Goal: Information Seeking & Learning: Compare options

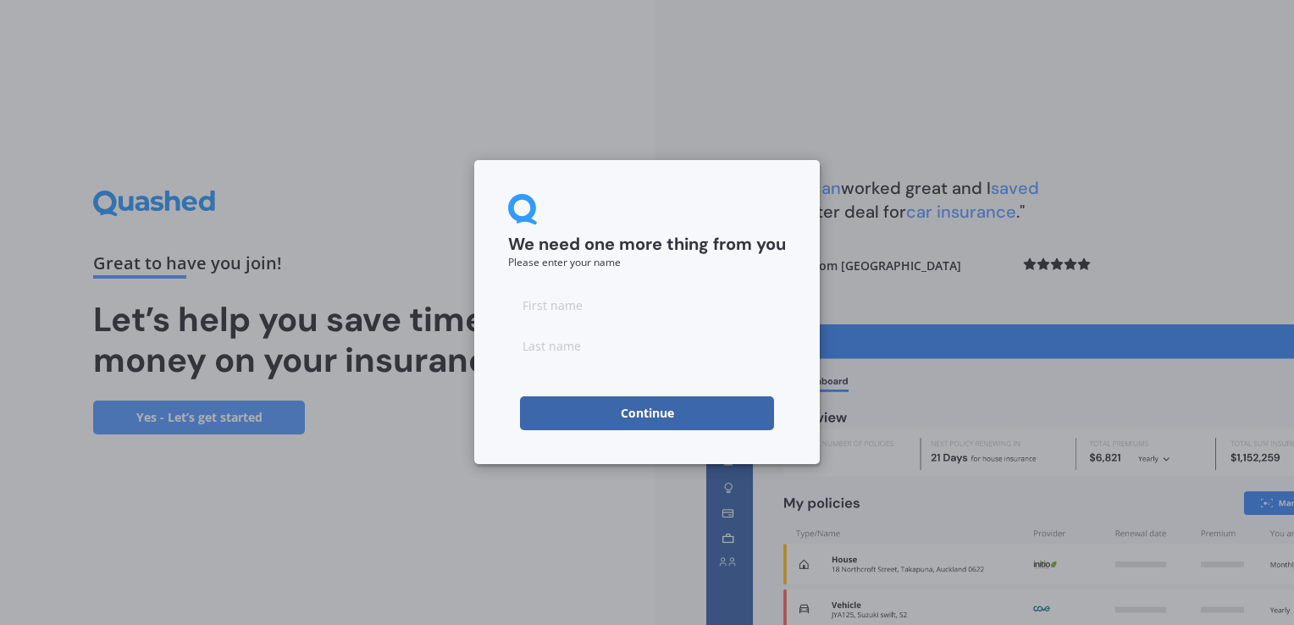
click at [556, 421] on button "Continue" at bounding box center [647, 413] width 254 height 34
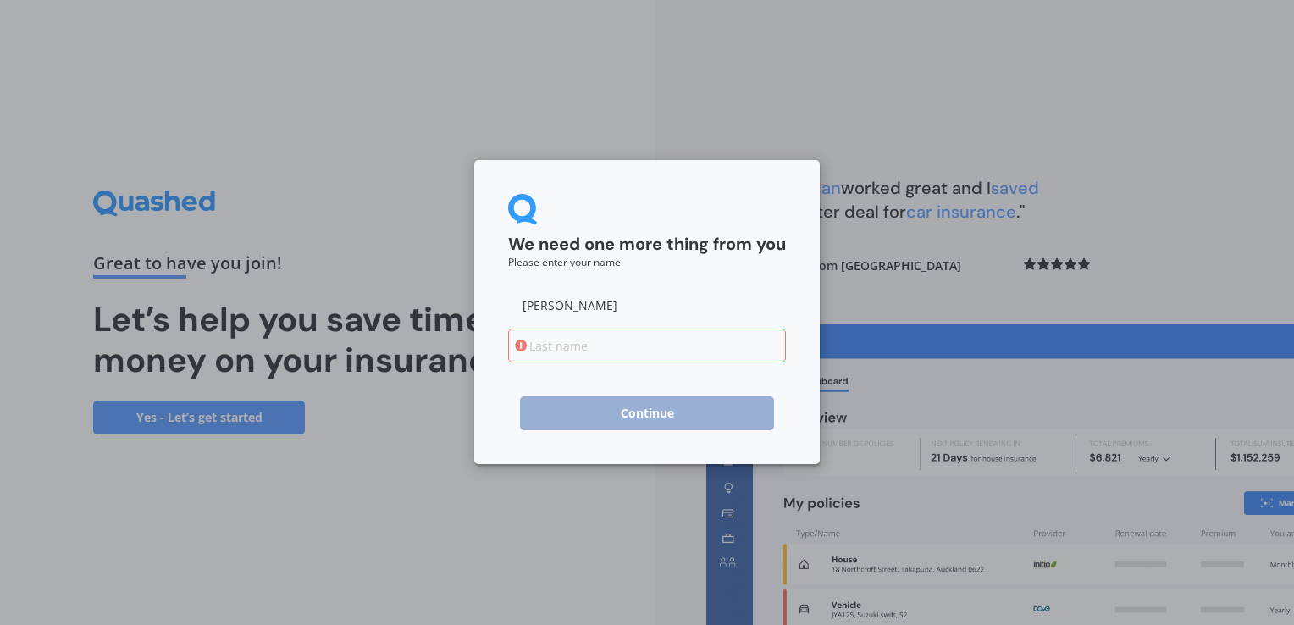
click at [521, 344] on icon at bounding box center [521, 346] width 12 height 12
click at [519, 351] on icon at bounding box center [521, 346] width 12 height 12
click at [525, 351] on icon at bounding box center [521, 346] width 12 height 12
click at [564, 307] on input "[PERSON_NAME]" at bounding box center [647, 305] width 278 height 34
click at [522, 346] on icon at bounding box center [521, 346] width 12 height 12
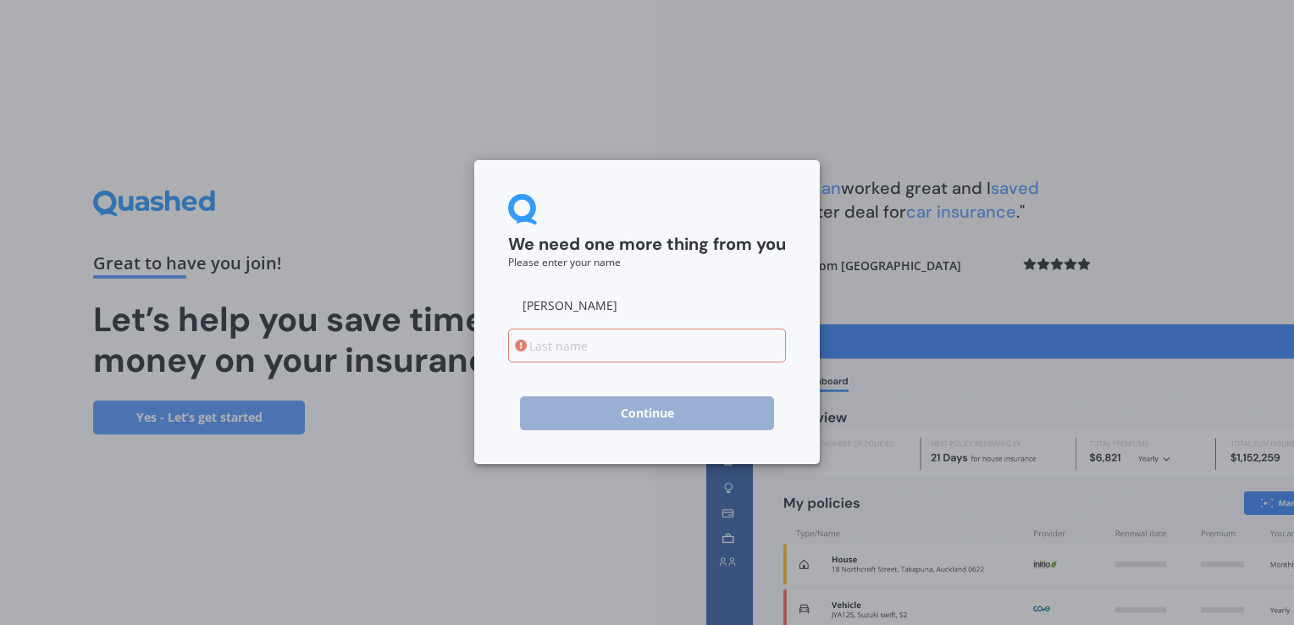
click at [522, 346] on icon at bounding box center [521, 346] width 12 height 12
click at [592, 307] on input "[PERSON_NAME]" at bounding box center [647, 305] width 278 height 34
click at [524, 347] on icon at bounding box center [521, 346] width 12 height 12
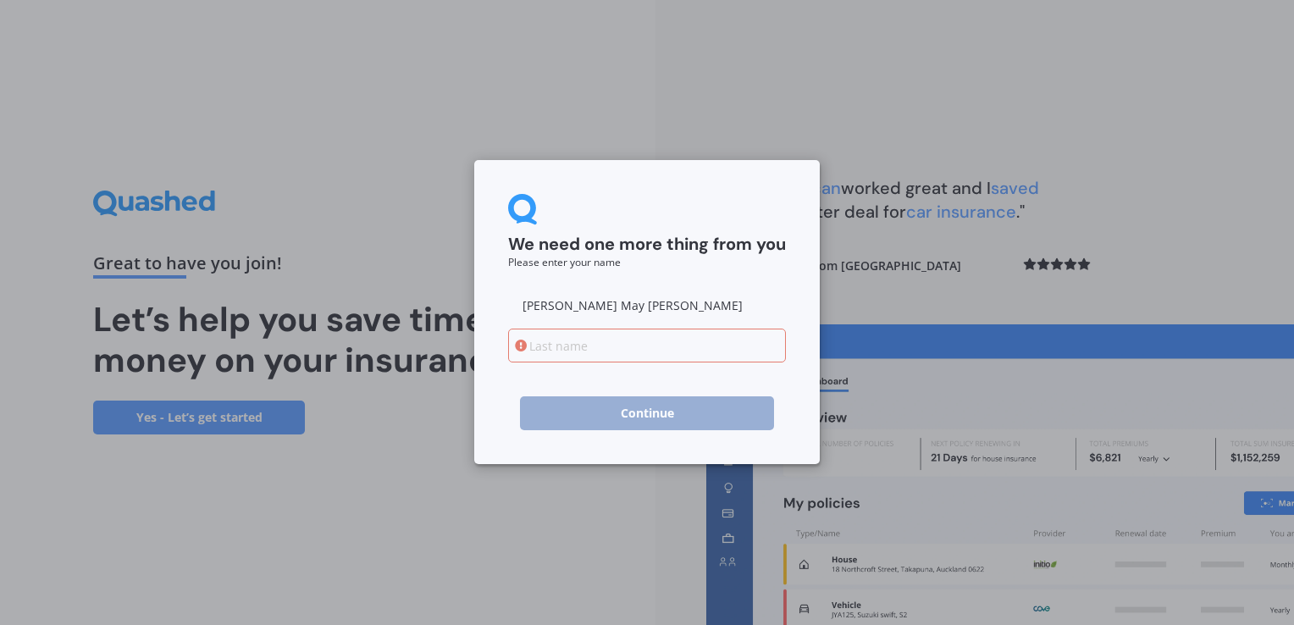
click at [524, 346] on icon at bounding box center [521, 346] width 12 height 12
click at [525, 344] on icon at bounding box center [521, 346] width 12 height 12
click at [630, 305] on input "[PERSON_NAME] May [PERSON_NAME]" at bounding box center [647, 305] width 278 height 34
type input "A"
click at [539, 347] on input at bounding box center [647, 346] width 278 height 34
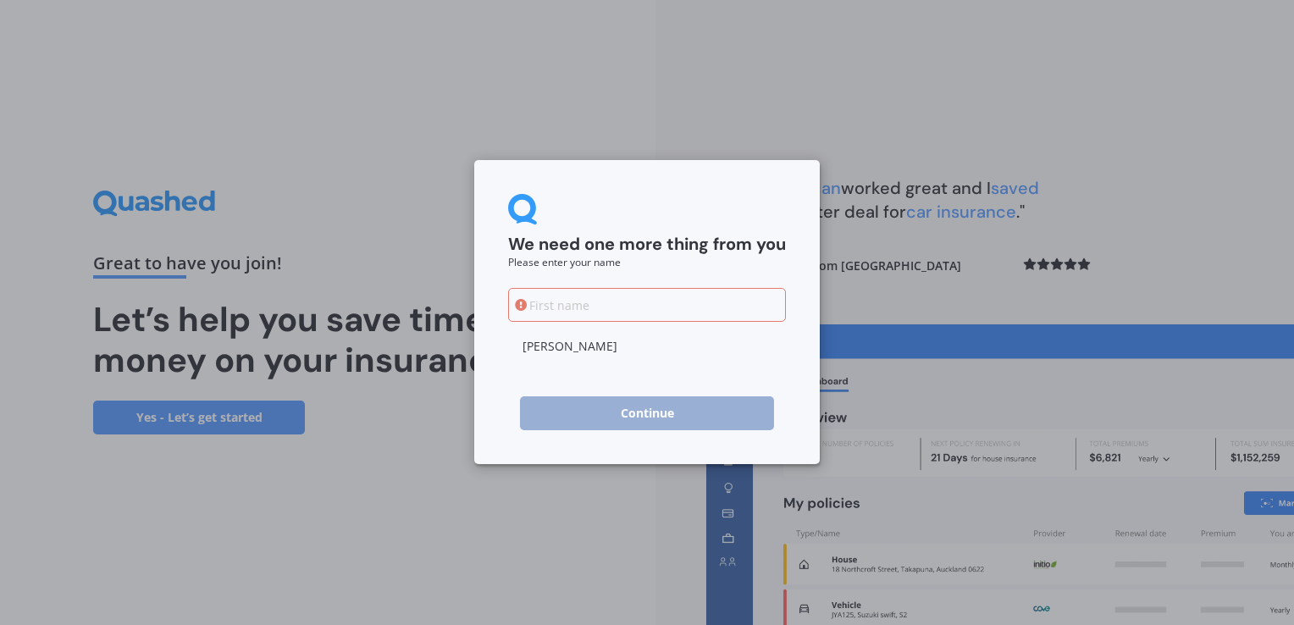
click at [519, 303] on icon at bounding box center [521, 305] width 12 height 12
click at [523, 300] on icon at bounding box center [521, 305] width 12 height 12
click at [552, 350] on input "[PERSON_NAME]" at bounding box center [647, 346] width 278 height 34
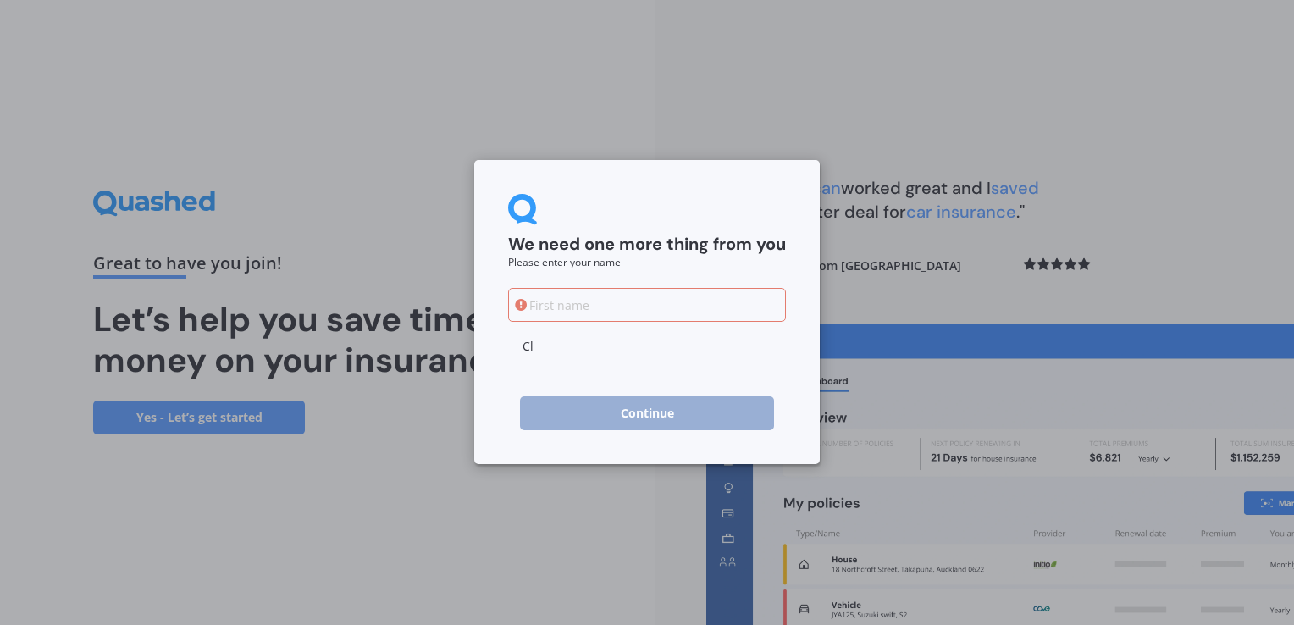
type input "C"
click at [518, 304] on icon at bounding box center [521, 305] width 12 height 12
click at [529, 299] on input at bounding box center [647, 305] width 278 height 34
click at [524, 343] on icon at bounding box center [521, 346] width 12 height 12
click at [518, 346] on icon at bounding box center [521, 346] width 12 height 12
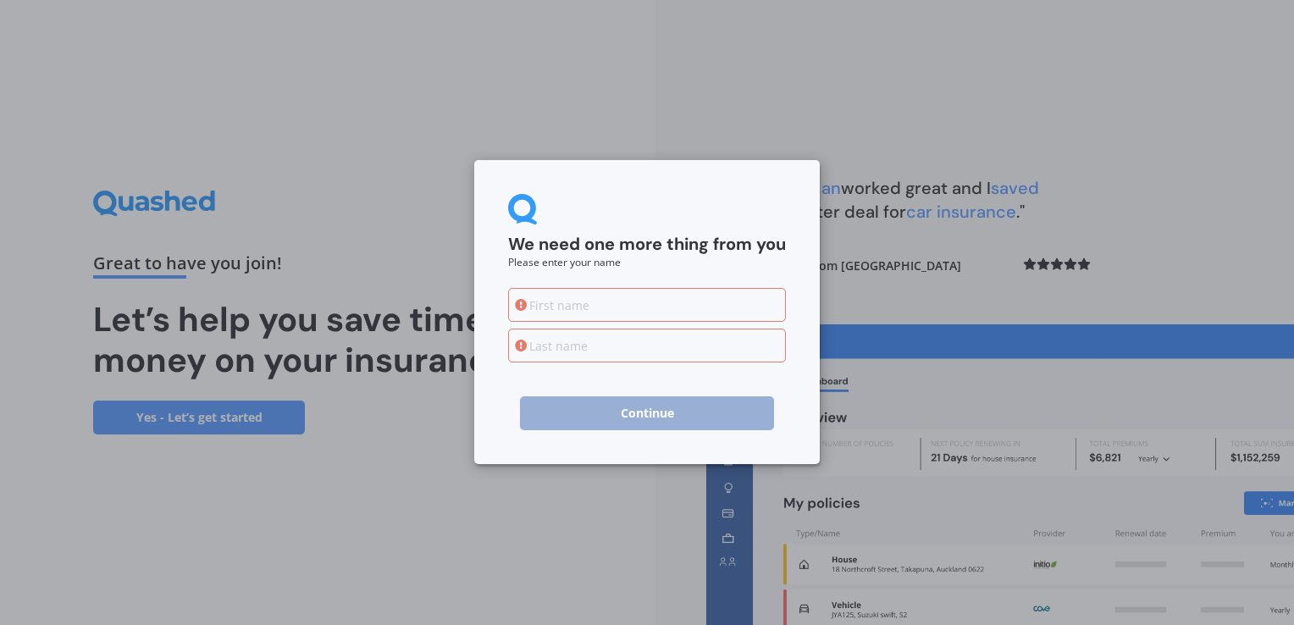
click at [518, 342] on icon at bounding box center [521, 346] width 12 height 12
click at [518, 341] on icon at bounding box center [521, 346] width 12 height 12
click at [519, 308] on icon at bounding box center [521, 305] width 12 height 12
click at [519, 304] on icon at bounding box center [521, 305] width 12 height 12
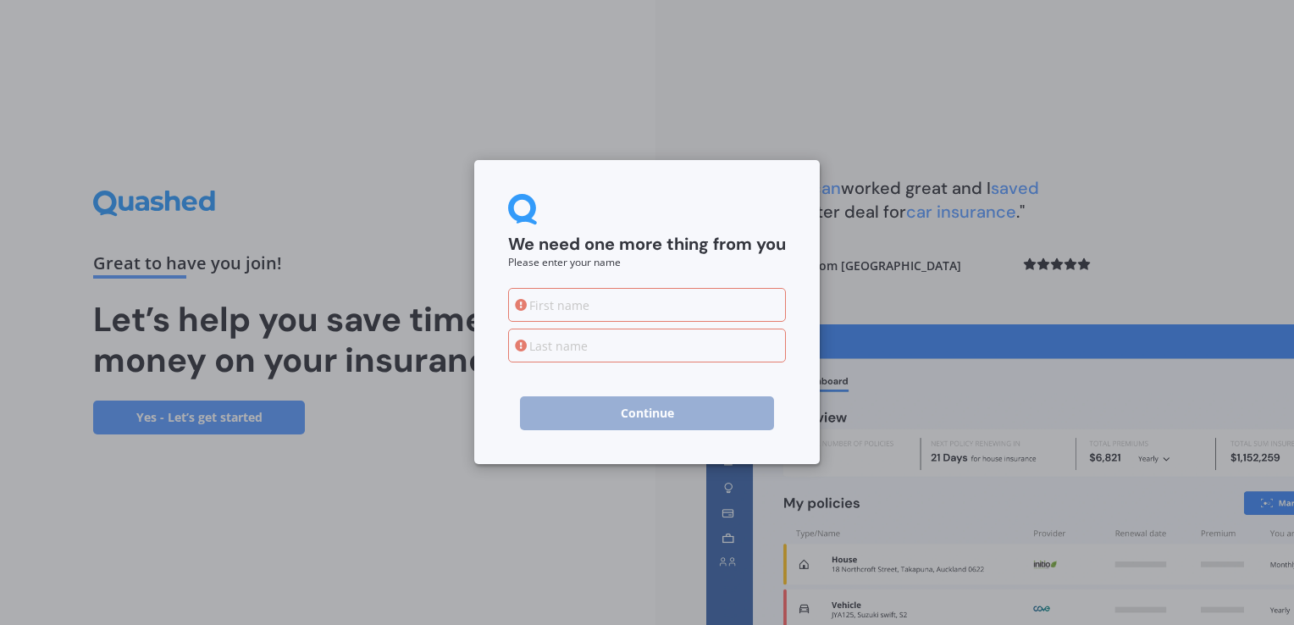
click at [520, 303] on icon at bounding box center [521, 305] width 12 height 12
click at [520, 301] on icon at bounding box center [521, 305] width 12 height 12
click at [534, 357] on input at bounding box center [647, 346] width 278 height 34
click at [769, 310] on input at bounding box center [647, 305] width 278 height 34
type input "[PERSON_NAME]"
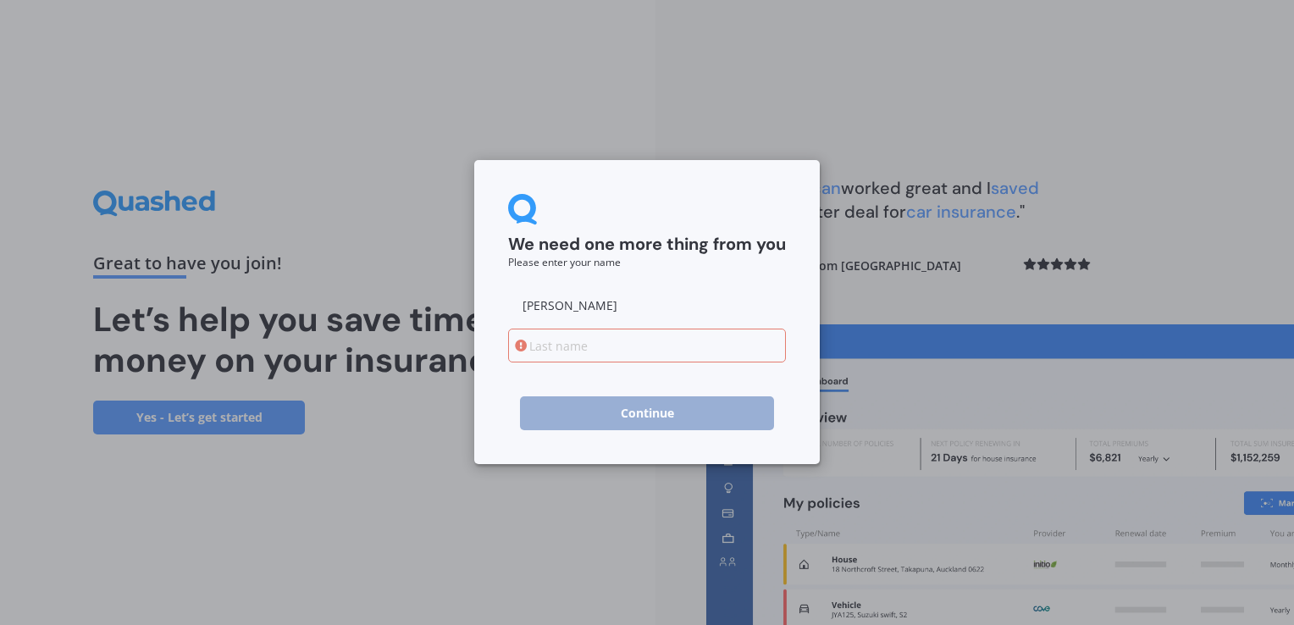
click at [776, 348] on input at bounding box center [647, 346] width 278 height 34
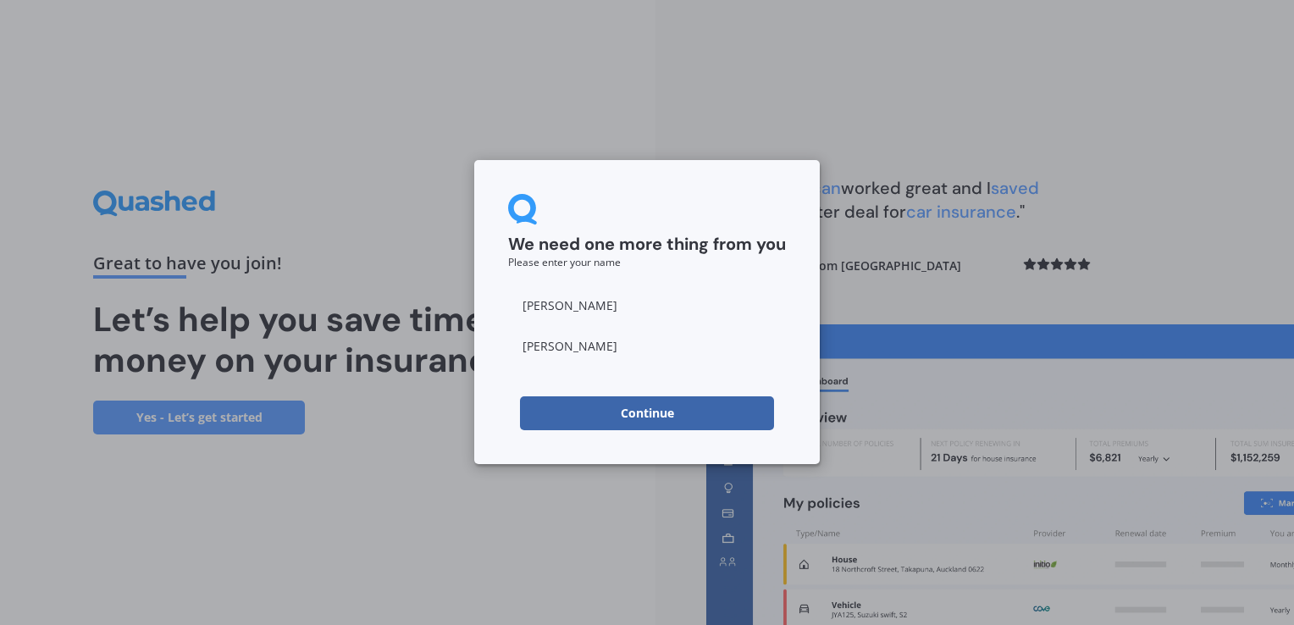
type input "[PERSON_NAME]"
click at [627, 413] on button "Continue" at bounding box center [647, 413] width 254 height 34
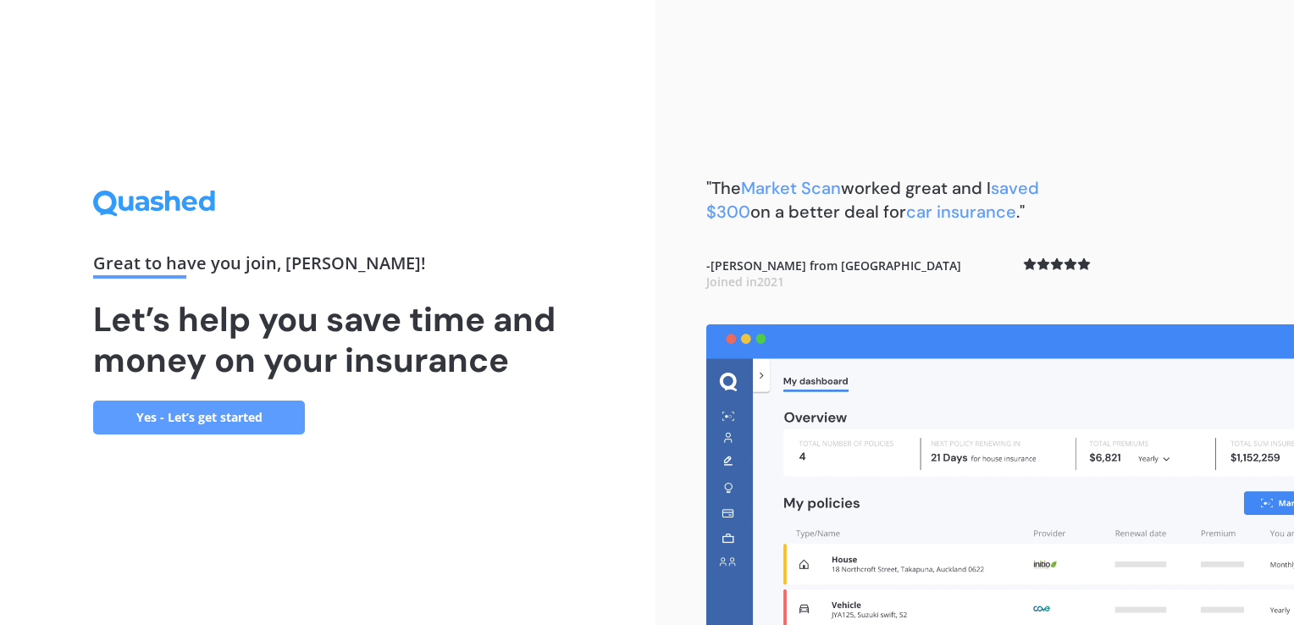
click at [262, 419] on link "Yes - Let’s get started" at bounding box center [199, 418] width 212 height 34
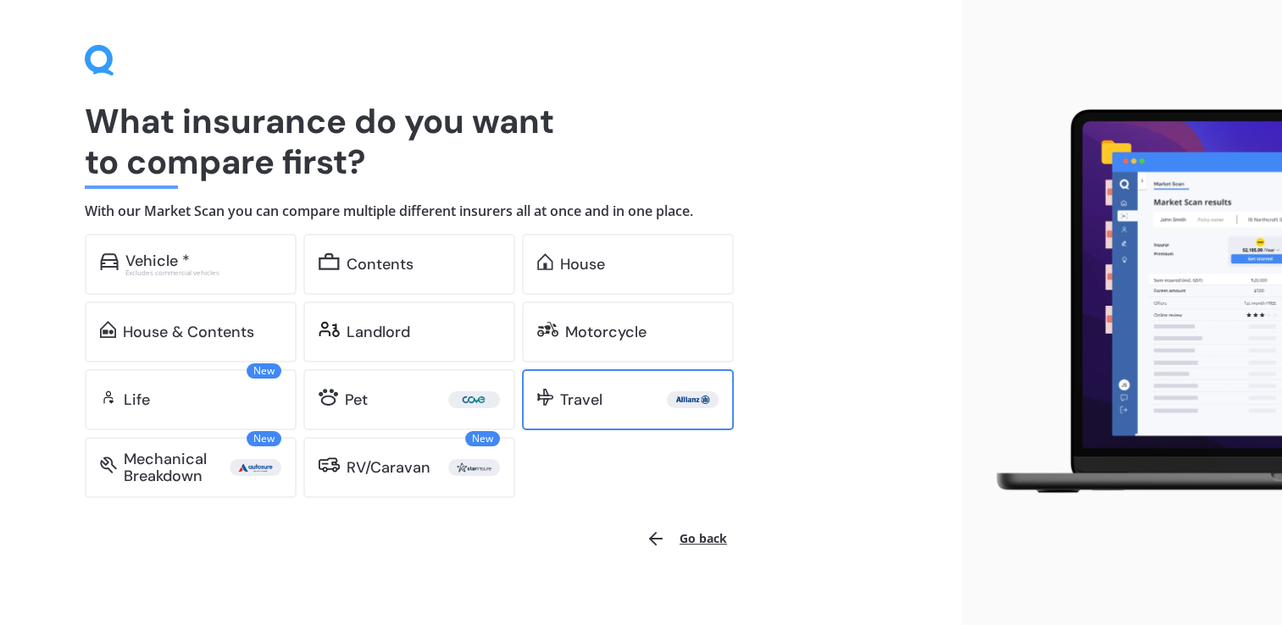
scroll to position [58, 0]
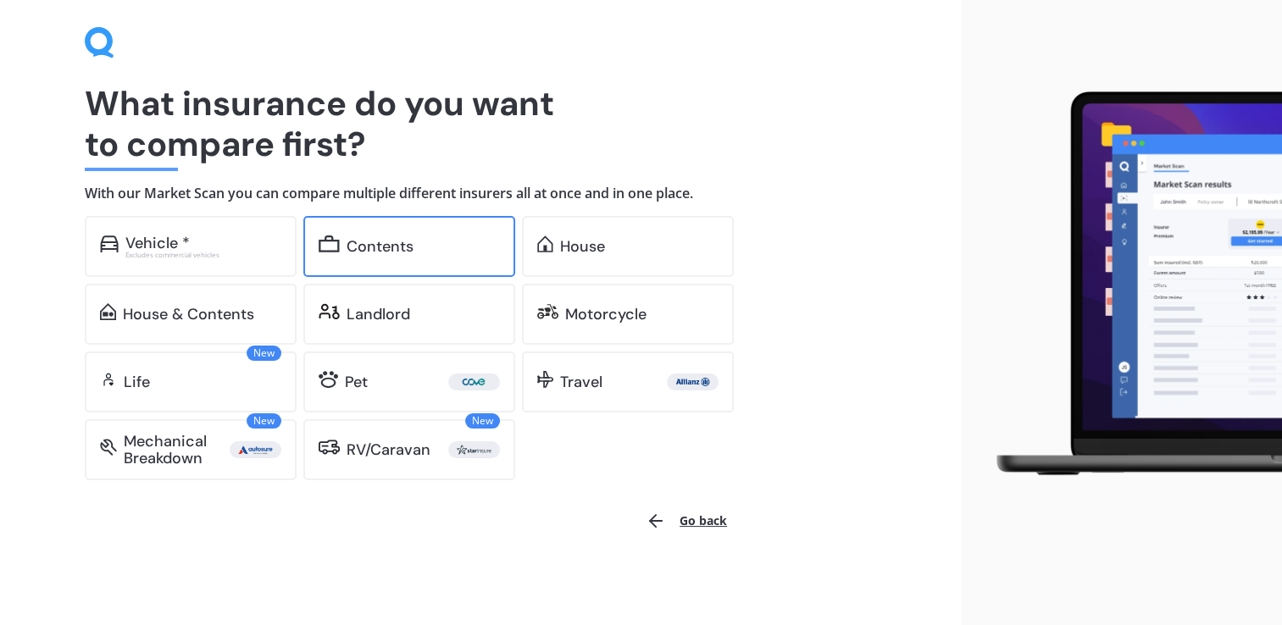
click at [385, 238] on div "Contents" at bounding box center [379, 246] width 67 height 17
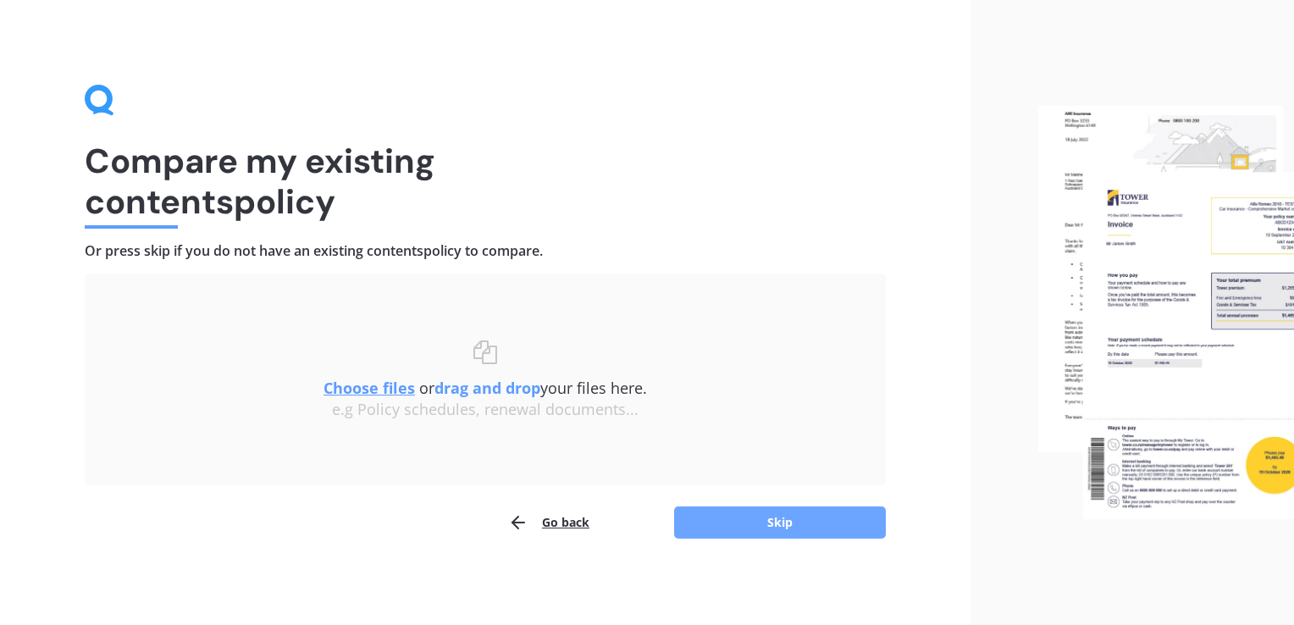
click at [768, 517] on button "Skip" at bounding box center [780, 523] width 212 height 32
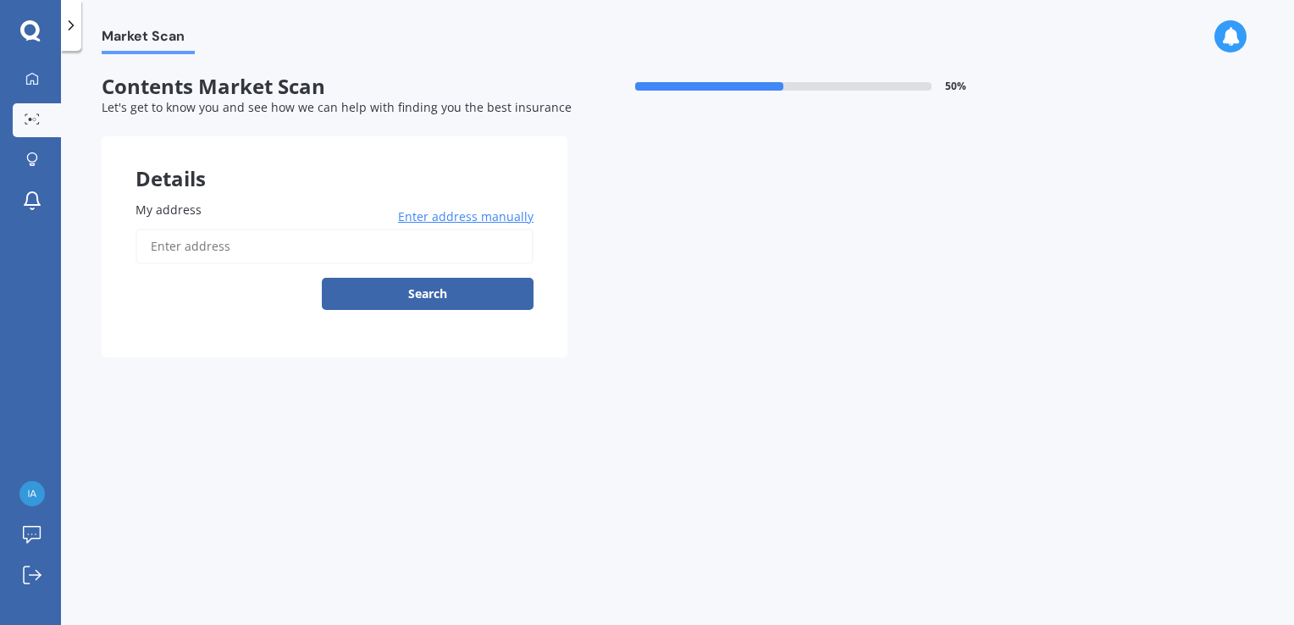
click at [151, 205] on span "My address" at bounding box center [169, 210] width 66 height 16
click at [151, 229] on input "My address" at bounding box center [335, 247] width 398 height 36
type input "[STREET_ADDRESS]"
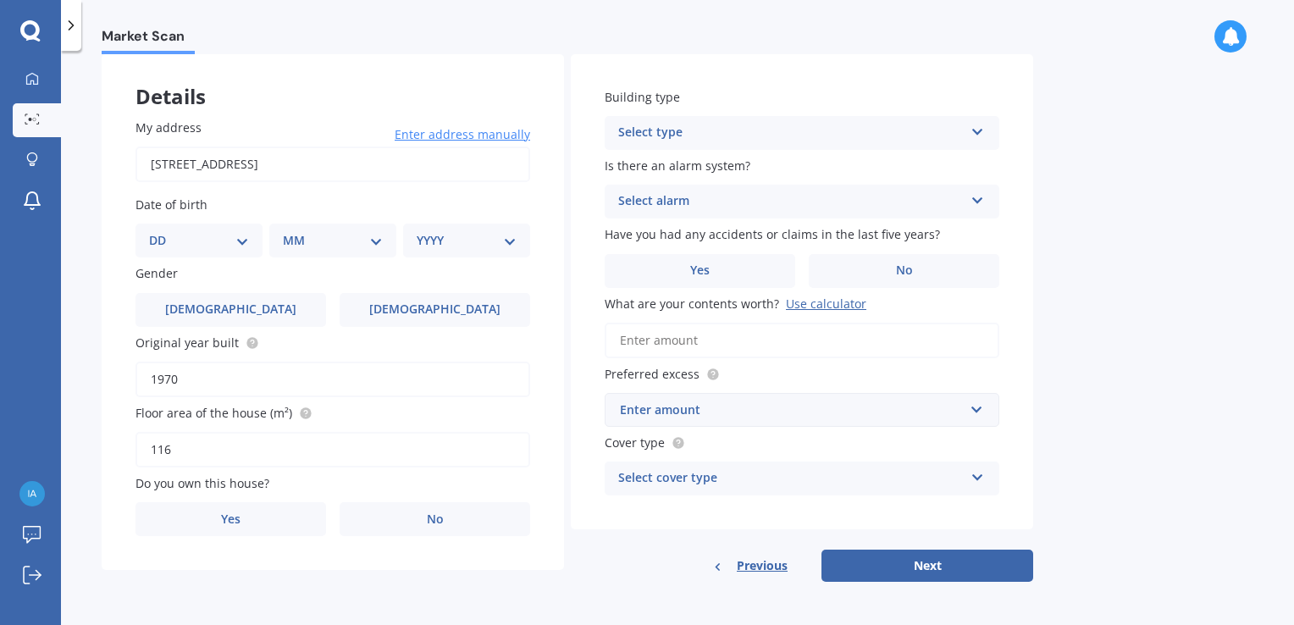
scroll to position [83, 0]
click at [247, 239] on select "DD 01 02 03 04 05 06 07 08 09 10 11 12 13 14 15 16 17 18 19 20 21 22 23 24 25 2…" at bounding box center [199, 239] width 100 height 19
click at [302, 99] on div "Details" at bounding box center [333, 78] width 463 height 51
click at [244, 239] on select "DD 01 02 03 04 05 06 07 08 09 10 11 12 13 14 15 16 17 18 19 20 21 22 23 24 25 2…" at bounding box center [199, 239] width 100 height 19
select select "29"
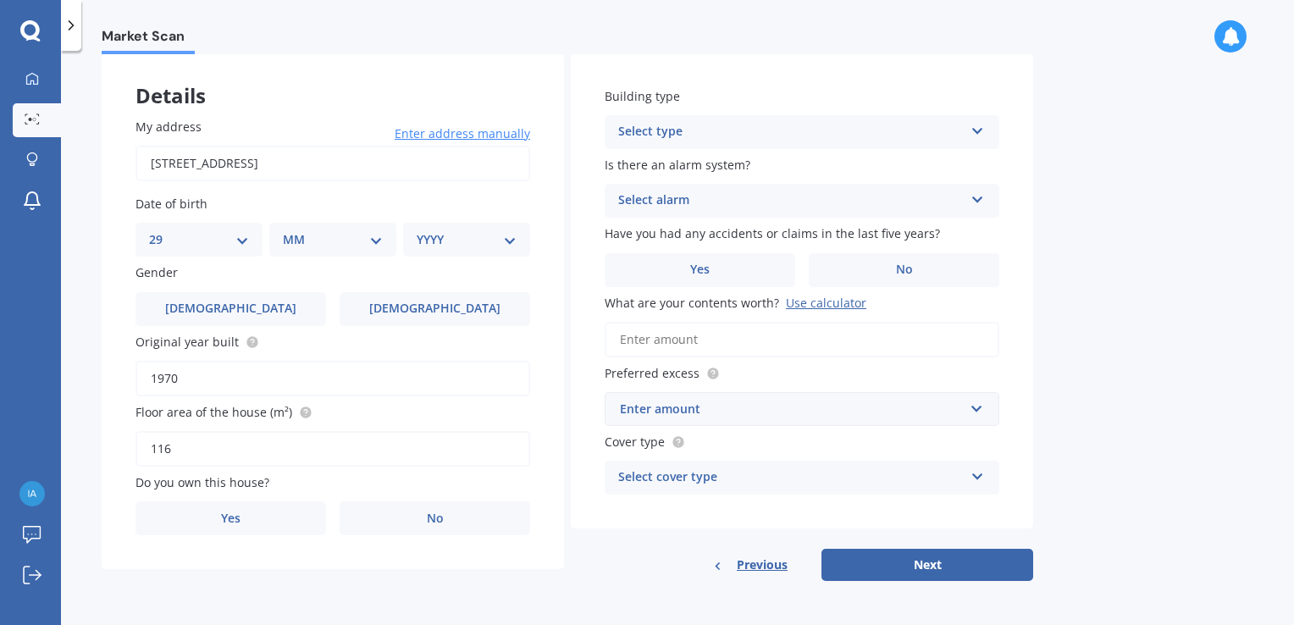
click at [163, 230] on select "DD 01 02 03 04 05 06 07 08 09 10 11 12 13 14 15 16 17 18 19 20 21 22 23 24 25 2…" at bounding box center [199, 239] width 100 height 19
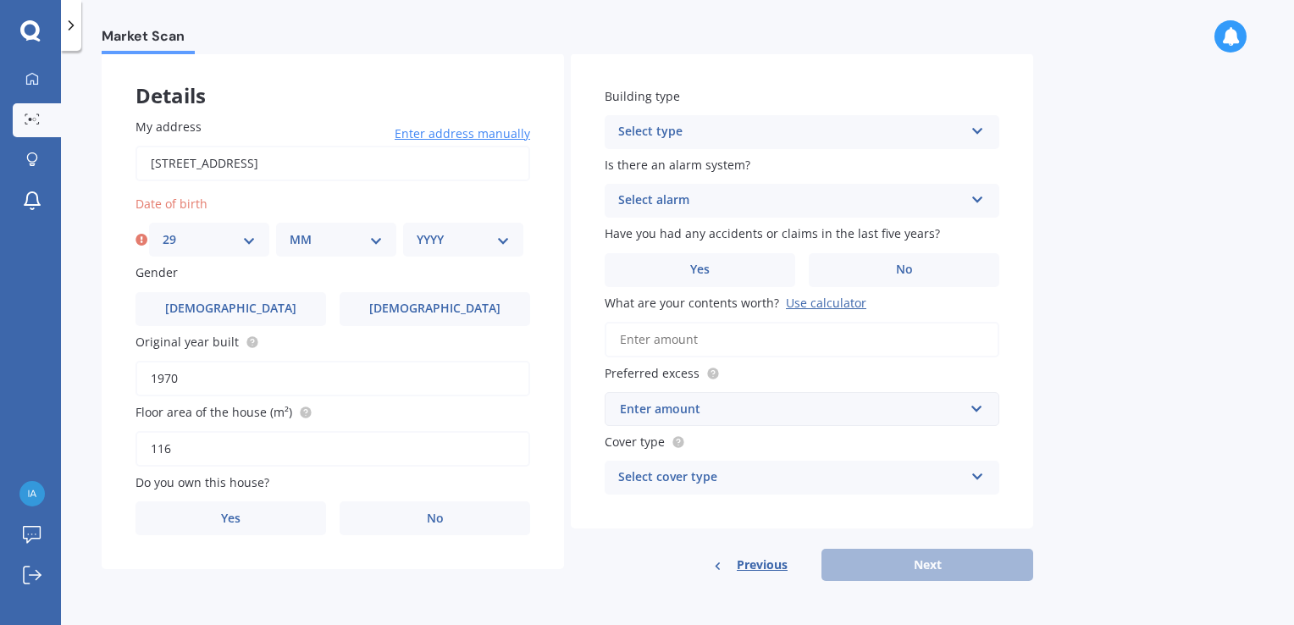
click at [374, 241] on select "MM 01 02 03 04 05 06 07 08 09 10 11 12" at bounding box center [336, 239] width 93 height 19
select select "05"
click at [290, 230] on select "MM 01 02 03 04 05 06 07 08 09 10 11 12" at bounding box center [336, 239] width 93 height 19
click at [506, 239] on select "YYYY 2009 2008 2007 2006 2005 2004 2003 2002 2001 2000 1999 1998 1997 1996 1995…" at bounding box center [463, 239] width 93 height 19
select select "1951"
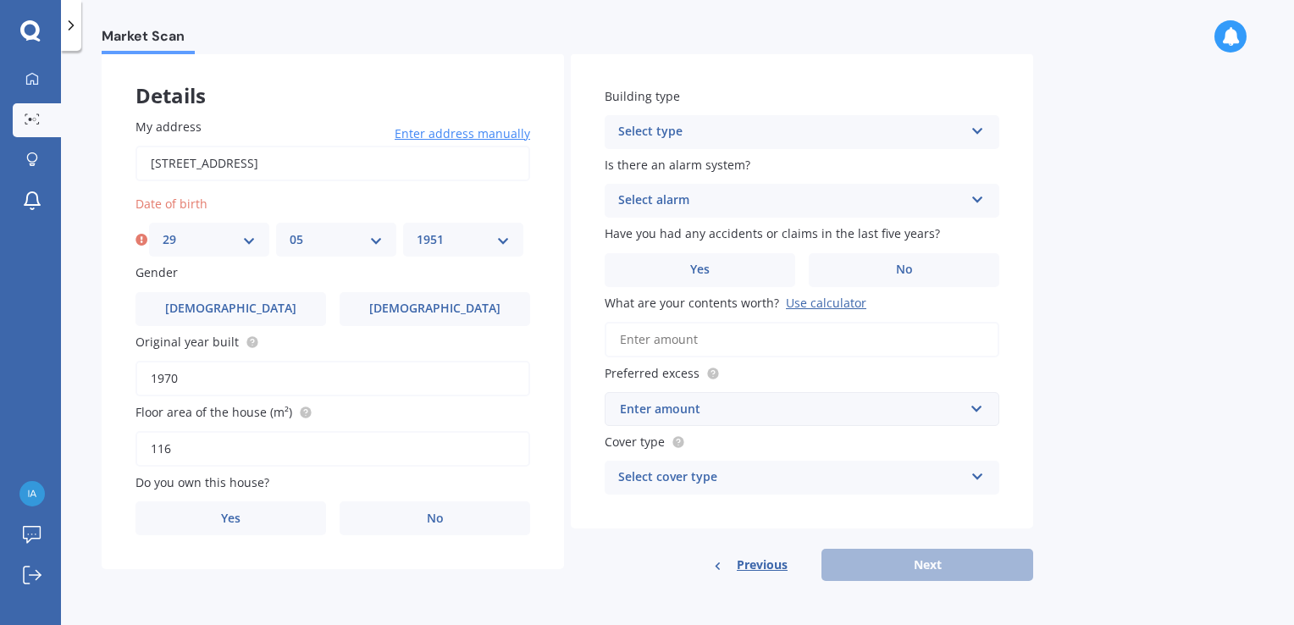
click at [417, 230] on select "YYYY 2009 2008 2007 2006 2005 2004 2003 2002 2001 2000 1999 1998 1997 1996 1995…" at bounding box center [463, 239] width 93 height 19
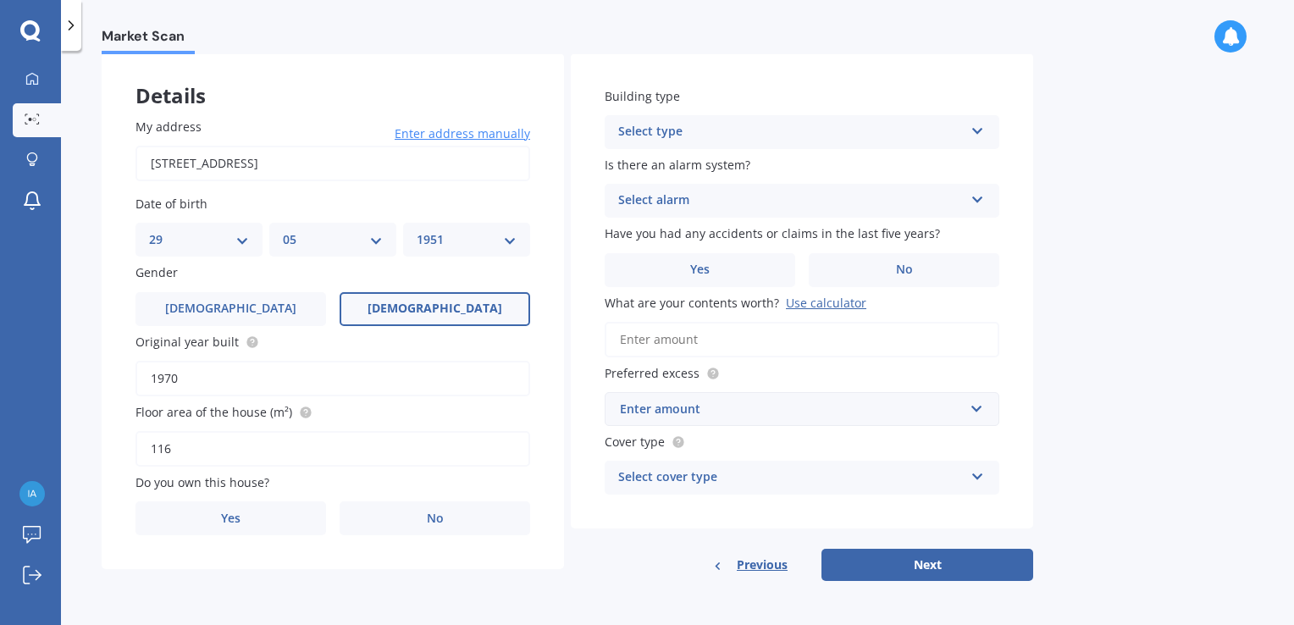
click at [386, 319] on label "[DEMOGRAPHIC_DATA]" at bounding box center [435, 309] width 191 height 34
click at [0, 0] on input "[DEMOGRAPHIC_DATA]" at bounding box center [0, 0] width 0 height 0
click at [227, 524] on span "Yes" at bounding box center [231, 519] width 20 height 14
click at [0, 0] on input "Yes" at bounding box center [0, 0] width 0 height 0
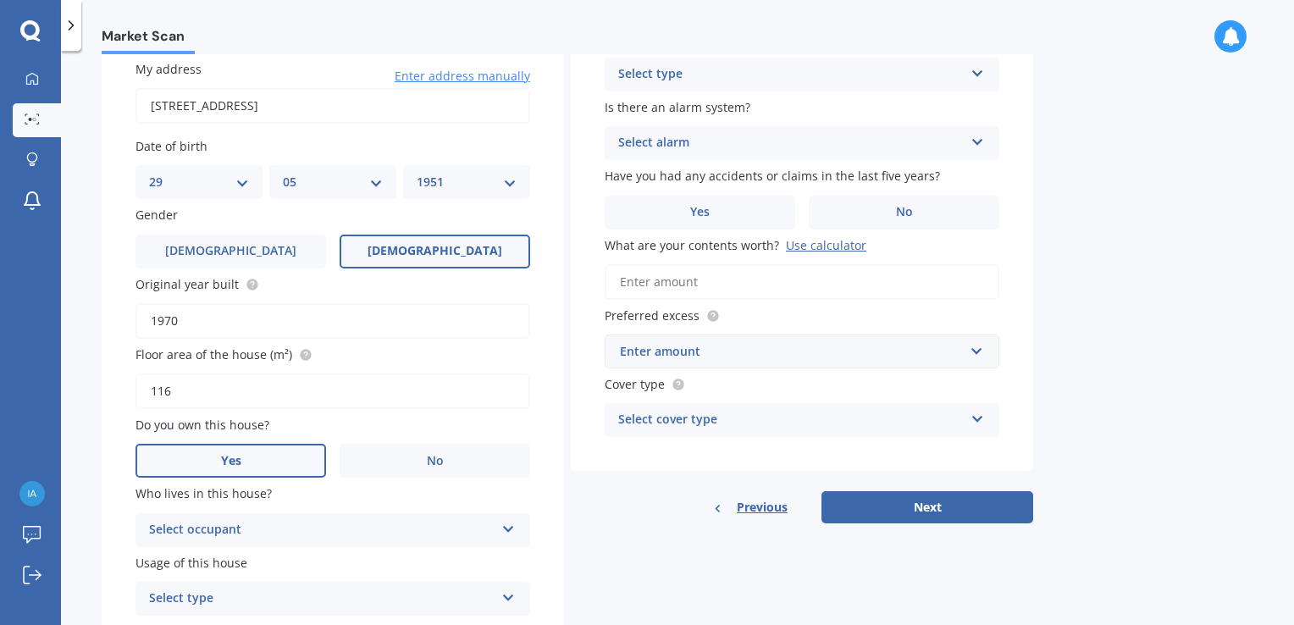
scroll to position [208, 0]
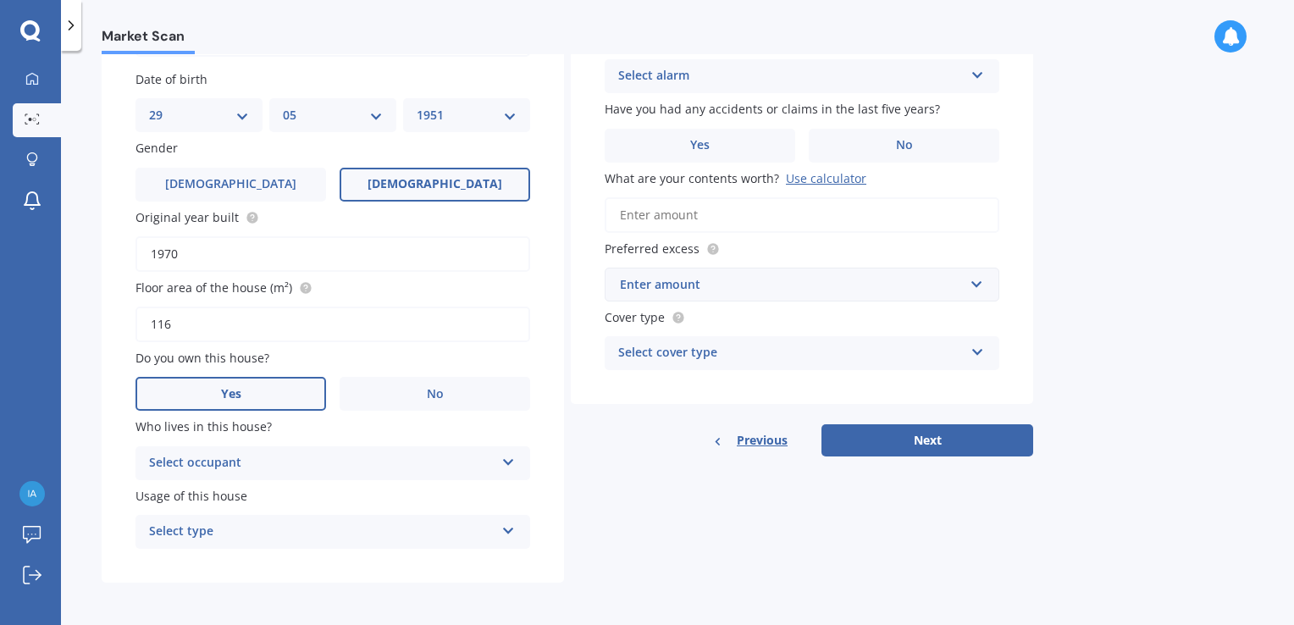
click at [512, 459] on icon at bounding box center [509, 459] width 14 height 12
click at [183, 495] on span "Owner" at bounding box center [169, 496] width 38 height 16
click at [508, 530] on icon at bounding box center [509, 528] width 14 height 12
click at [172, 561] on span "Permanent" at bounding box center [182, 565] width 64 height 16
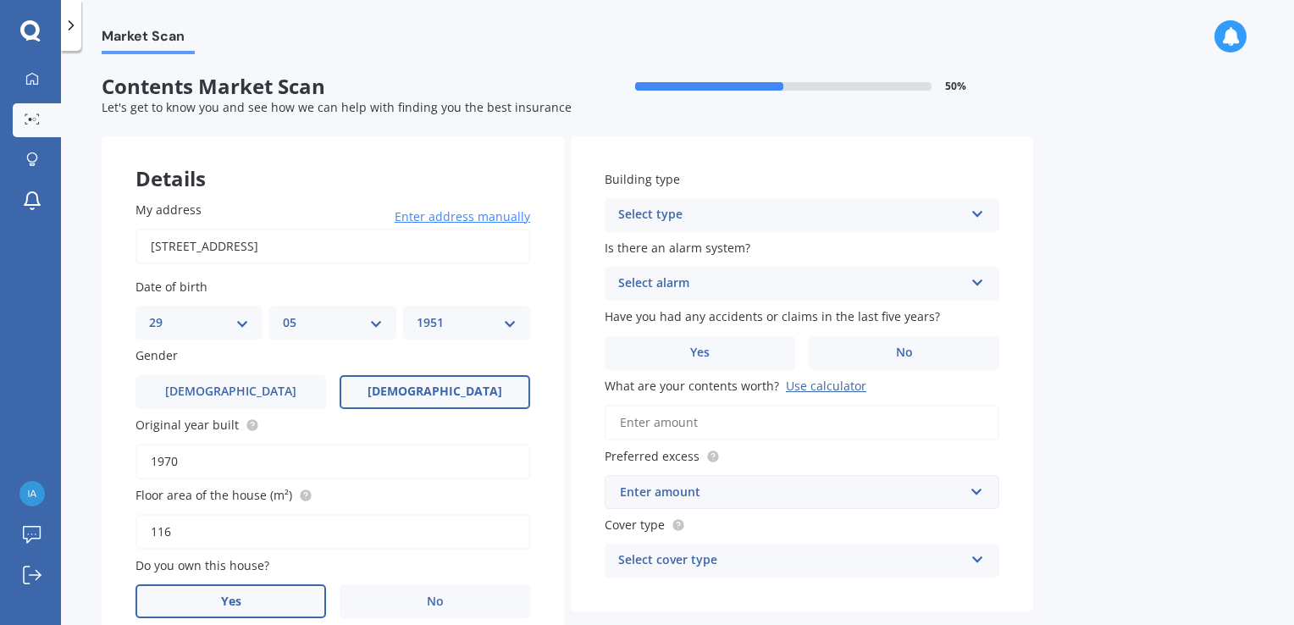
scroll to position [0, 0]
click at [977, 217] on icon at bounding box center [978, 211] width 14 height 12
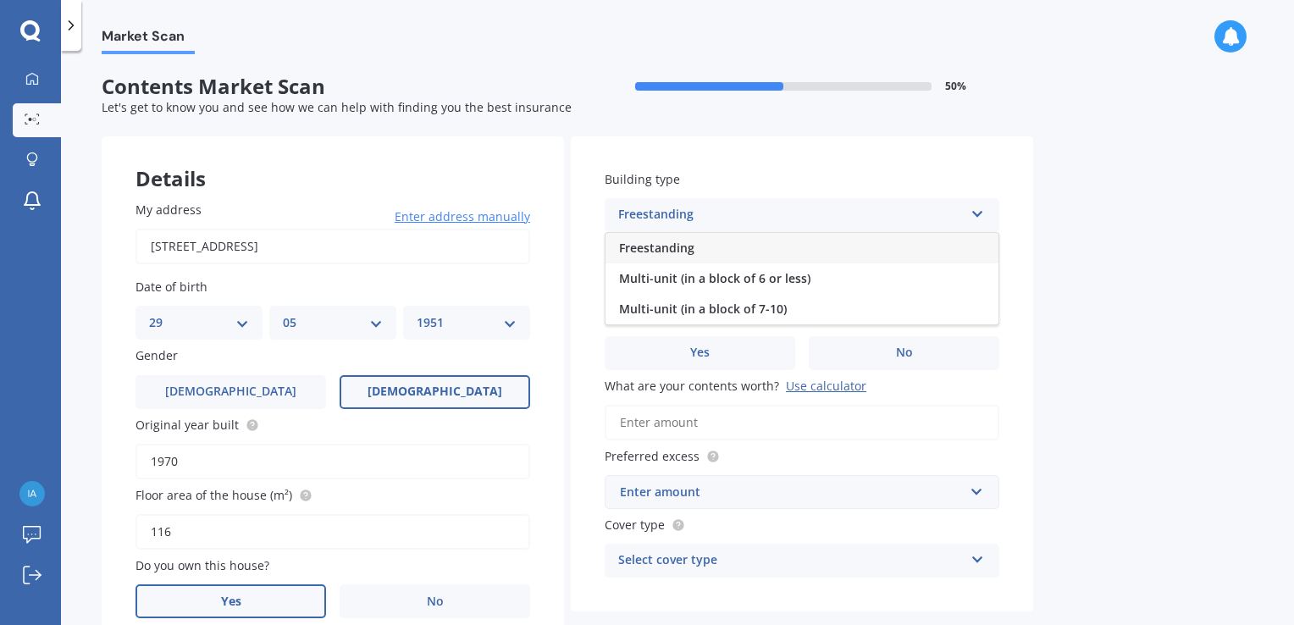
click at [634, 250] on span "Freestanding" at bounding box center [656, 248] width 75 height 16
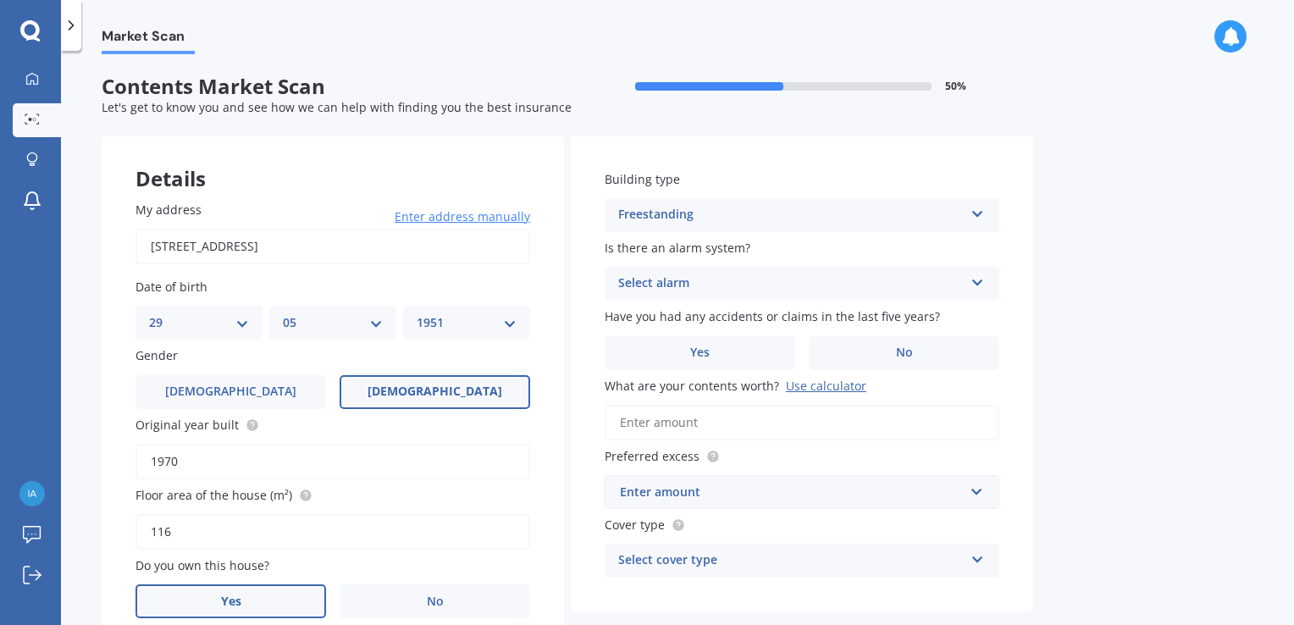
click at [982, 283] on icon at bounding box center [978, 280] width 14 height 12
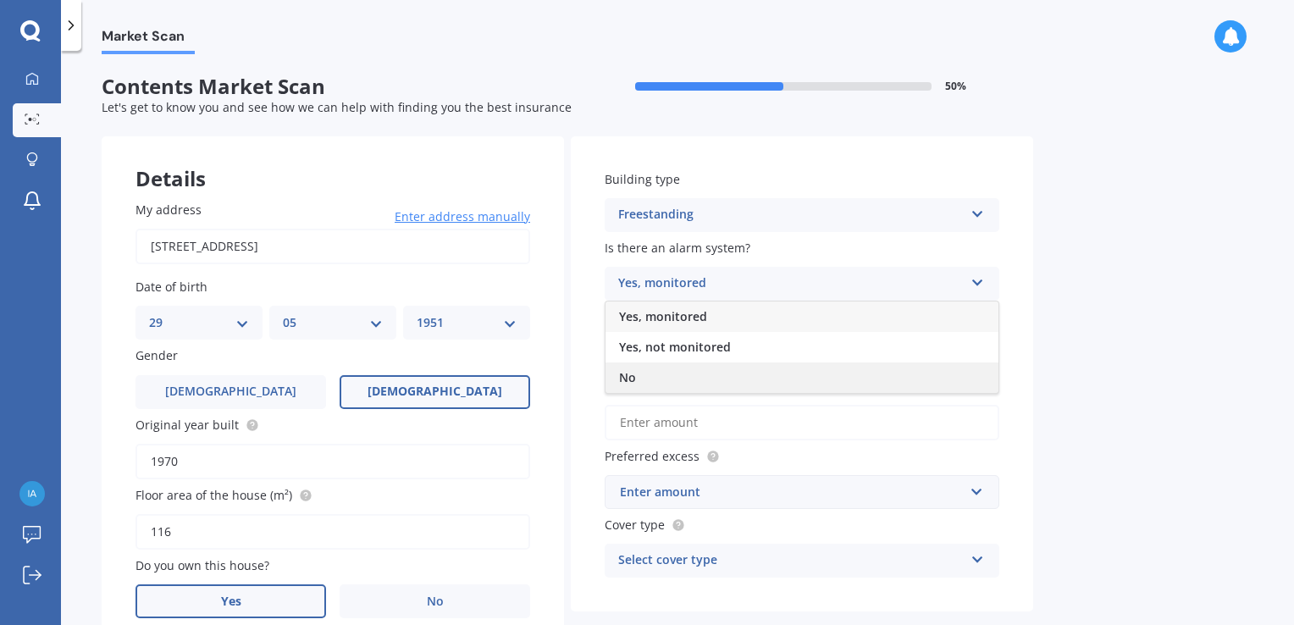
click at [622, 376] on span "No" at bounding box center [627, 377] width 17 height 16
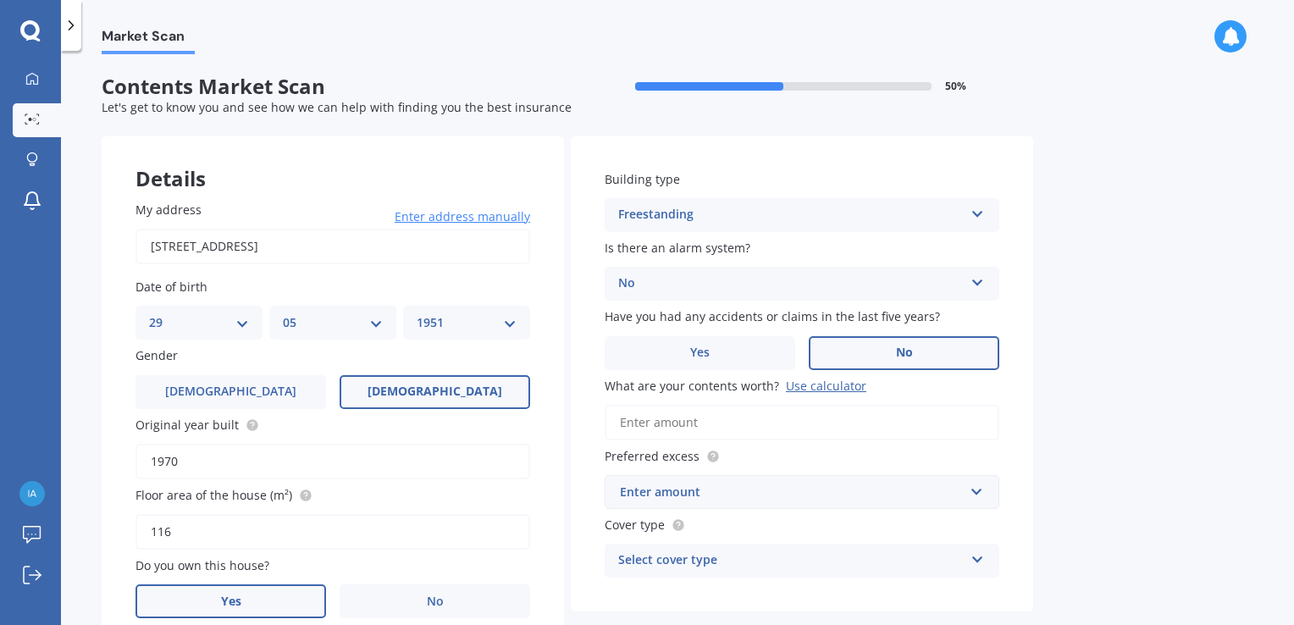
click at [912, 355] on label "No" at bounding box center [904, 353] width 191 height 34
click at [0, 0] on input "No" at bounding box center [0, 0] width 0 height 0
click at [906, 355] on span "No" at bounding box center [904, 353] width 17 height 14
click at [0, 0] on input "No" at bounding box center [0, 0] width 0 height 0
click at [911, 352] on span "No" at bounding box center [904, 353] width 17 height 14
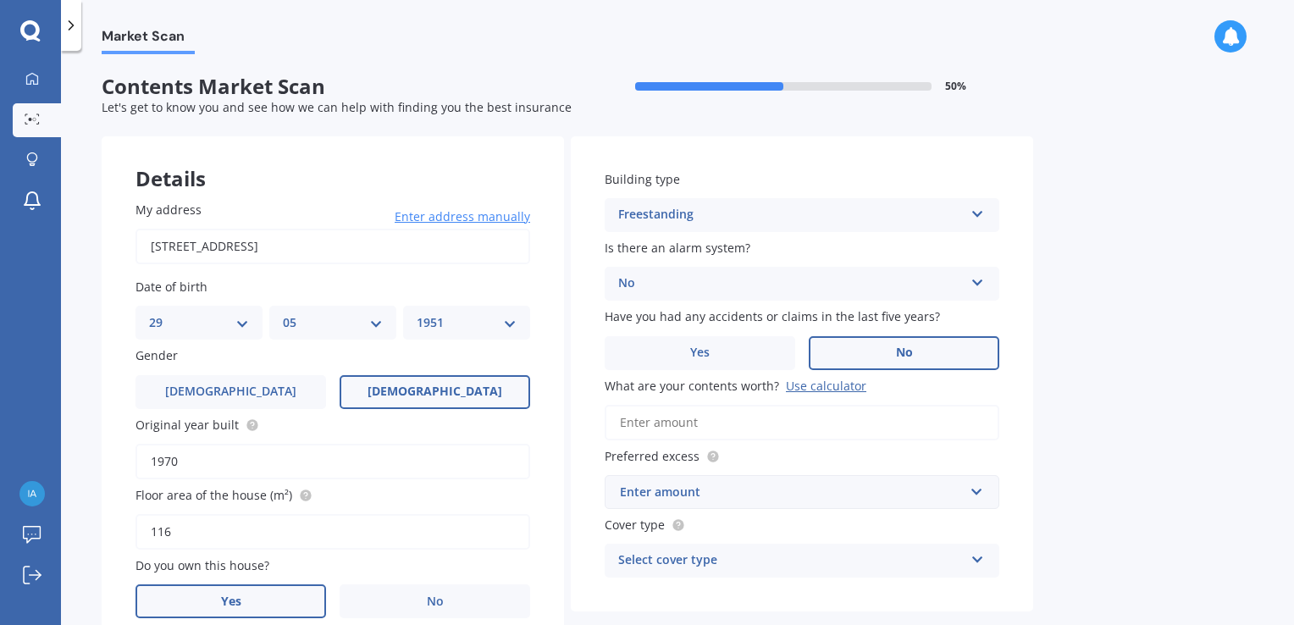
click at [0, 0] on input "No" at bounding box center [0, 0] width 0 height 0
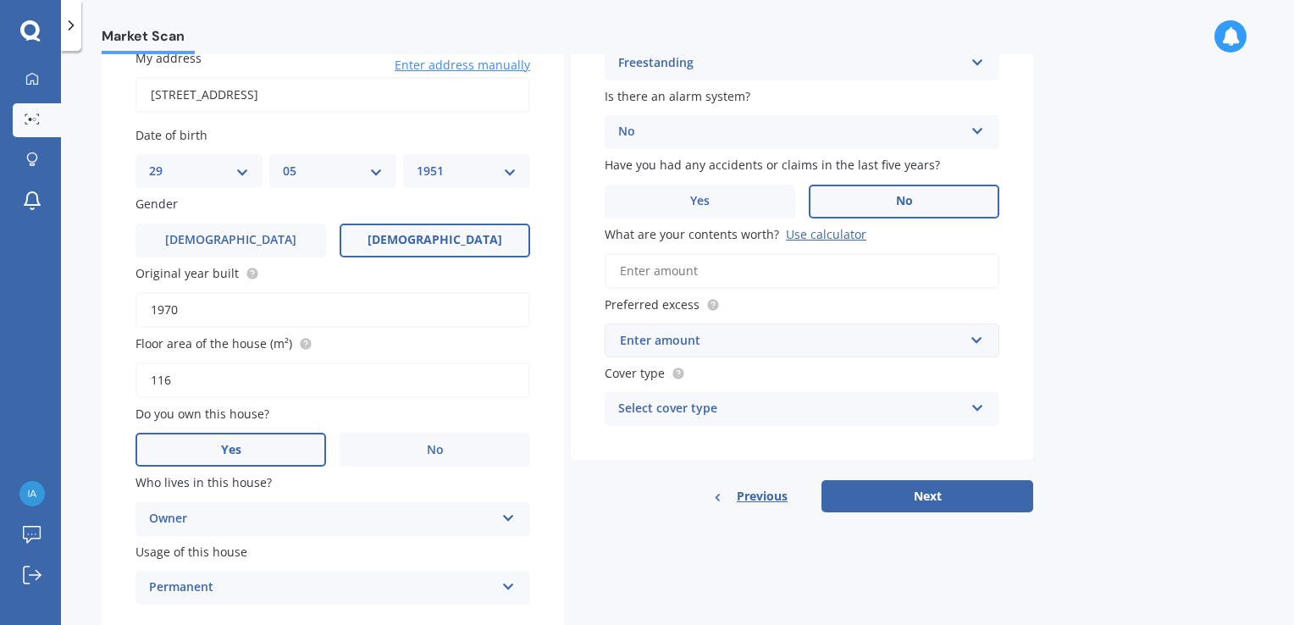
scroll to position [169, 0]
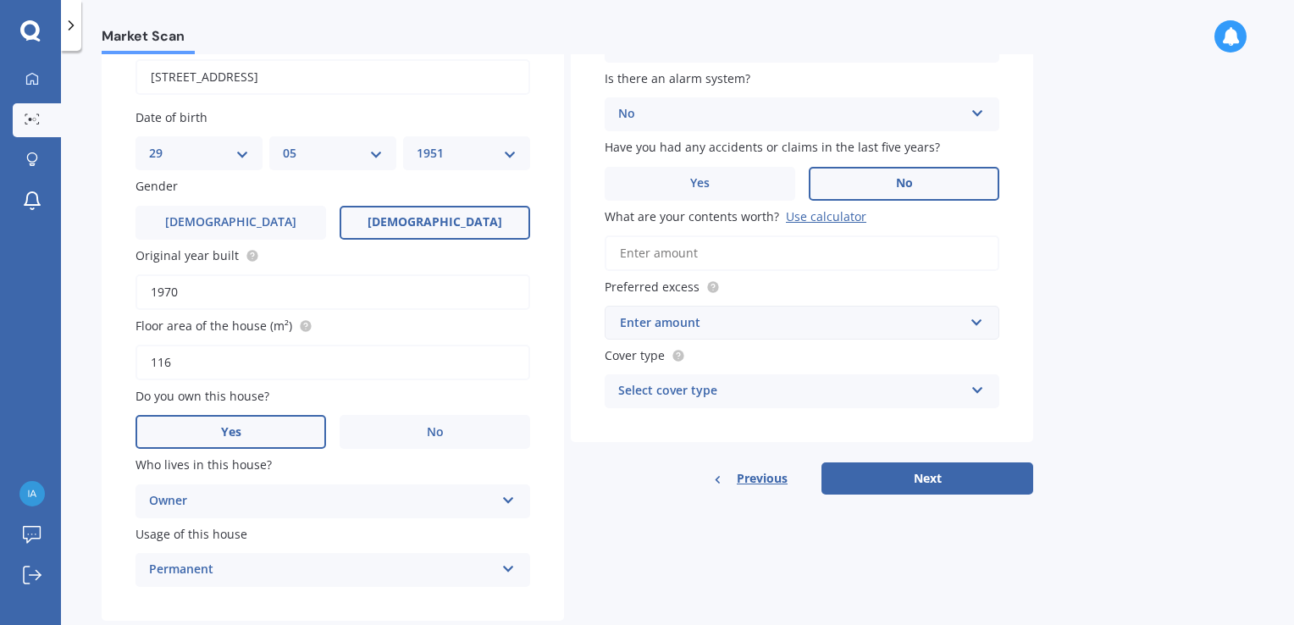
click at [895, 180] on label "No" at bounding box center [904, 184] width 191 height 34
click at [0, 0] on input "No" at bounding box center [0, 0] width 0 height 0
click at [711, 182] on label "Yes" at bounding box center [700, 184] width 191 height 34
click at [0, 0] on input "Yes" at bounding box center [0, 0] width 0 height 0
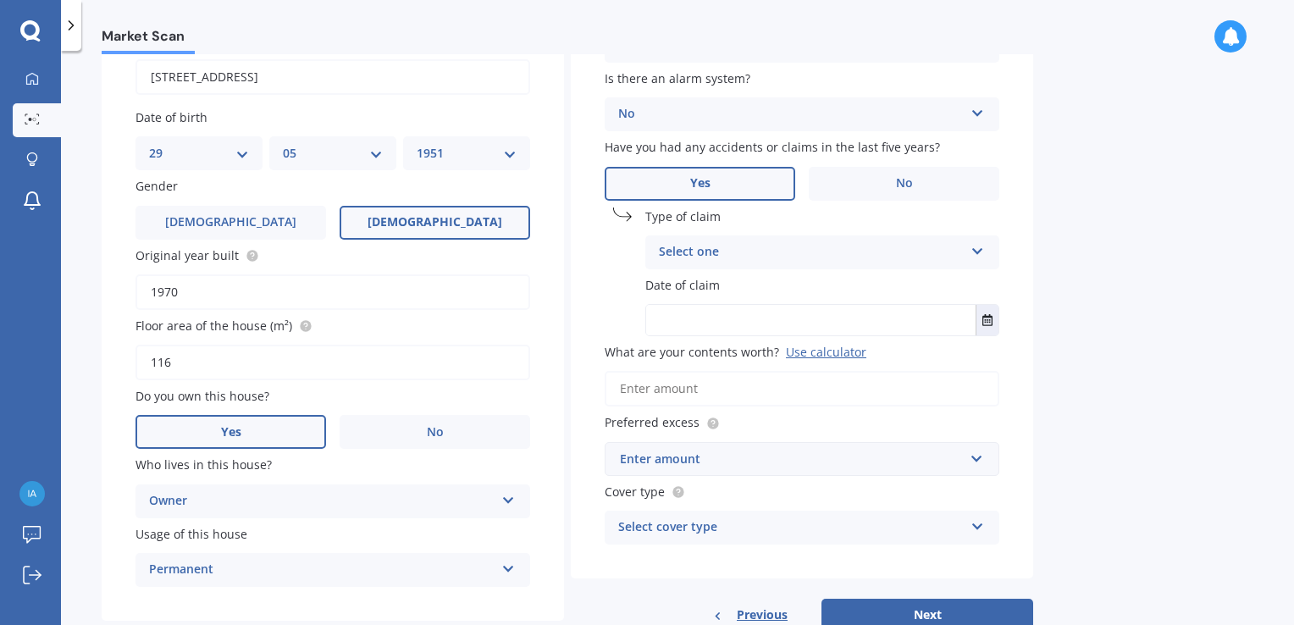
click at [978, 250] on icon at bounding box center [978, 248] width 14 height 12
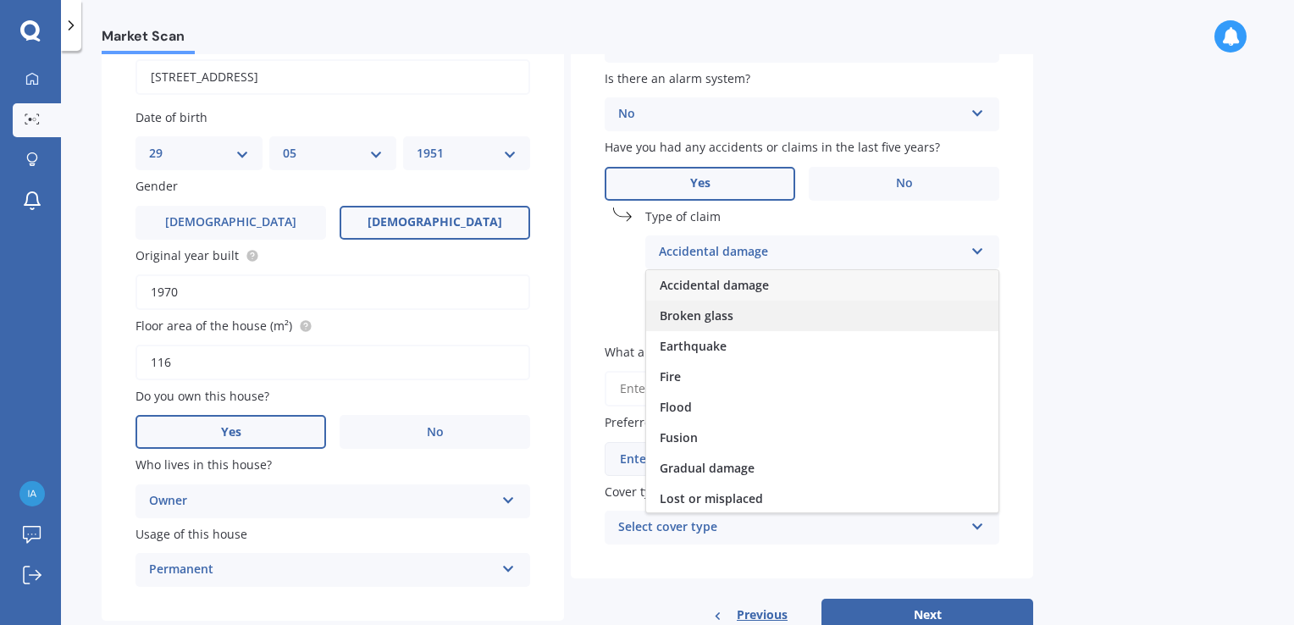
click at [683, 317] on span "Broken glass" at bounding box center [697, 316] width 74 height 16
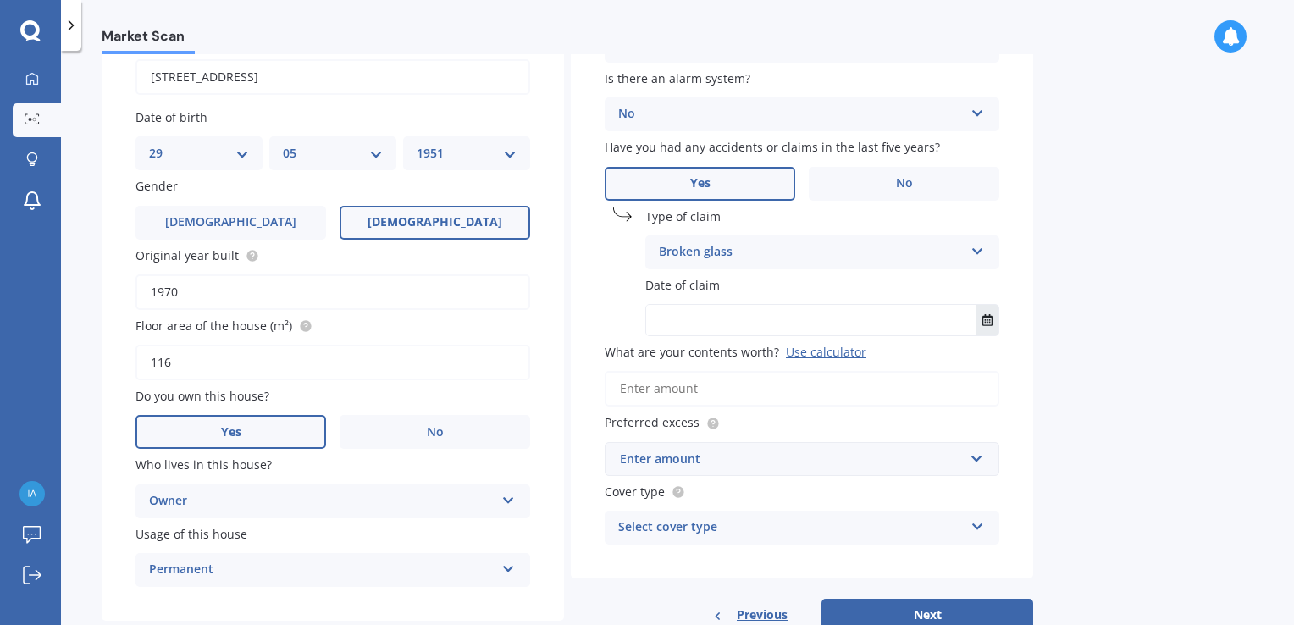
click at [994, 323] on button "Select date" at bounding box center [987, 320] width 23 height 30
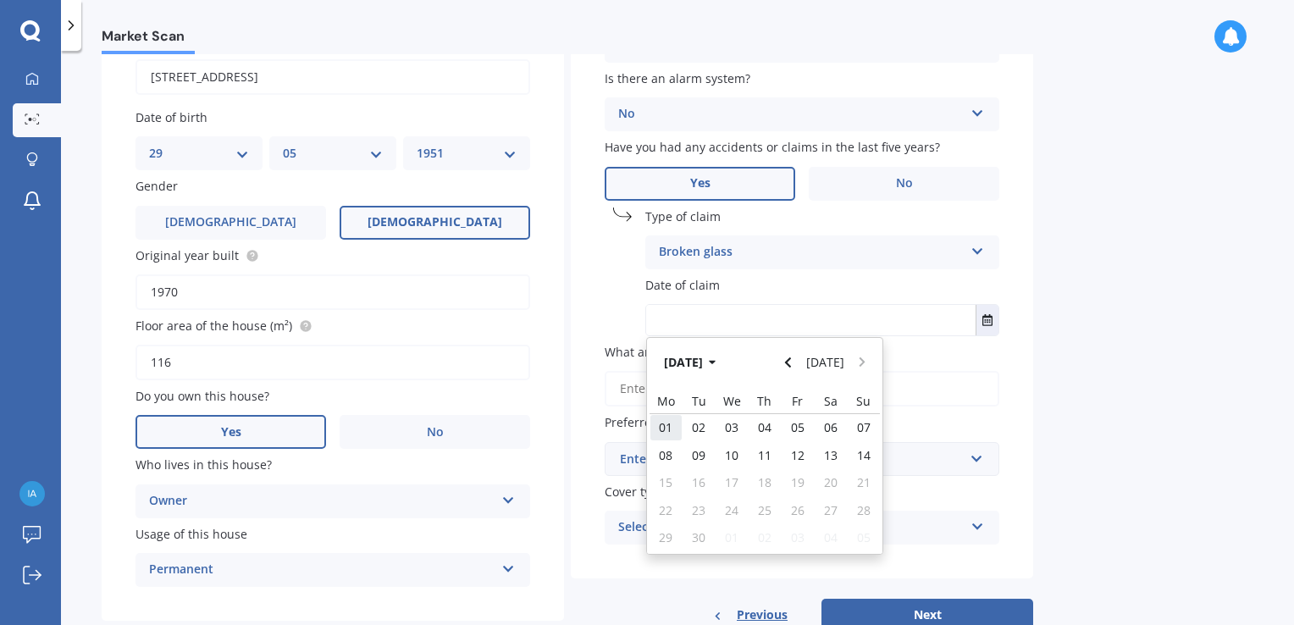
click at [660, 424] on span "01" at bounding box center [666, 427] width 14 height 16
type input "[DATE]"
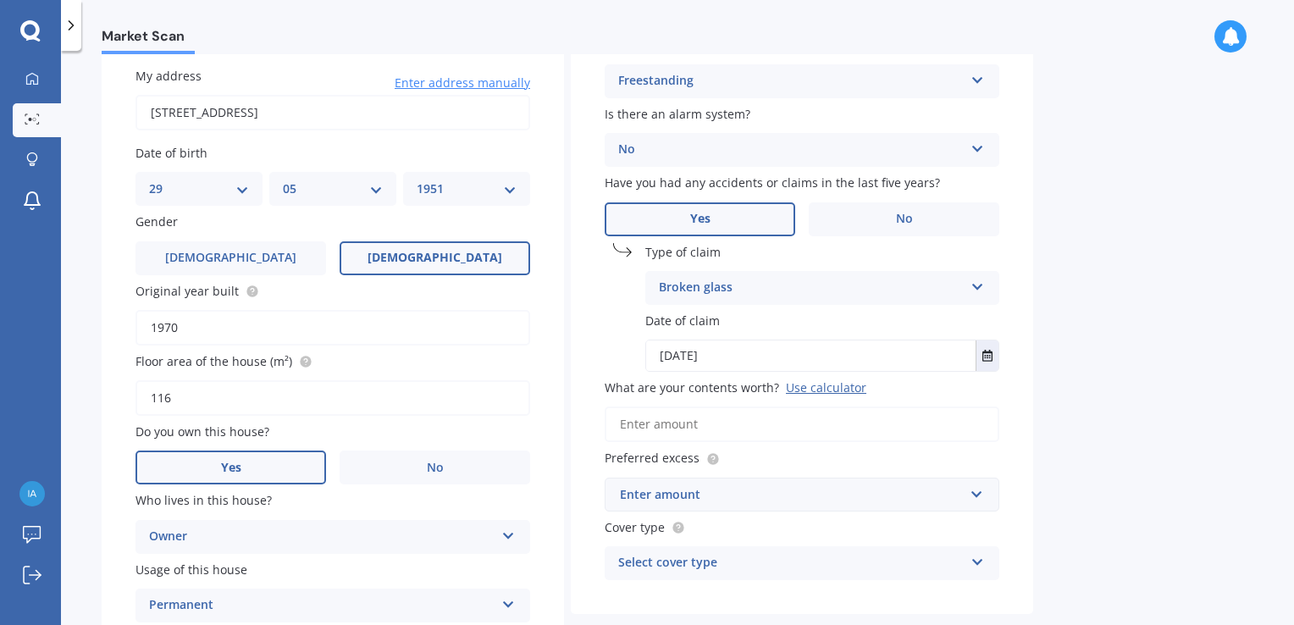
scroll to position [219, 0]
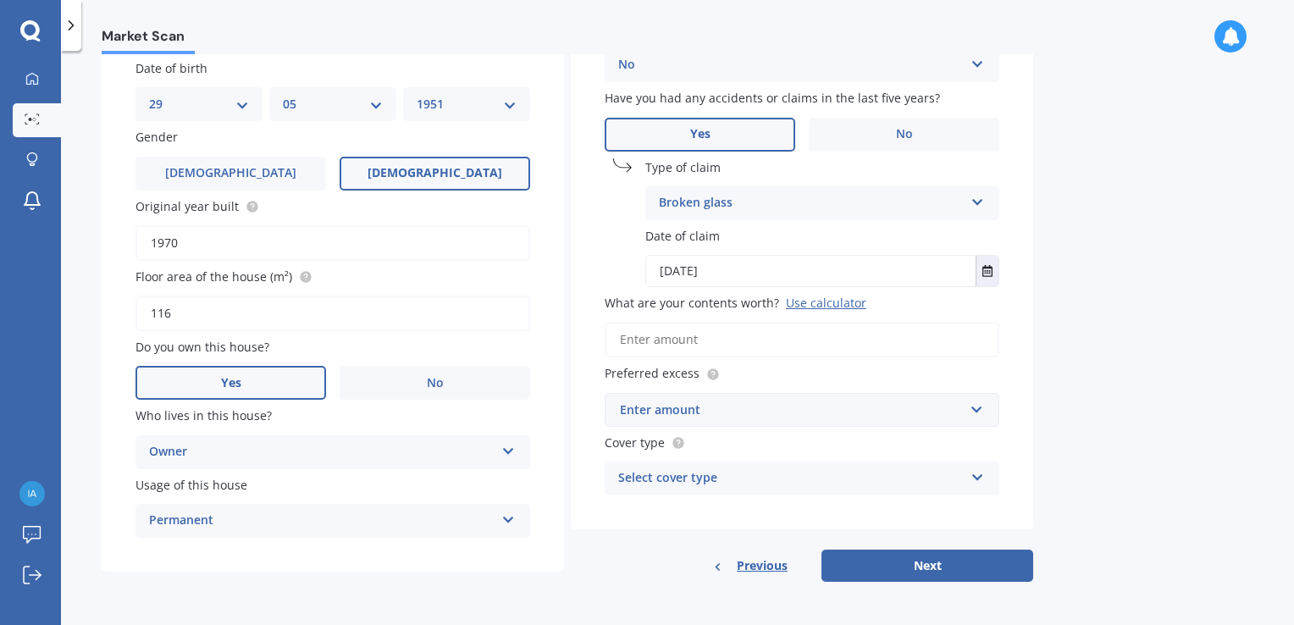
click at [715, 337] on input "What are your contents worth? Use calculator" at bounding box center [802, 340] width 395 height 36
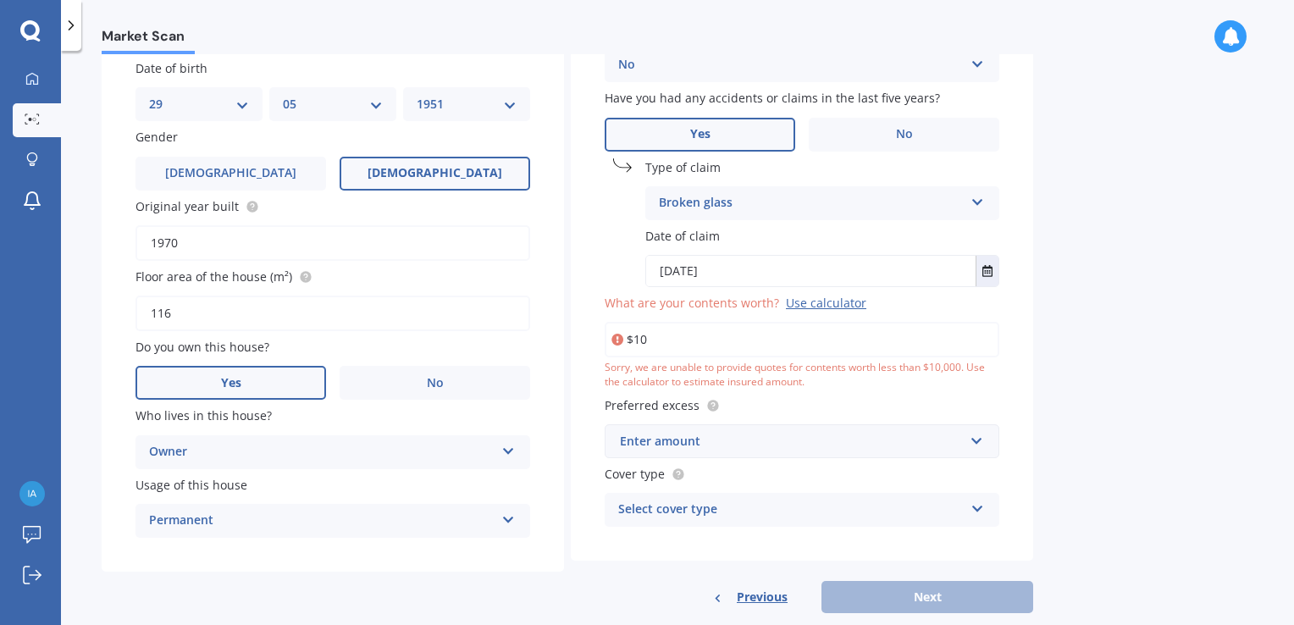
type input "$1"
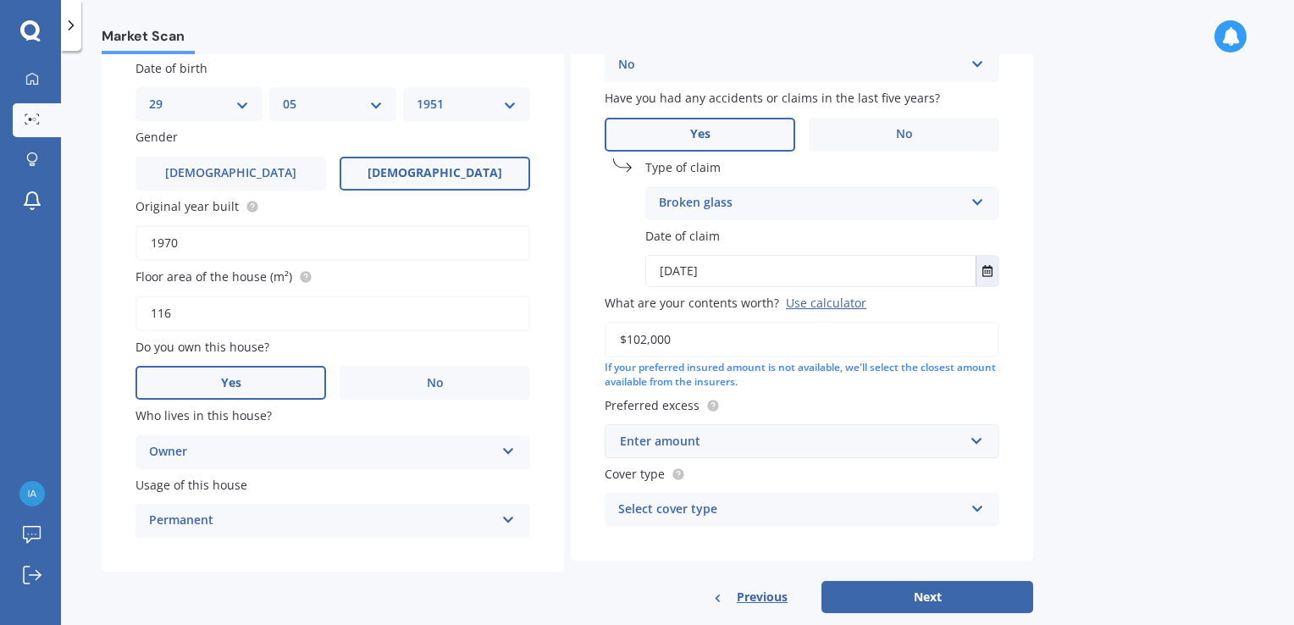
type input "$102,000"
click at [979, 439] on input "text" at bounding box center [797, 441] width 380 height 32
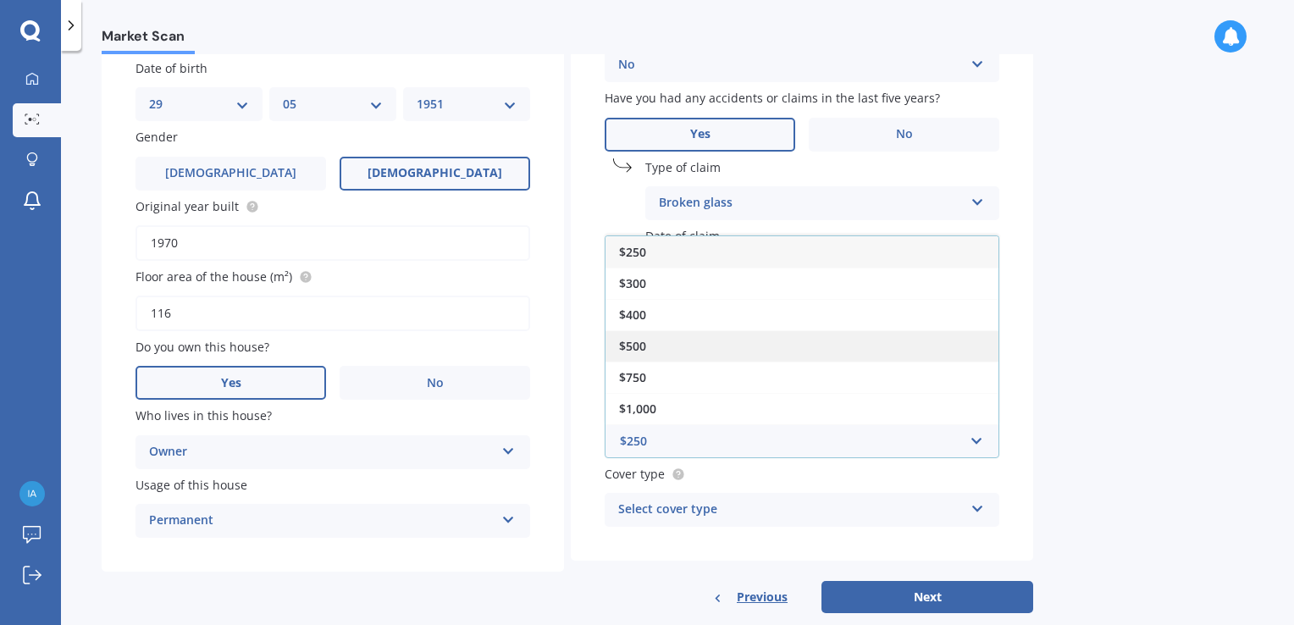
click at [642, 344] on span "$500" at bounding box center [632, 346] width 27 height 16
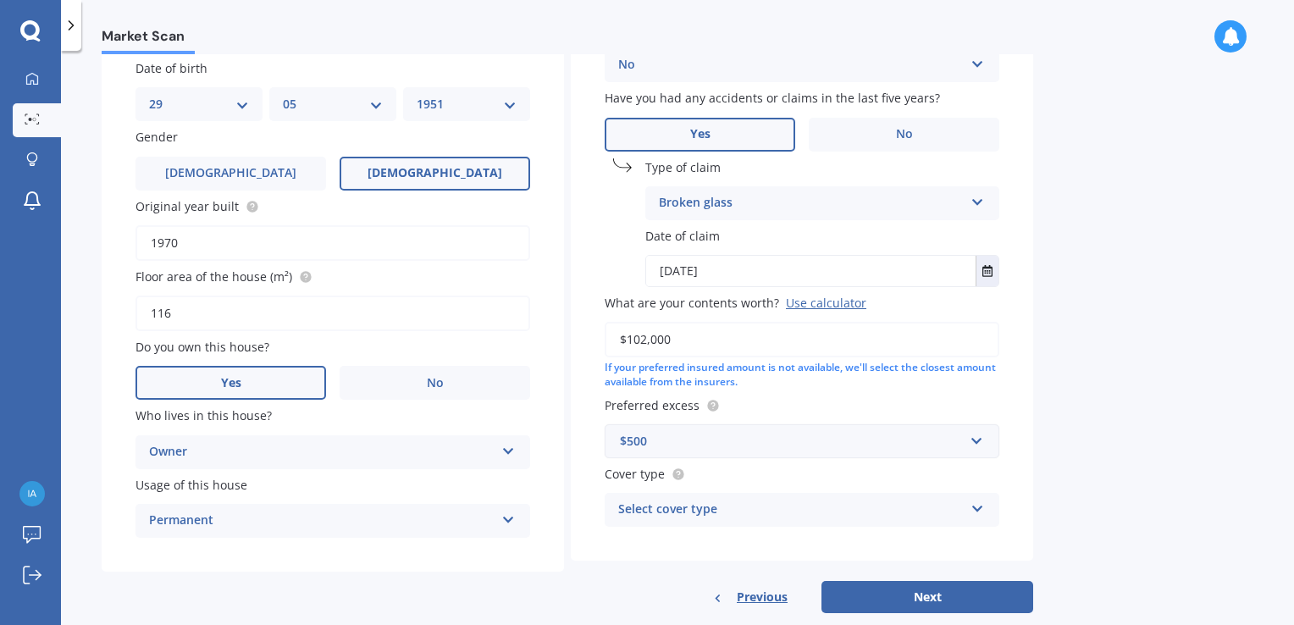
click at [631, 437] on div "$500" at bounding box center [792, 441] width 344 height 19
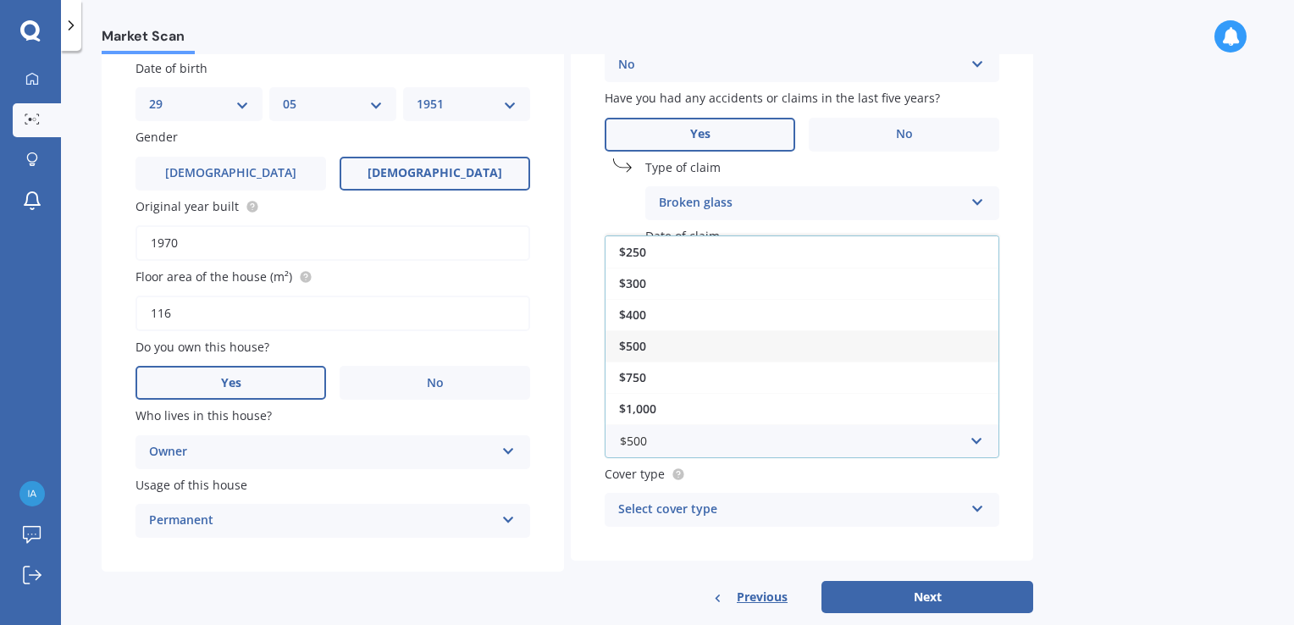
click at [640, 346] on span "$500" at bounding box center [632, 346] width 27 height 16
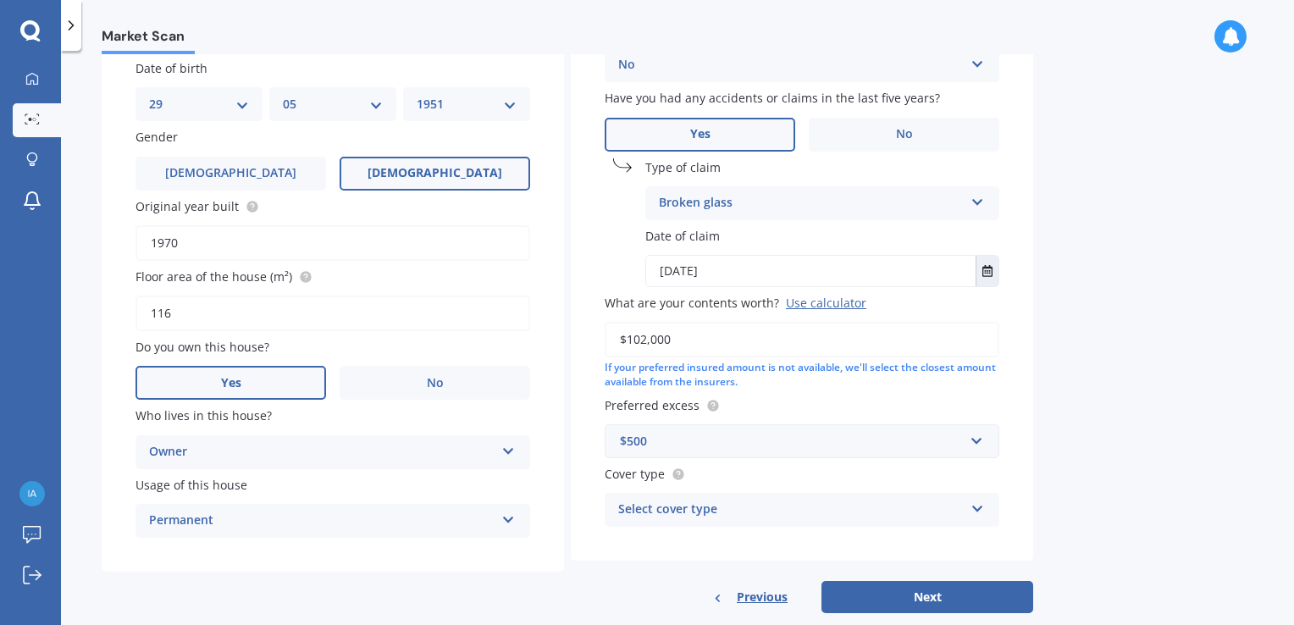
click at [979, 512] on icon at bounding box center [978, 506] width 14 height 12
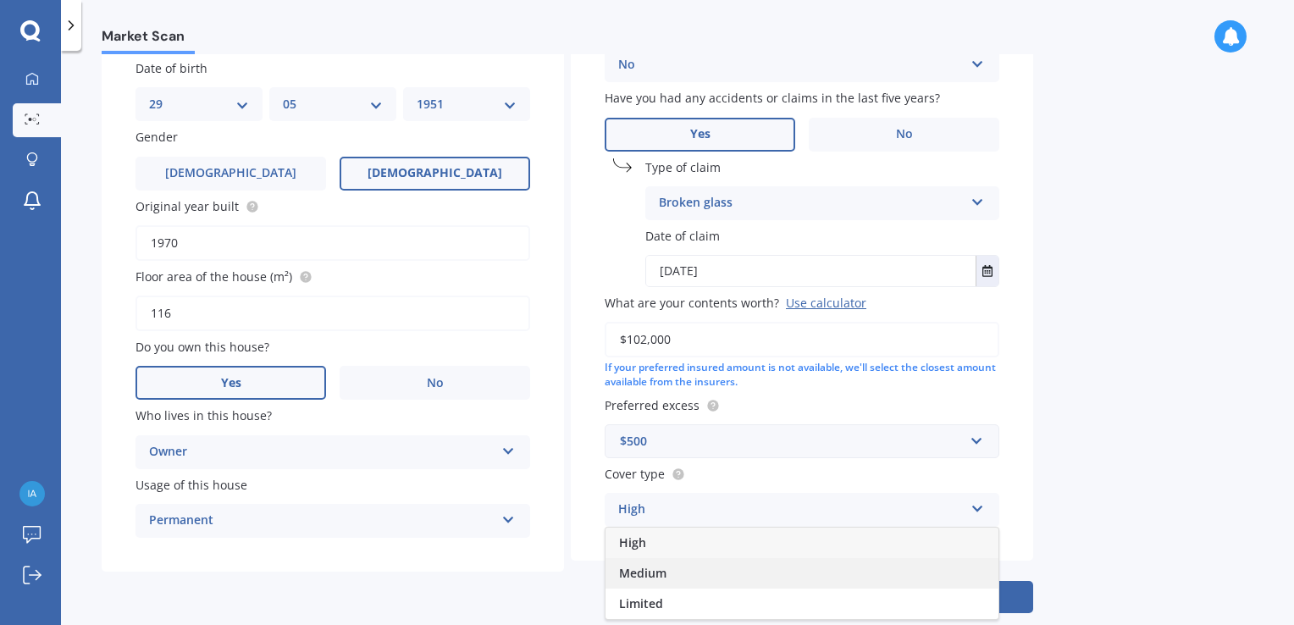
scroll to position [251, 0]
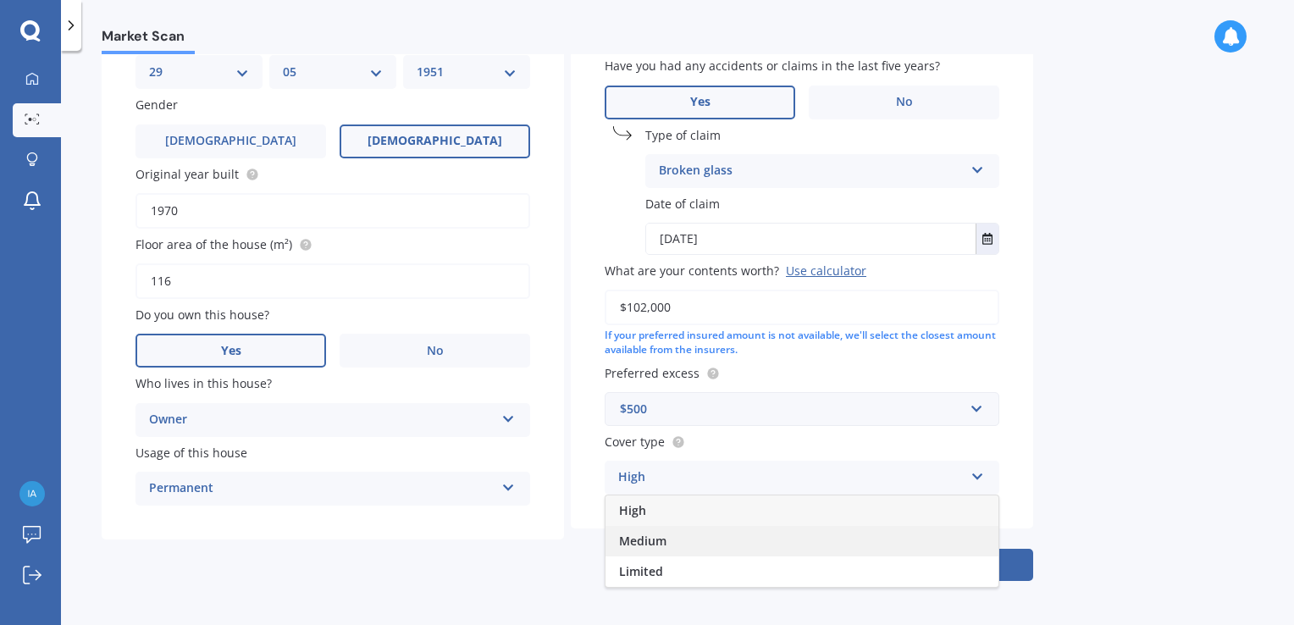
click at [665, 541] on span "Medium" at bounding box center [642, 541] width 47 height 16
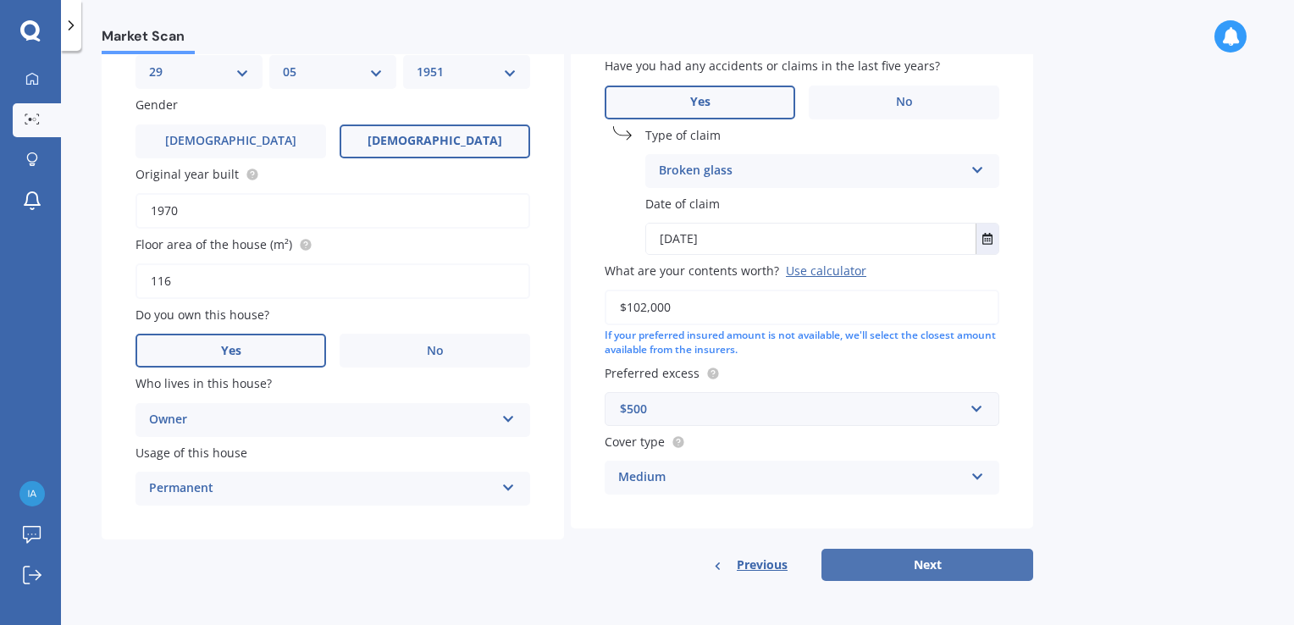
click at [940, 572] on button "Next" at bounding box center [928, 565] width 212 height 32
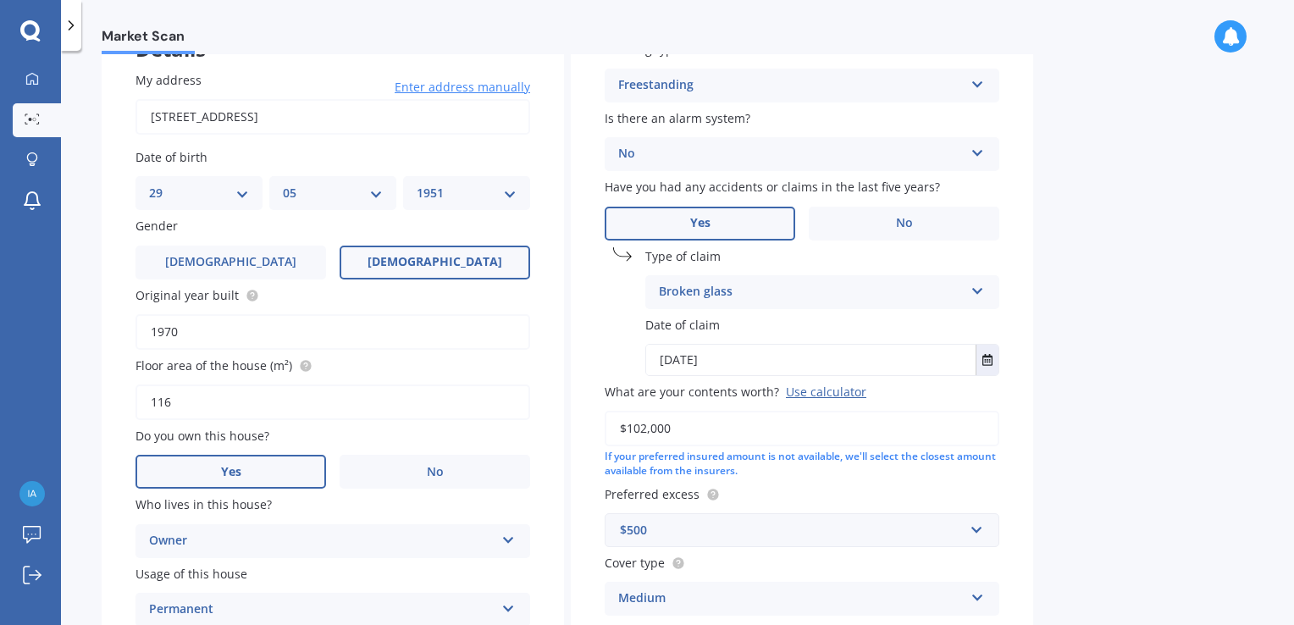
select select "29"
select select "05"
select select "1951"
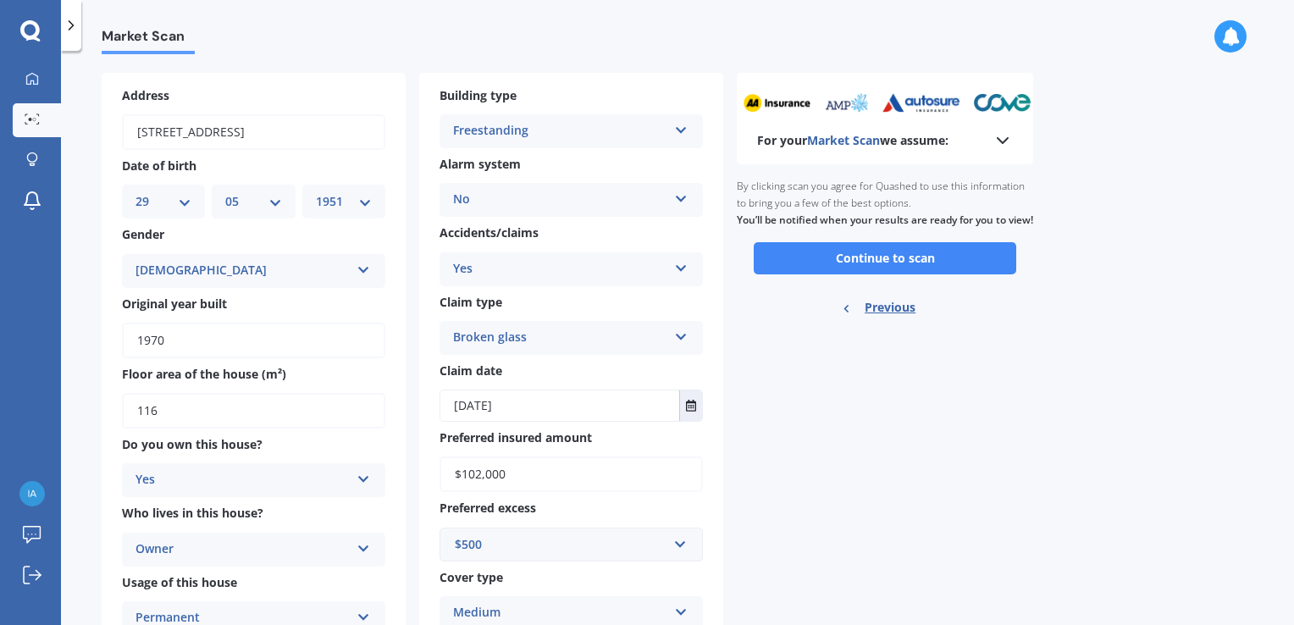
scroll to position [0, 0]
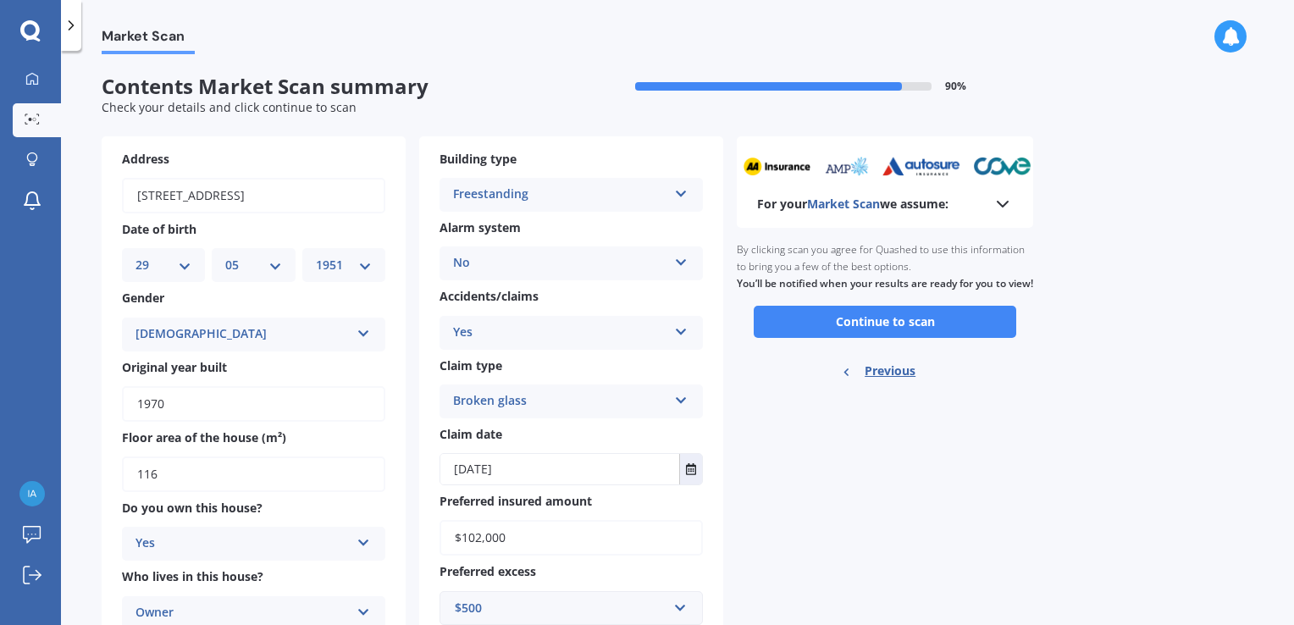
click at [1004, 205] on polyline at bounding box center [1003, 204] width 10 height 5
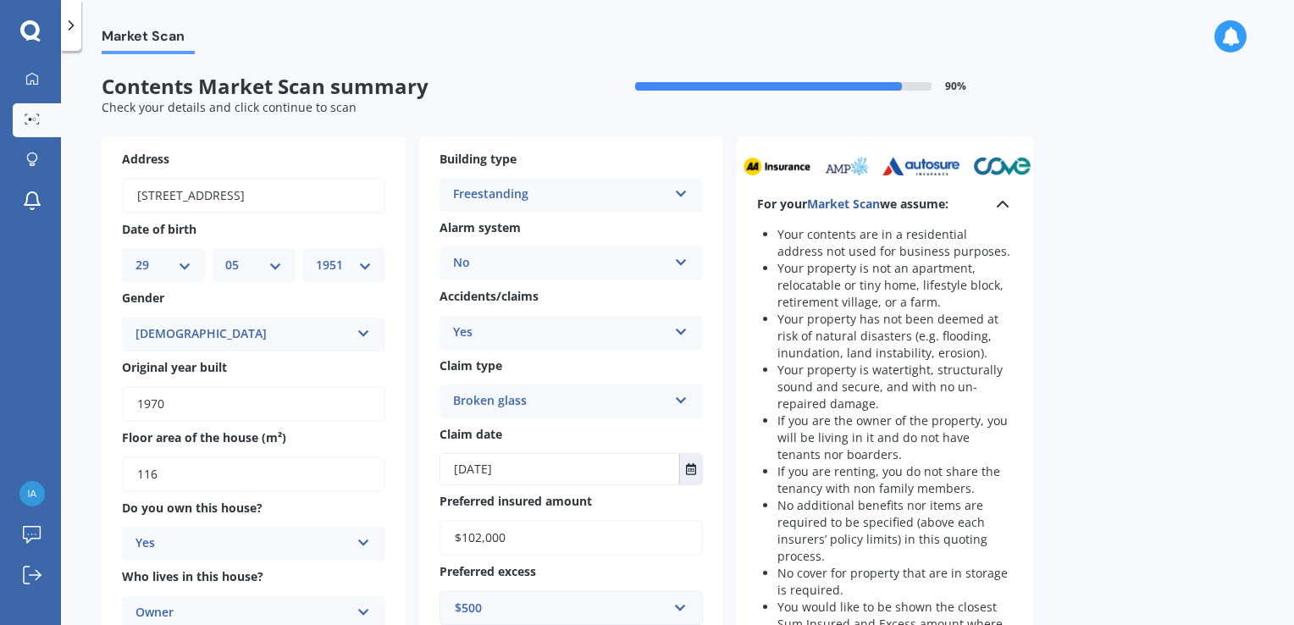
click at [1004, 205] on icon at bounding box center [1003, 204] width 20 height 20
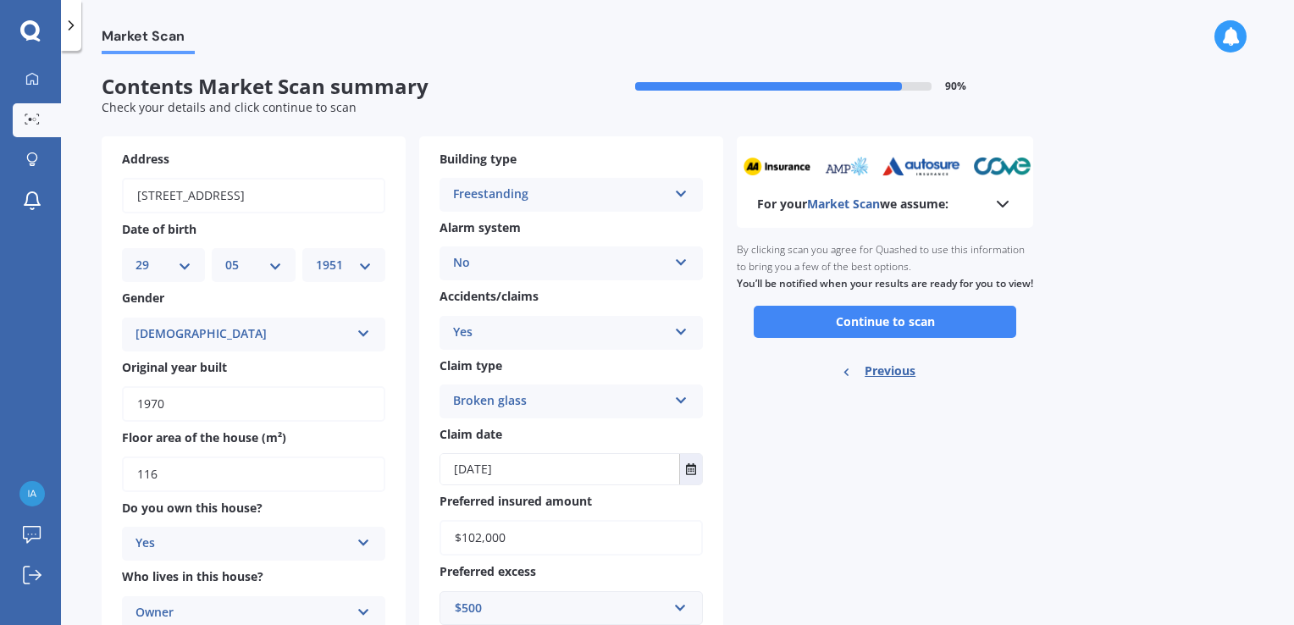
click at [845, 376] on icon at bounding box center [846, 371] width 10 height 9
select select "29"
select select "05"
select select "1951"
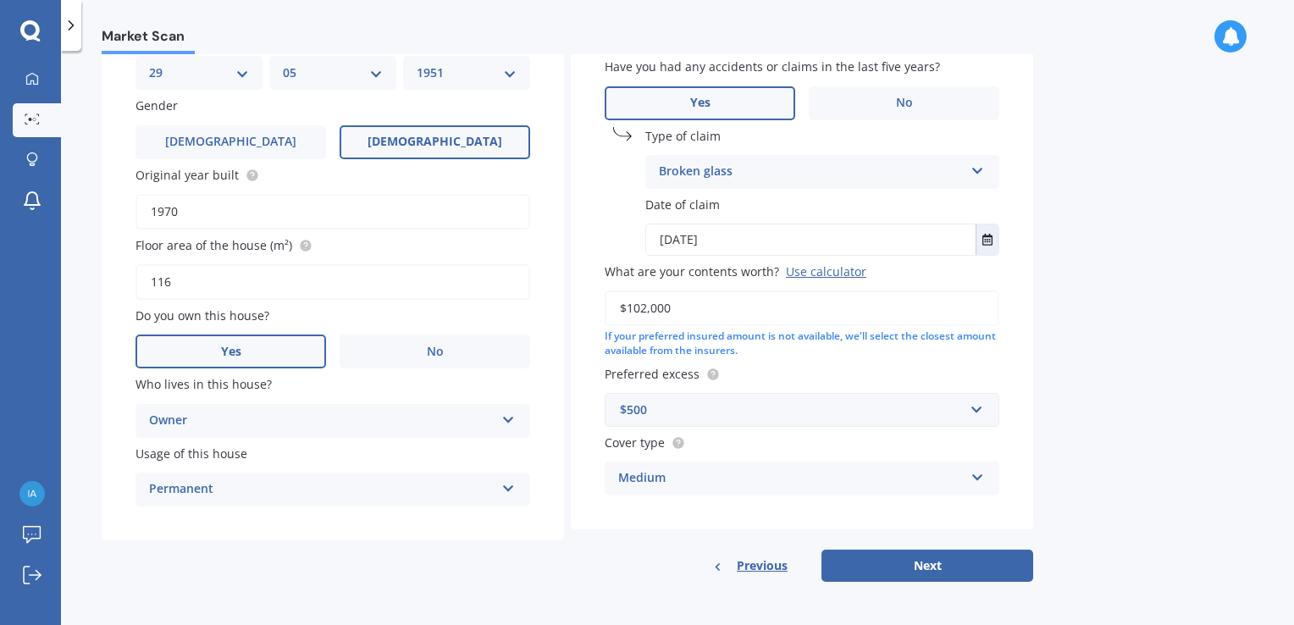
scroll to position [251, 0]
click at [718, 564] on icon at bounding box center [718, 565] width 10 height 9
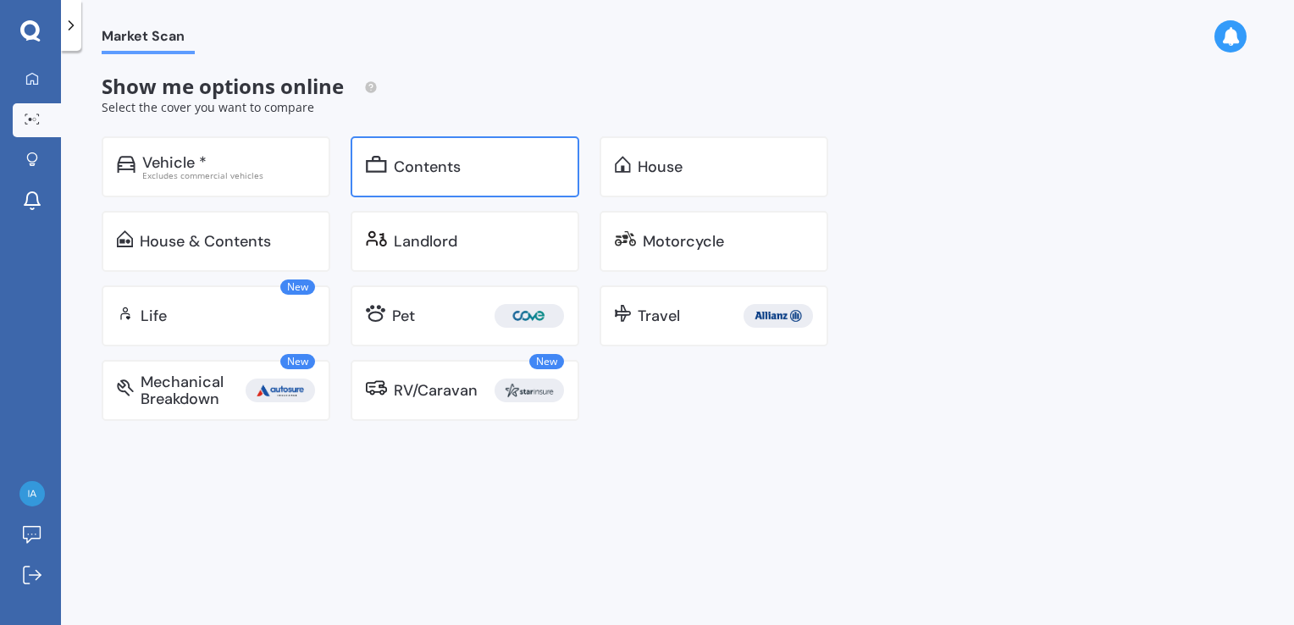
click at [464, 164] on div "Contents" at bounding box center [479, 166] width 170 height 17
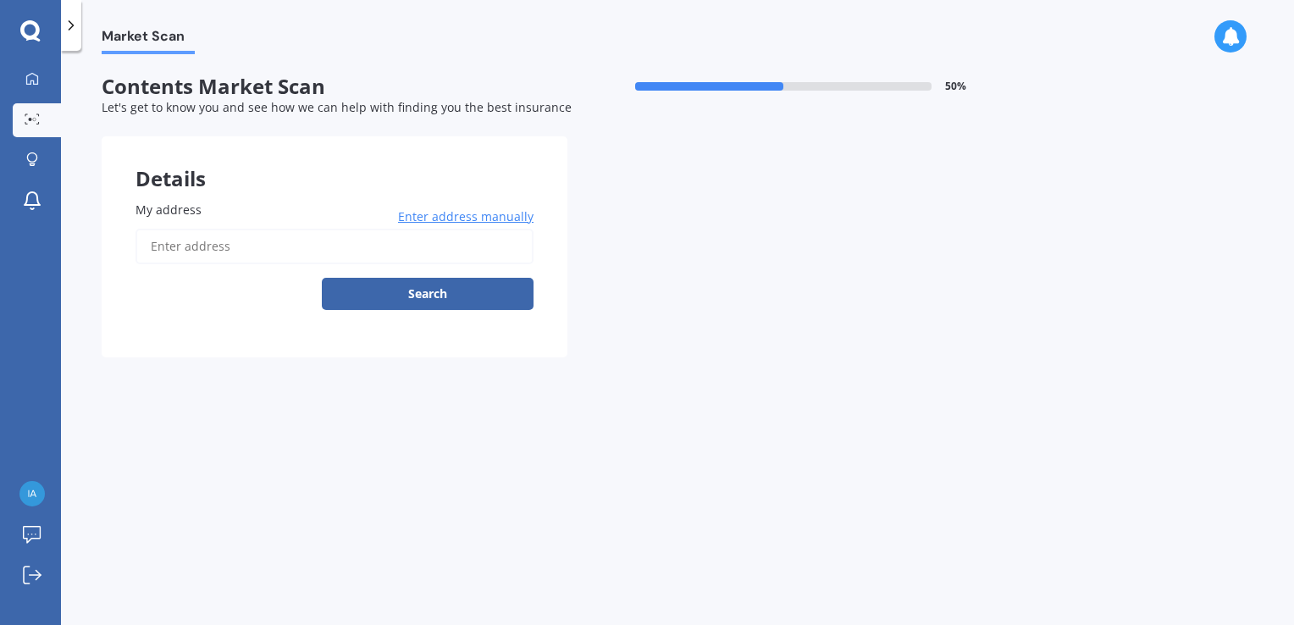
click at [147, 208] on span "My address" at bounding box center [169, 210] width 66 height 16
click at [147, 229] on input "My address" at bounding box center [335, 247] width 398 height 36
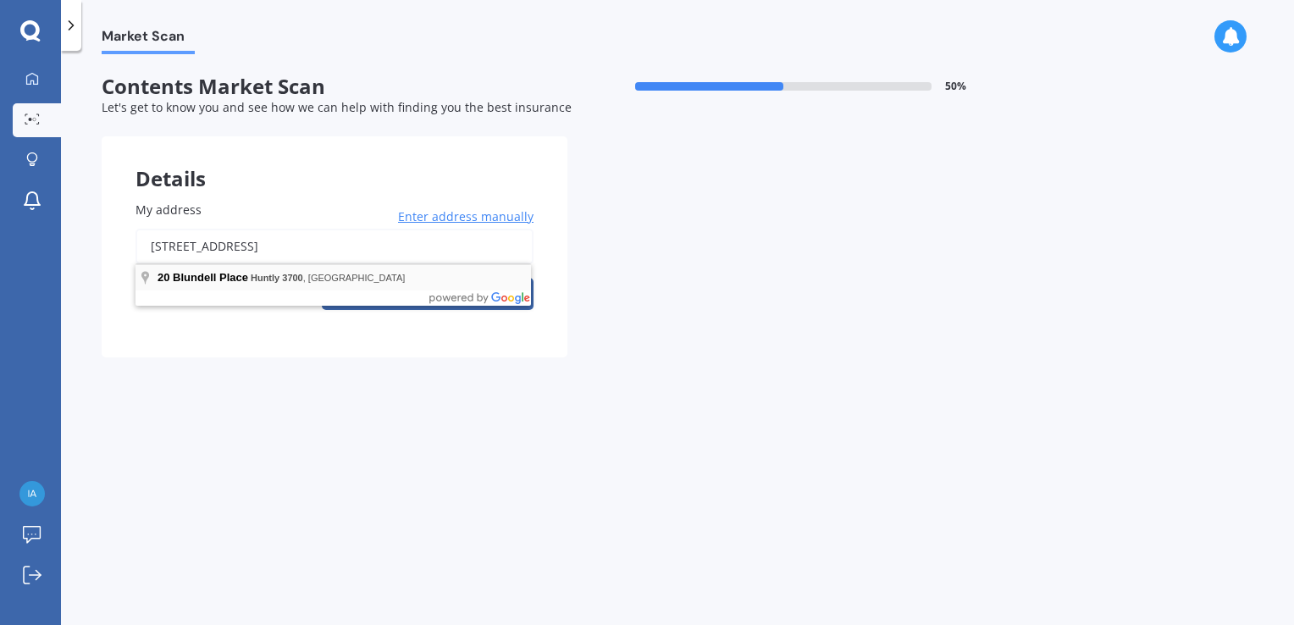
type input "[STREET_ADDRESS]"
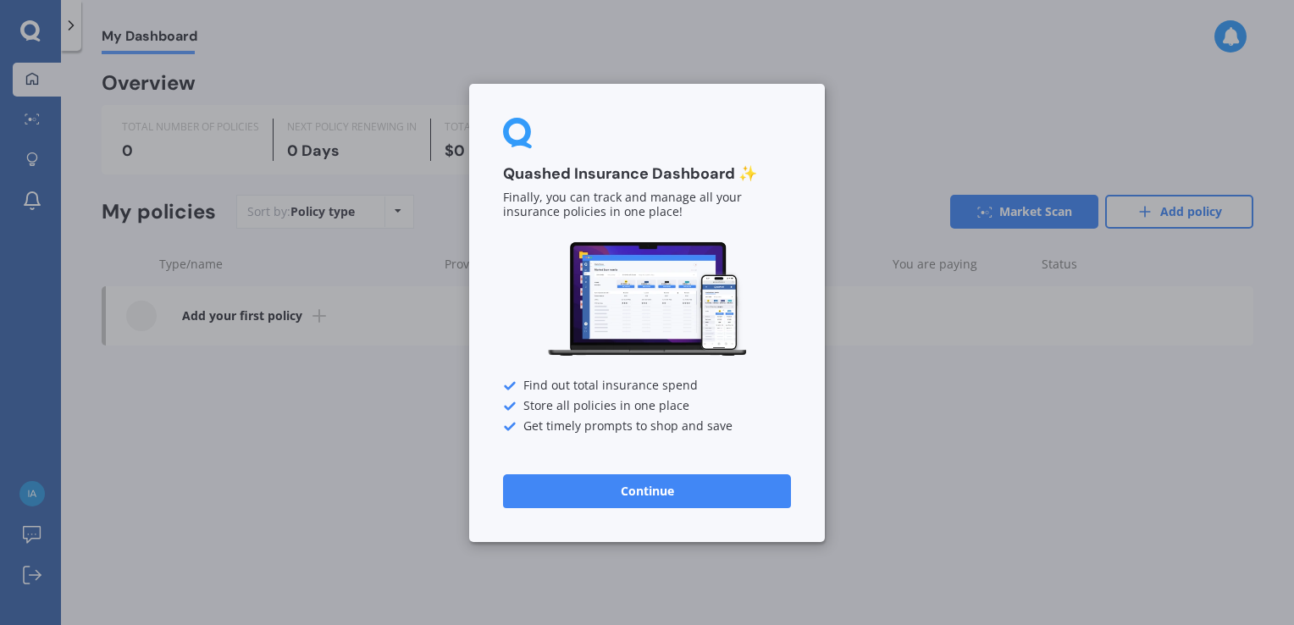
click at [677, 485] on button "Continue" at bounding box center [647, 491] width 288 height 34
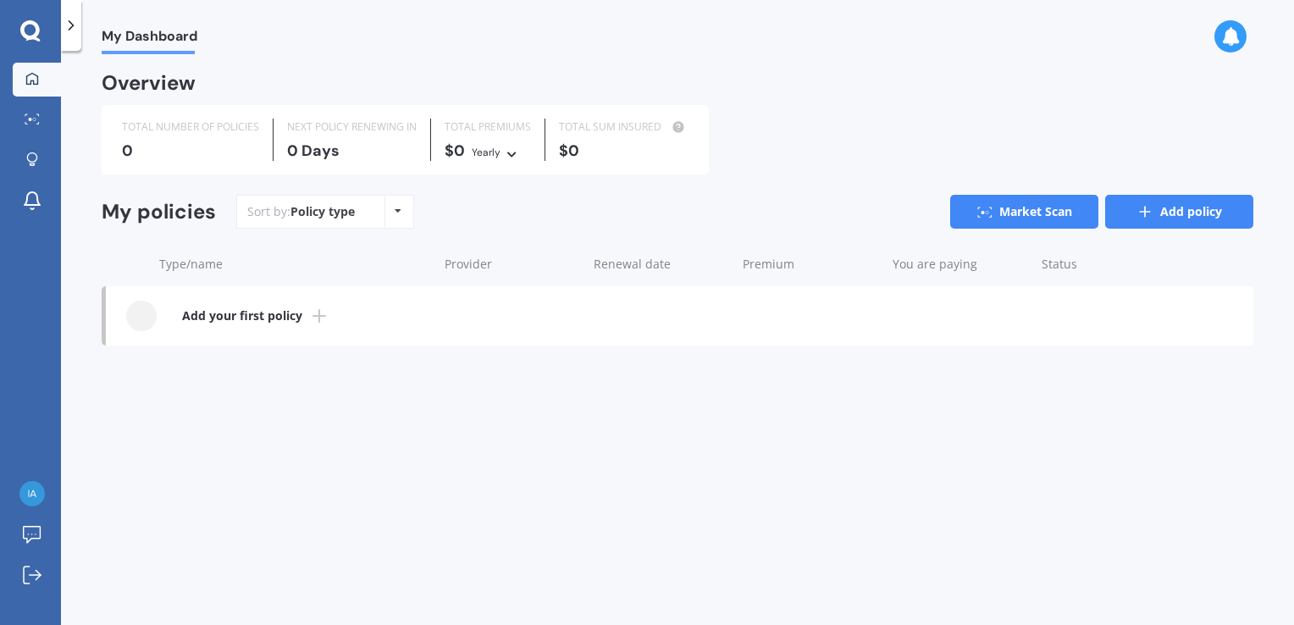
click at [1161, 213] on link "Add policy" at bounding box center [1180, 212] width 148 height 34
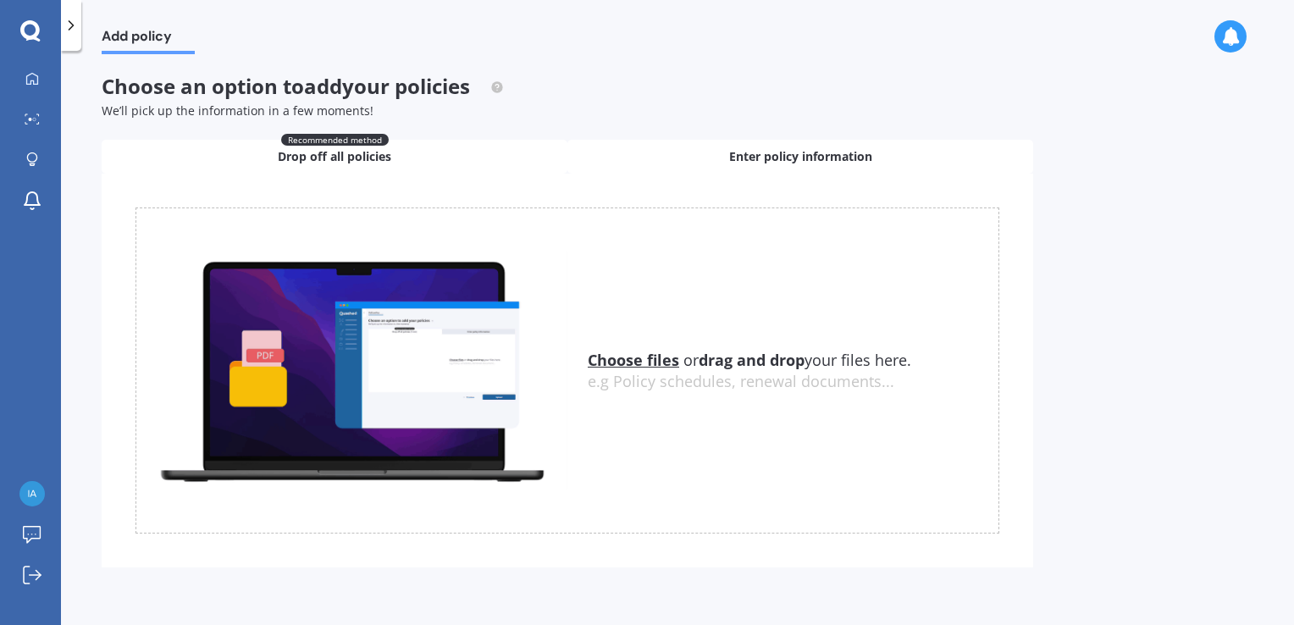
click at [742, 155] on span "Enter policy information" at bounding box center [800, 156] width 143 height 17
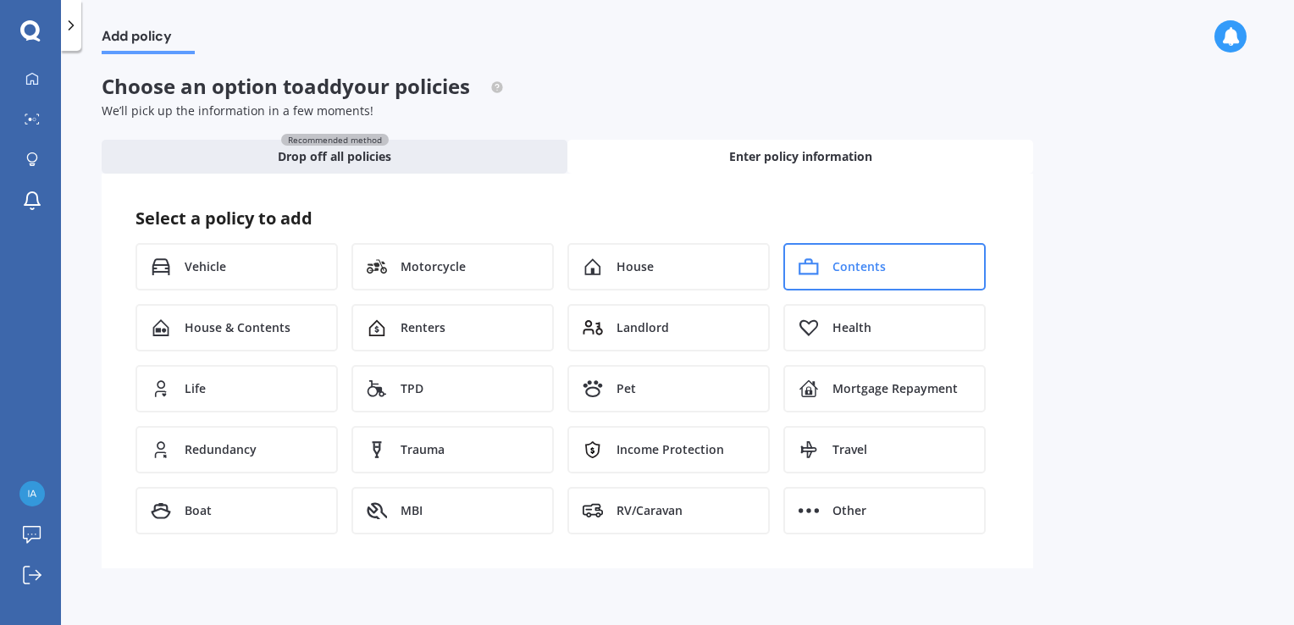
click at [835, 269] on span "Contents" at bounding box center [859, 266] width 53 height 17
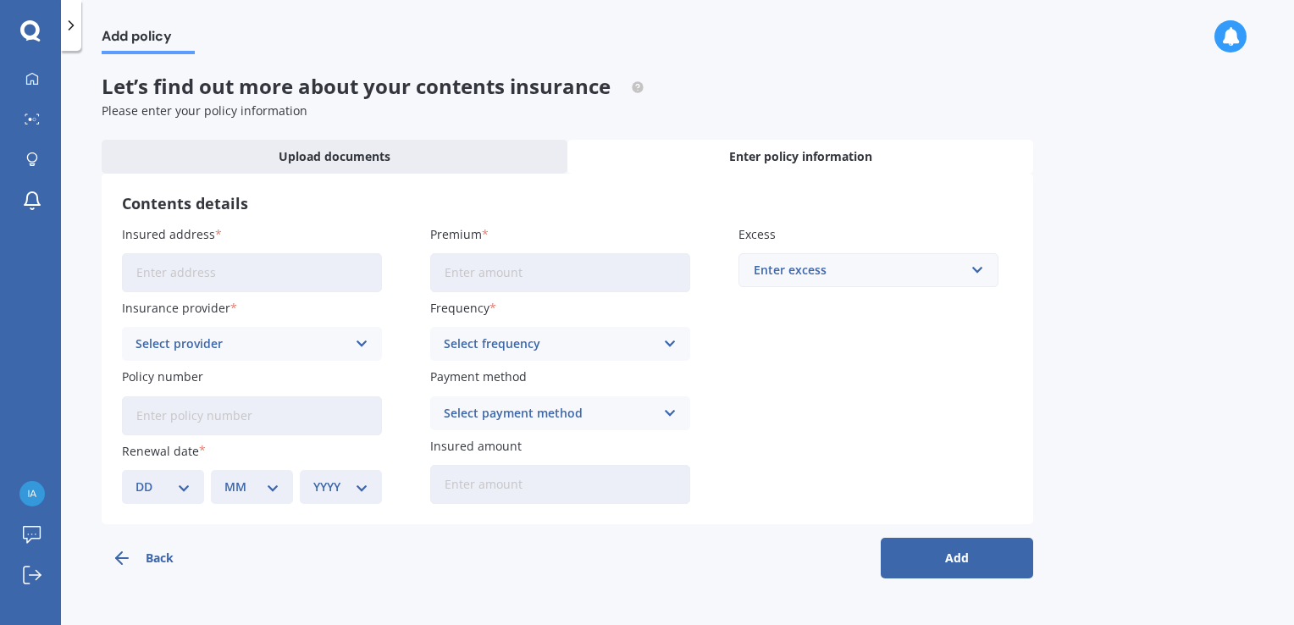
click at [136, 279] on input "Insured address" at bounding box center [252, 272] width 260 height 39
type input "[STREET_ADDRESS]"
click at [363, 342] on icon at bounding box center [362, 344] width 14 height 19
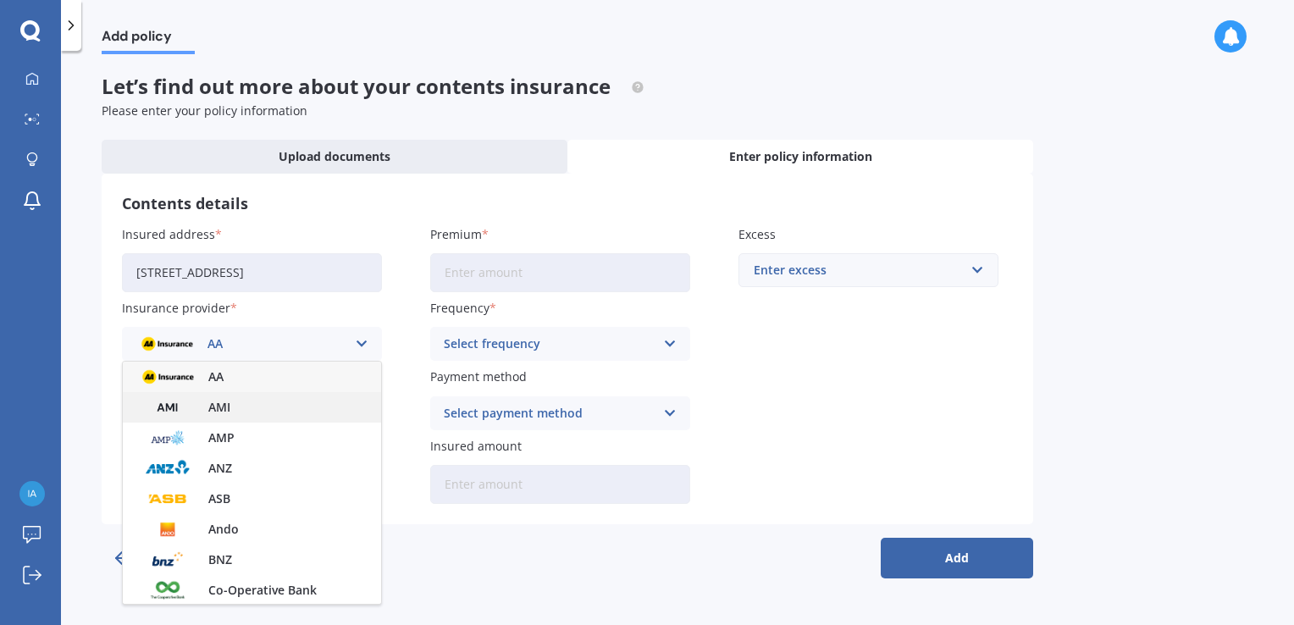
click at [218, 413] on span "AMI" at bounding box center [219, 408] width 22 height 12
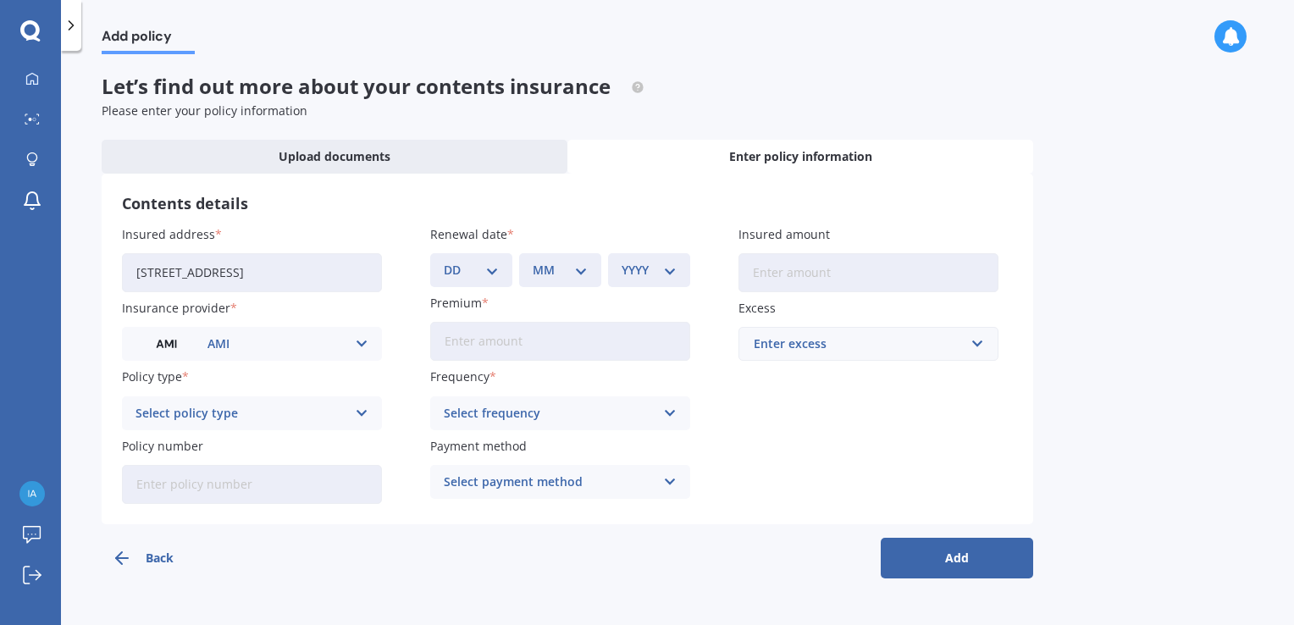
click at [363, 412] on icon at bounding box center [362, 413] width 14 height 19
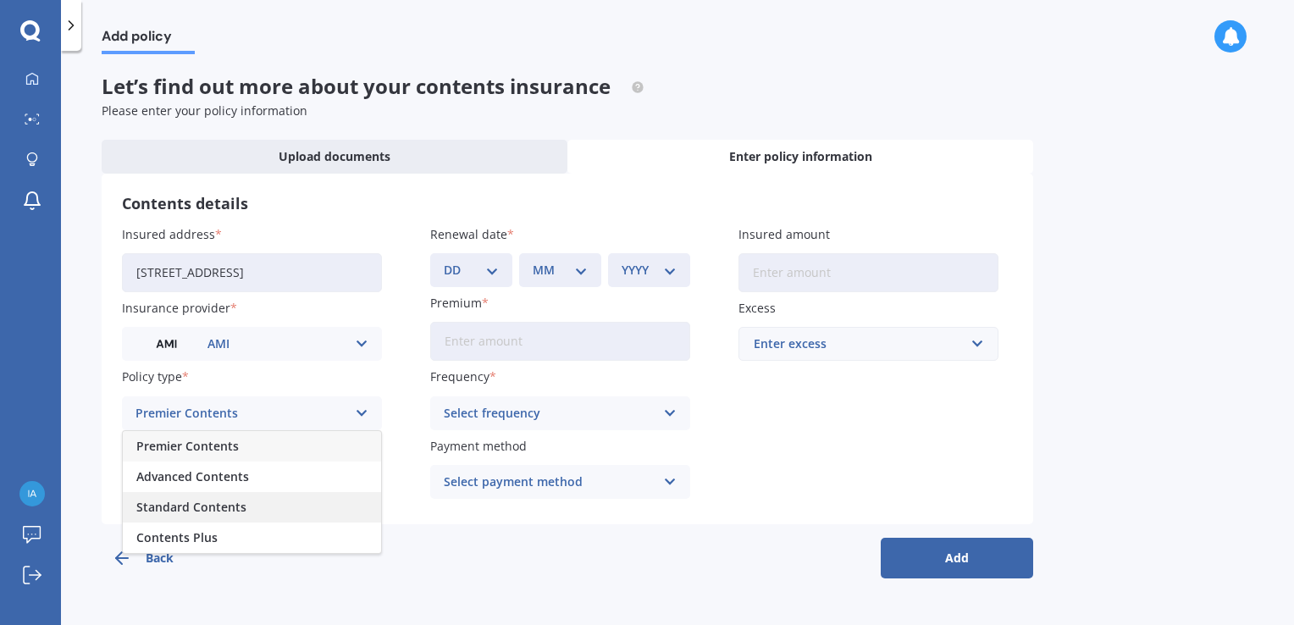
click at [184, 510] on span "Standard Contents" at bounding box center [191, 508] width 110 height 12
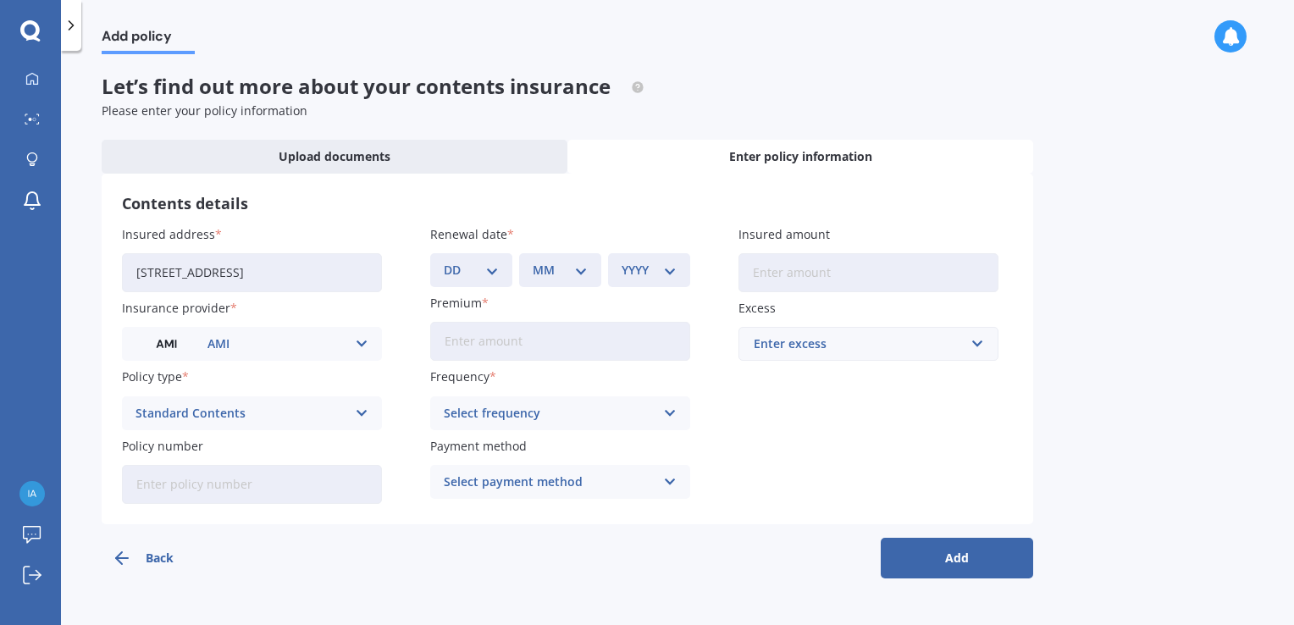
click at [276, 486] on input "Policy number" at bounding box center [252, 484] width 260 height 39
click at [284, 456] on div "Policy number HOMA" at bounding box center [252, 470] width 260 height 67
click at [171, 483] on input "HOMA" at bounding box center [252, 484] width 260 height 39
type input "HOMA01610383"
click at [491, 273] on select "DD 01 02 03 04 05 06 07 08 09 10 11 12 13 14 15 16 17 18 19 20 21 22 23 24 25 2…" at bounding box center [471, 270] width 55 height 19
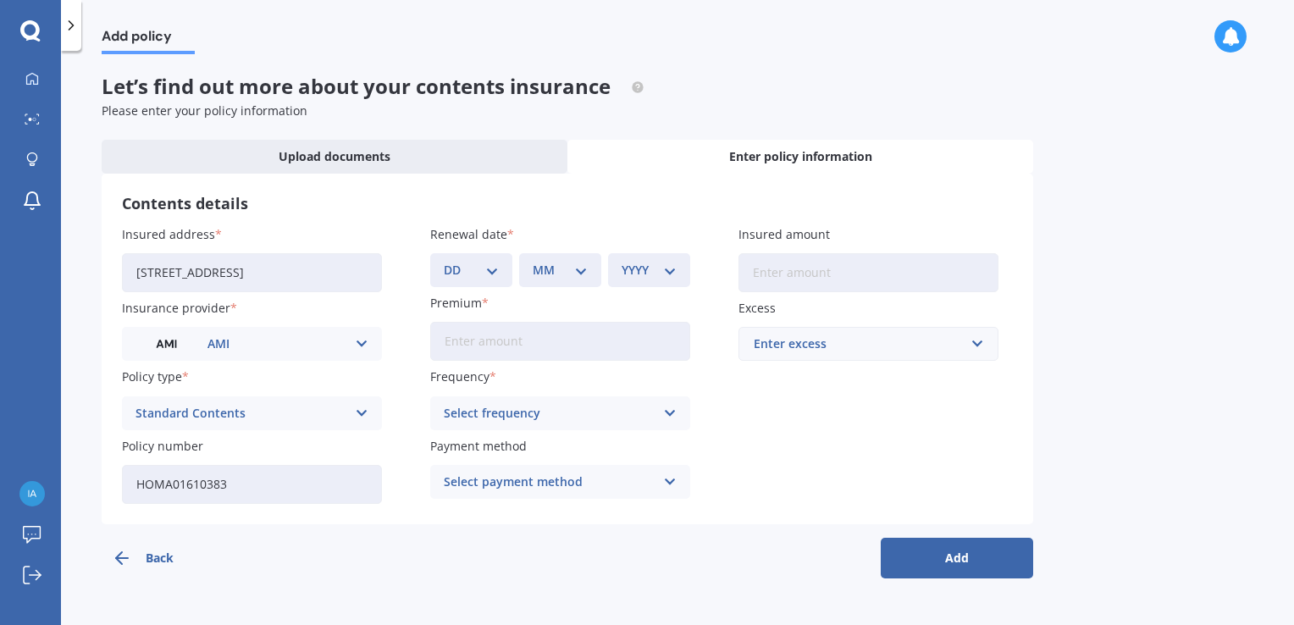
select select "17"
click at [444, 261] on select "DD 01 02 03 04 05 06 07 08 09 10 11 12 13 14 15 16 17 18 19 20 21 22 23 24 25 2…" at bounding box center [471, 270] width 55 height 19
click at [585, 271] on select "MM 01 02 03 04 05 06 07 08 09 10 11 12" at bounding box center [560, 270] width 55 height 19
select select "10"
click at [533, 261] on select "MM 01 02 03 04 05 06 07 08 09 10 11 12" at bounding box center [560, 270] width 55 height 19
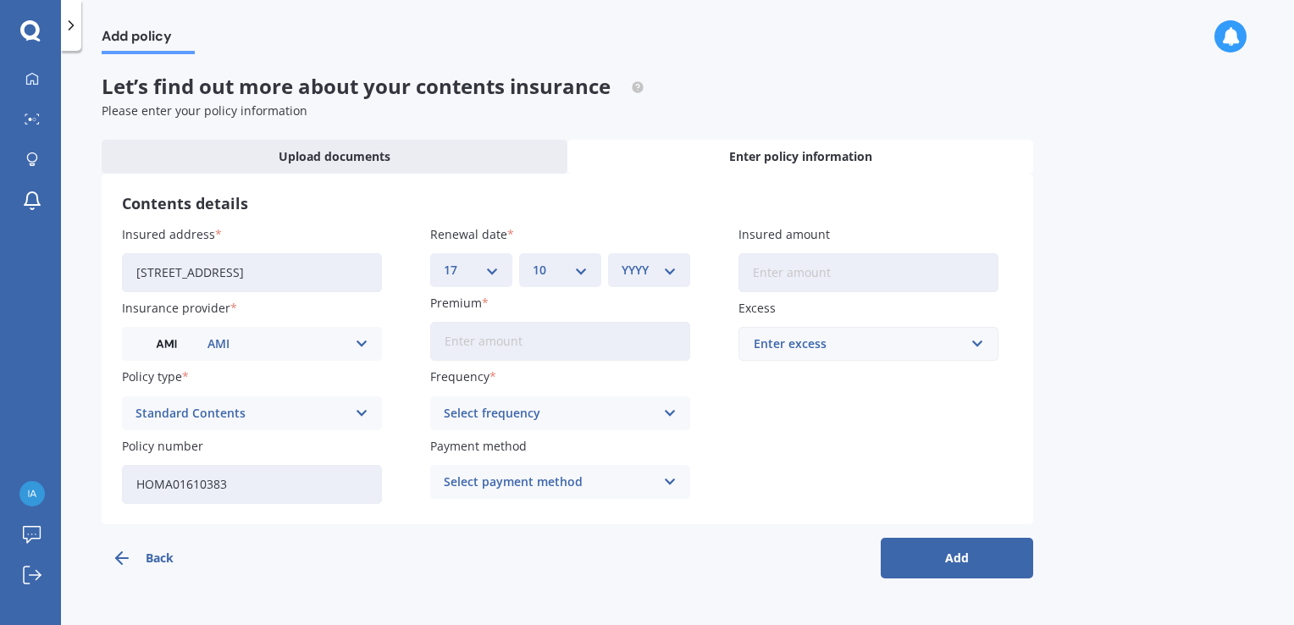
click at [671, 272] on select "YYYY 2027 2026 2025 2024 2023 2022 2021 2020 2019 2018 2017 2016 2015 2014 2013…" at bounding box center [649, 270] width 55 height 19
select select "2025"
click at [622, 261] on select "YYYY 2027 2026 2025 2024 2023 2022 2021 2020 2019 2018 2017 2016 2015 2014 2013…" at bounding box center [649, 270] width 55 height 19
click at [449, 344] on input "Premium" at bounding box center [560, 341] width 260 height 39
type input "$692.53"
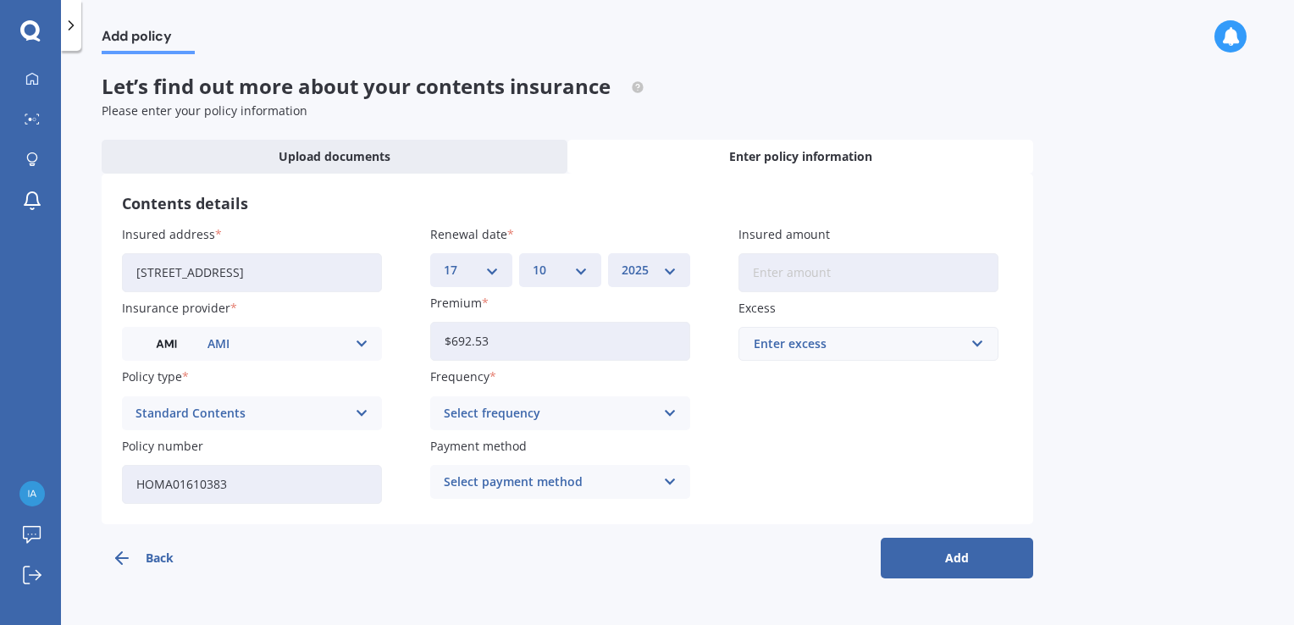
click at [672, 415] on icon at bounding box center [670, 413] width 14 height 19
click at [475, 448] on span "Yearly" at bounding box center [463, 447] width 36 height 12
click at [669, 483] on icon at bounding box center [670, 482] width 14 height 19
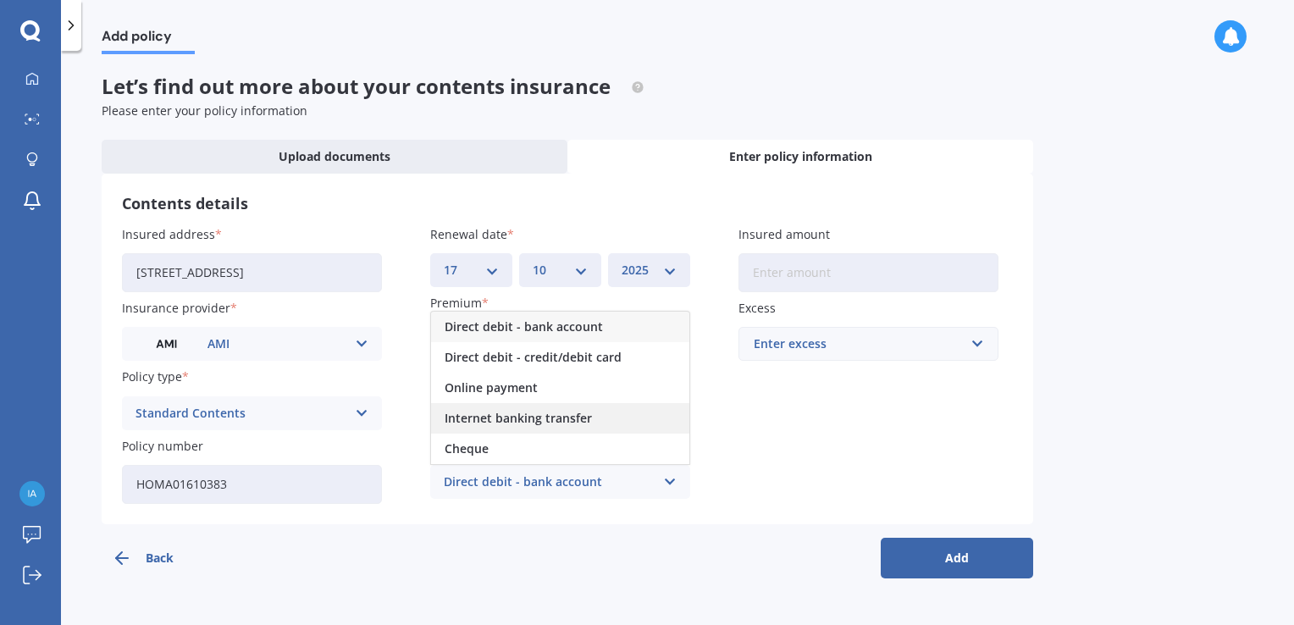
click at [485, 421] on span "Internet banking transfer" at bounding box center [518, 419] width 147 height 12
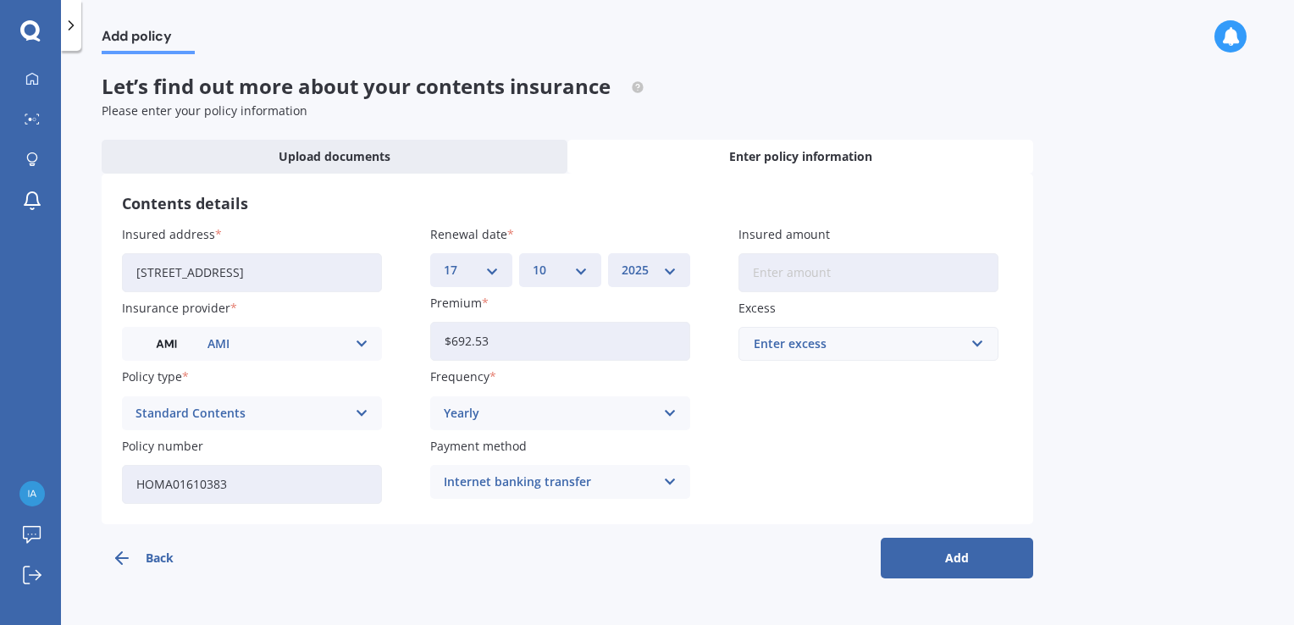
click at [975, 269] on input "Insured amount" at bounding box center [869, 272] width 260 height 39
type input "$102,000"
click at [976, 345] on input "text" at bounding box center [862, 344] width 245 height 32
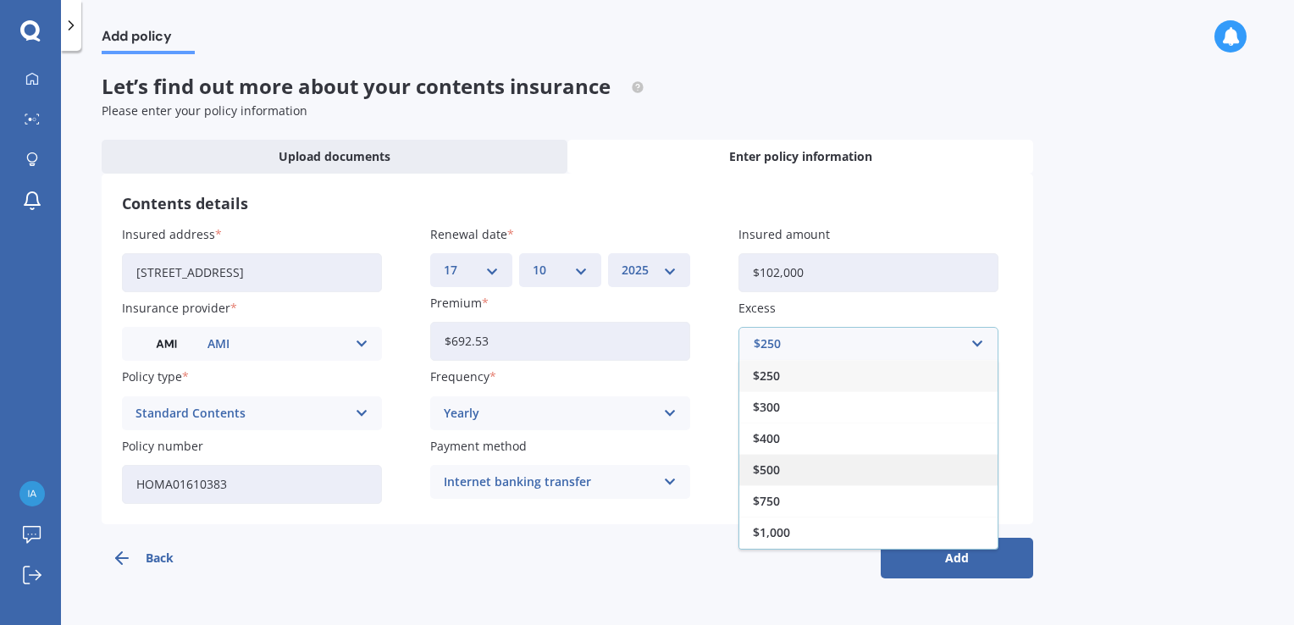
click at [781, 473] on div "$500" at bounding box center [869, 469] width 258 height 31
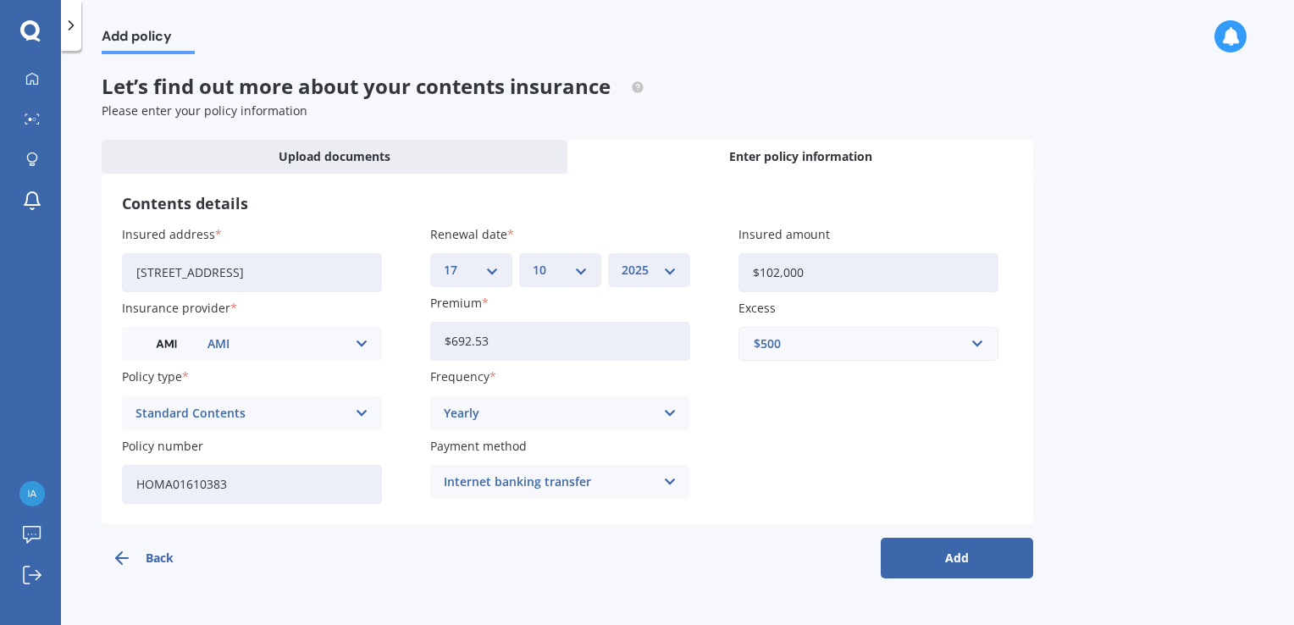
drag, startPoint x: 947, startPoint y: 558, endPoint x: 884, endPoint y: 540, distance: 65.4
click at [947, 557] on button "Add" at bounding box center [957, 558] width 152 height 41
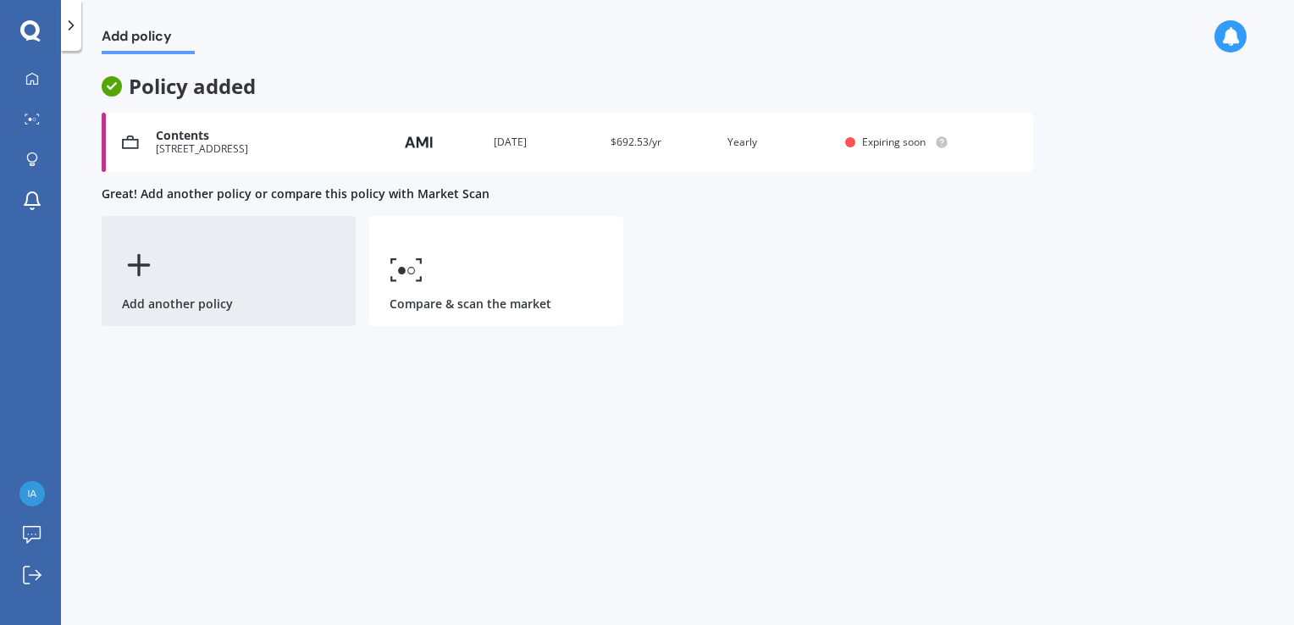
click at [143, 269] on icon at bounding box center [139, 265] width 34 height 34
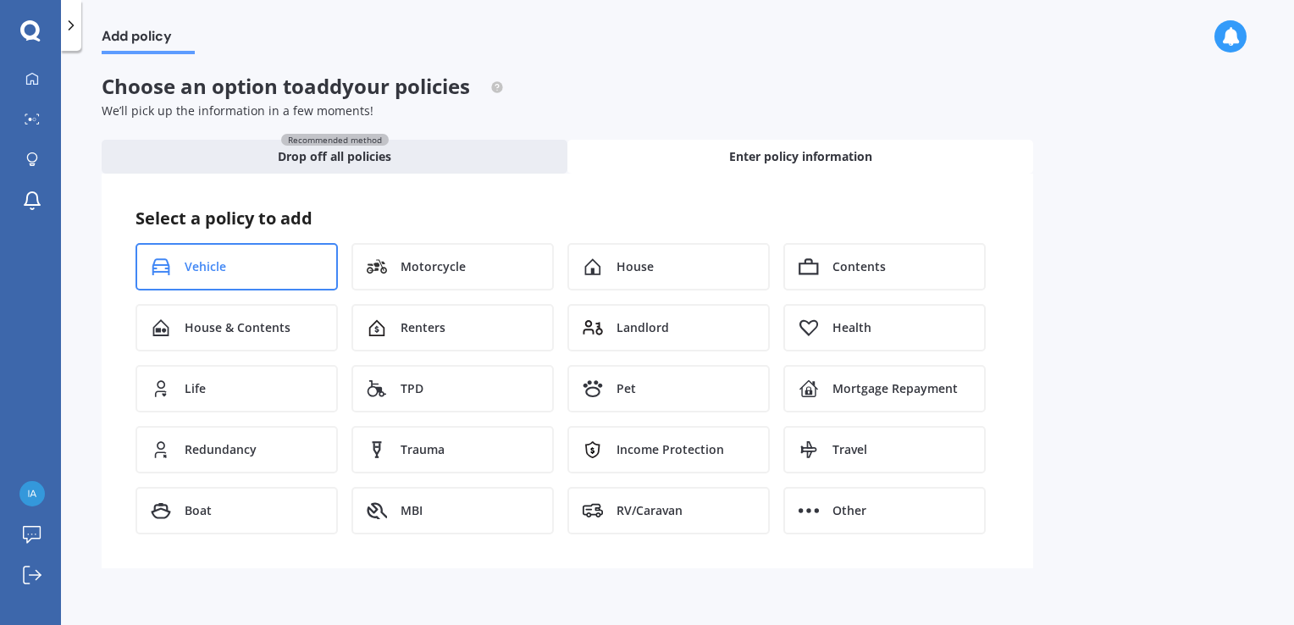
click at [234, 272] on div "Vehicle" at bounding box center [237, 266] width 202 height 47
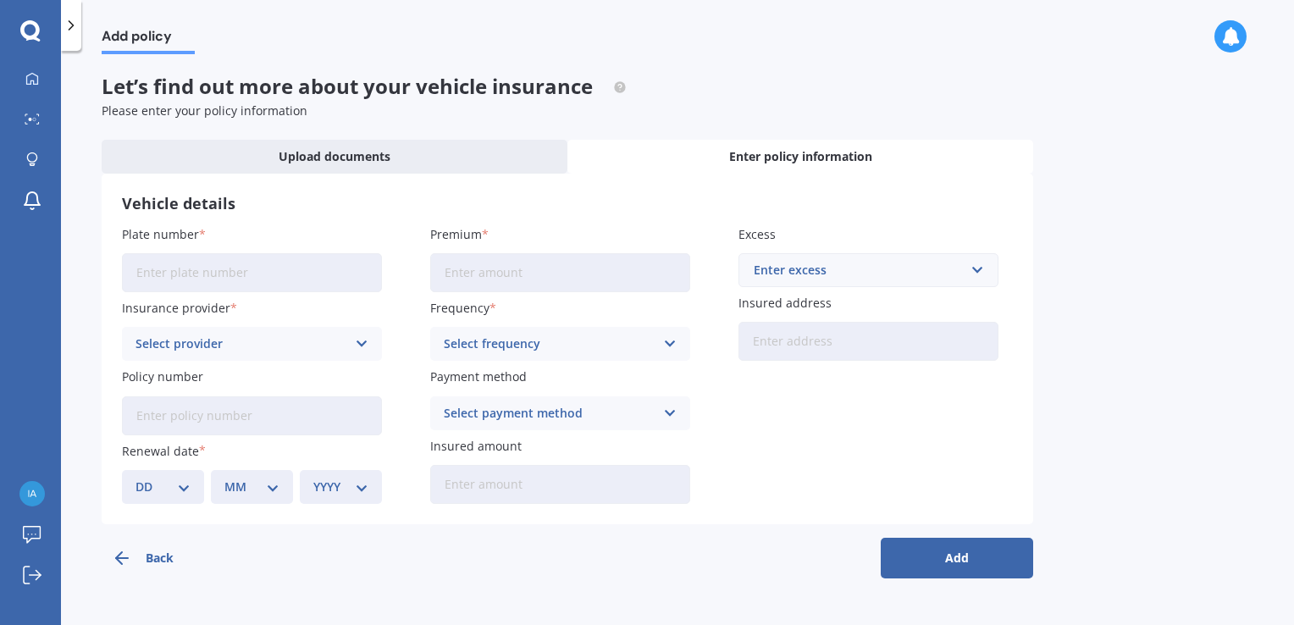
click at [252, 277] on input "Plate number" at bounding box center [252, 272] width 260 height 39
type input "BDB431"
click at [360, 344] on icon at bounding box center [362, 344] width 14 height 19
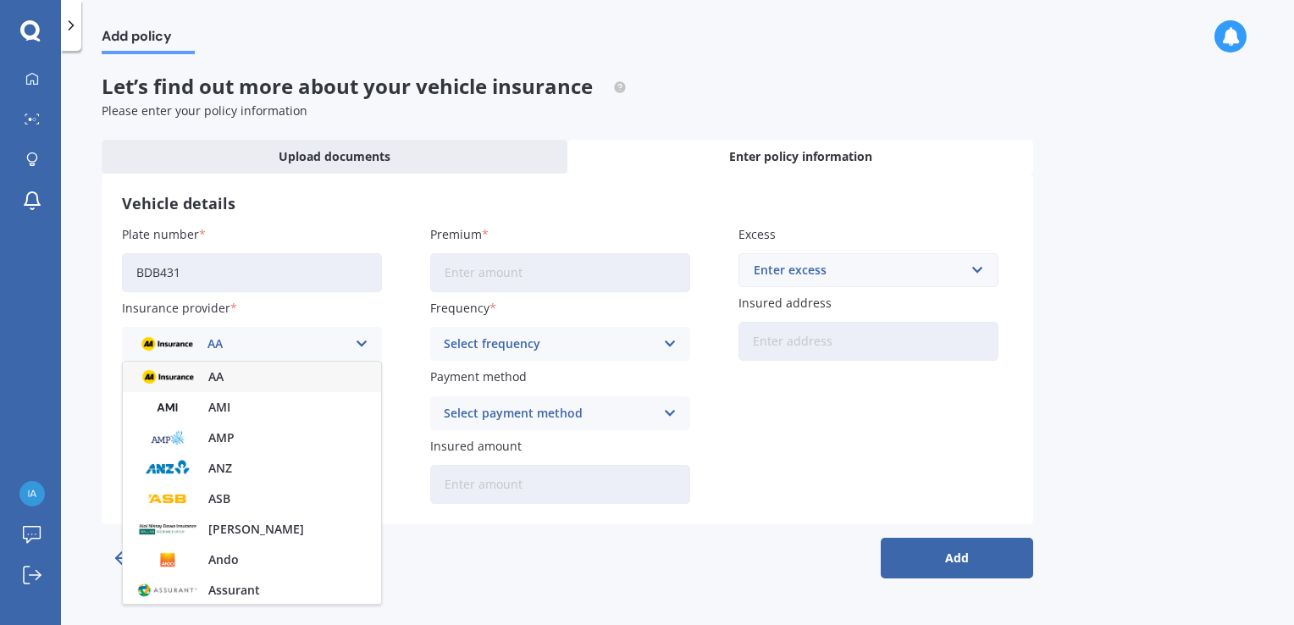
click at [224, 407] on span "AMI" at bounding box center [219, 408] width 22 height 12
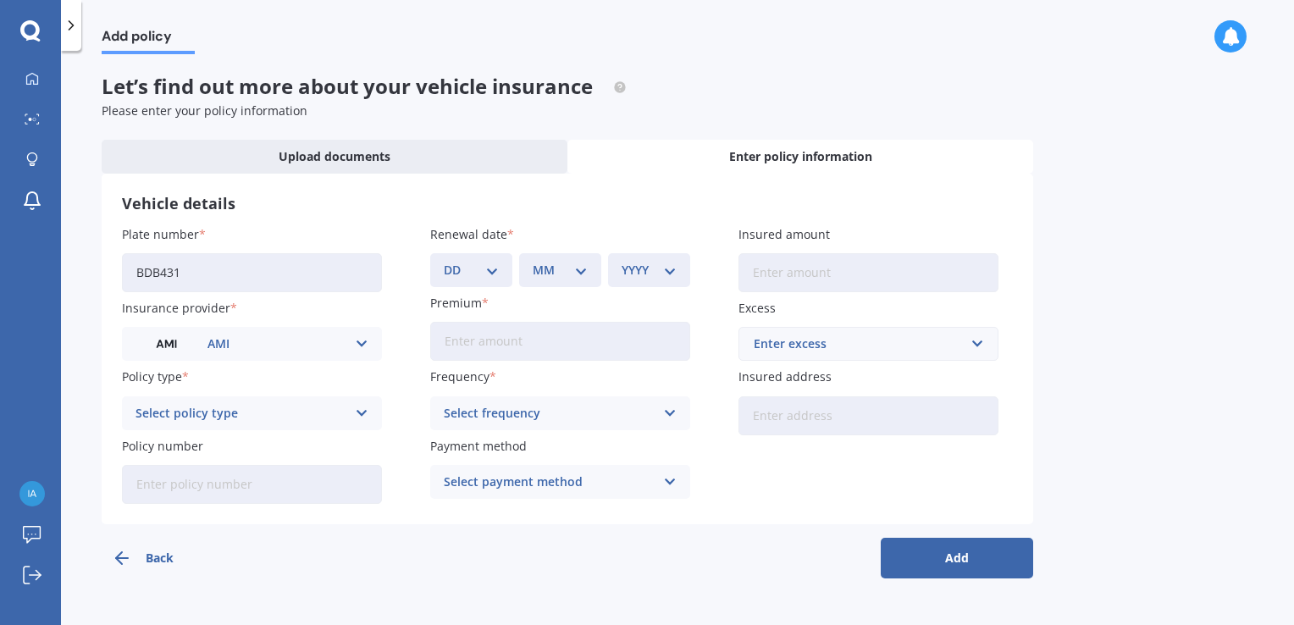
click at [360, 414] on icon at bounding box center [362, 413] width 14 height 19
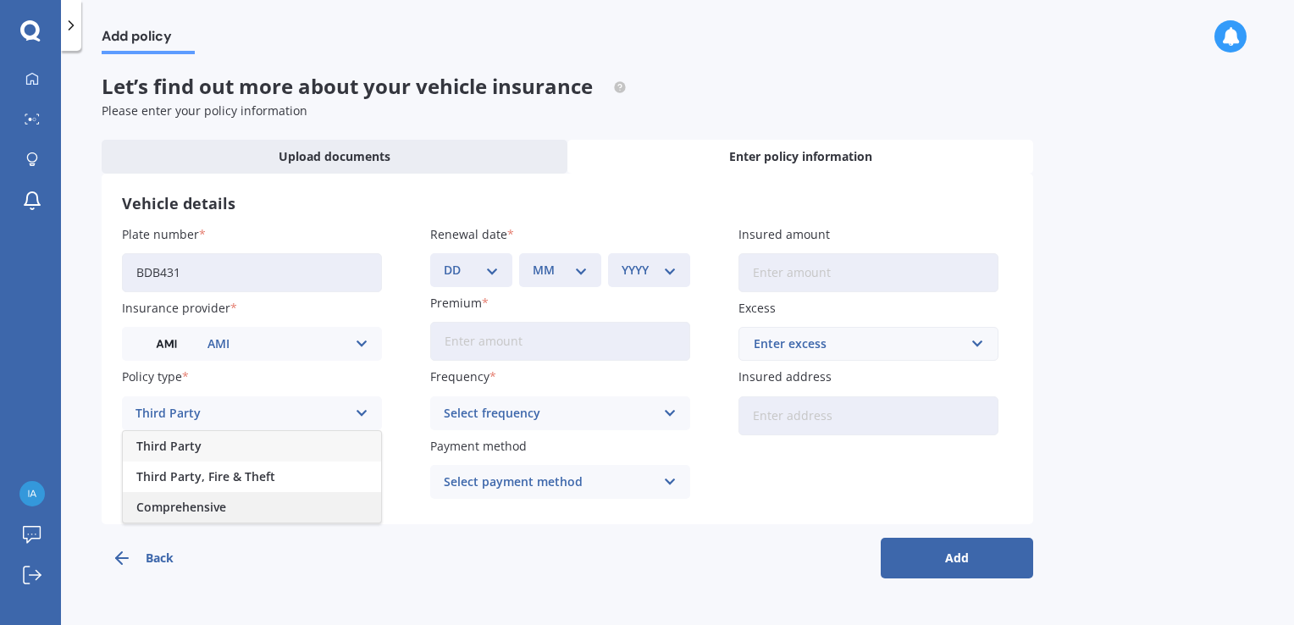
click at [213, 510] on span "Comprehensive" at bounding box center [181, 508] width 90 height 12
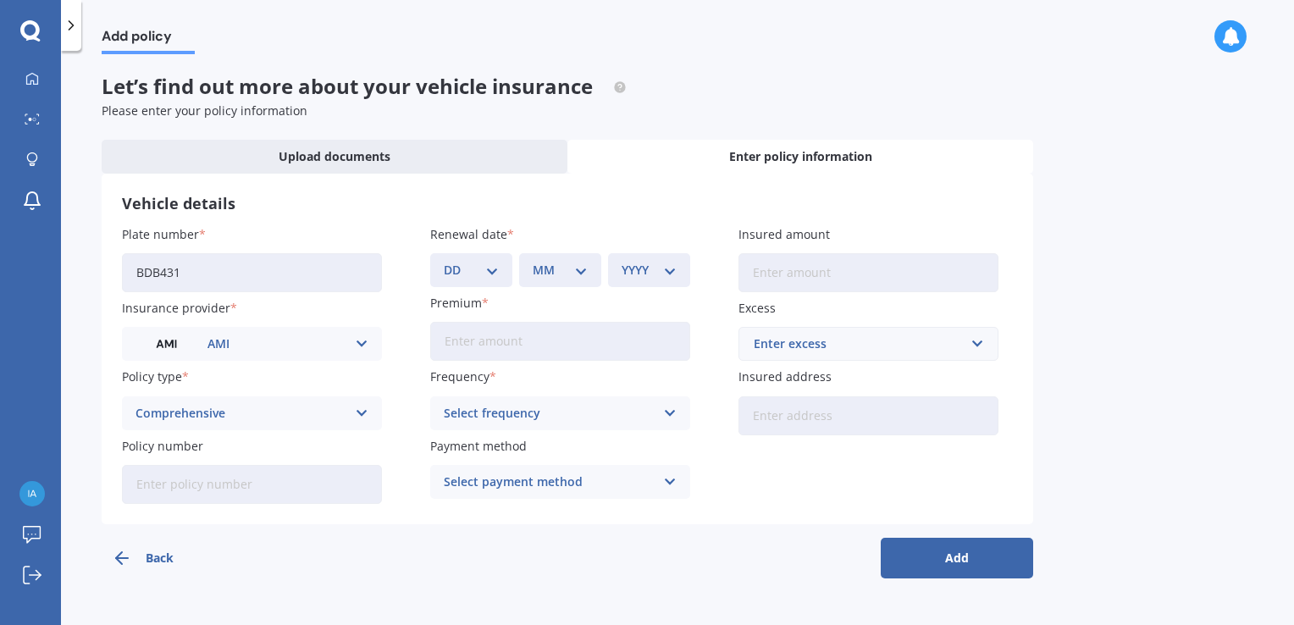
click at [342, 489] on input "Policy number" at bounding box center [252, 484] width 260 height 39
click at [334, 486] on input "MOT" at bounding box center [252, 484] width 260 height 39
type input "MOTA01540705"
click at [492, 273] on select "DD 01 02 03 04 05 06 07 08 09 10 11 12 13 14 15 16 17 18 19 20 21 22 23 24 25 2…" at bounding box center [471, 270] width 55 height 19
select select "03"
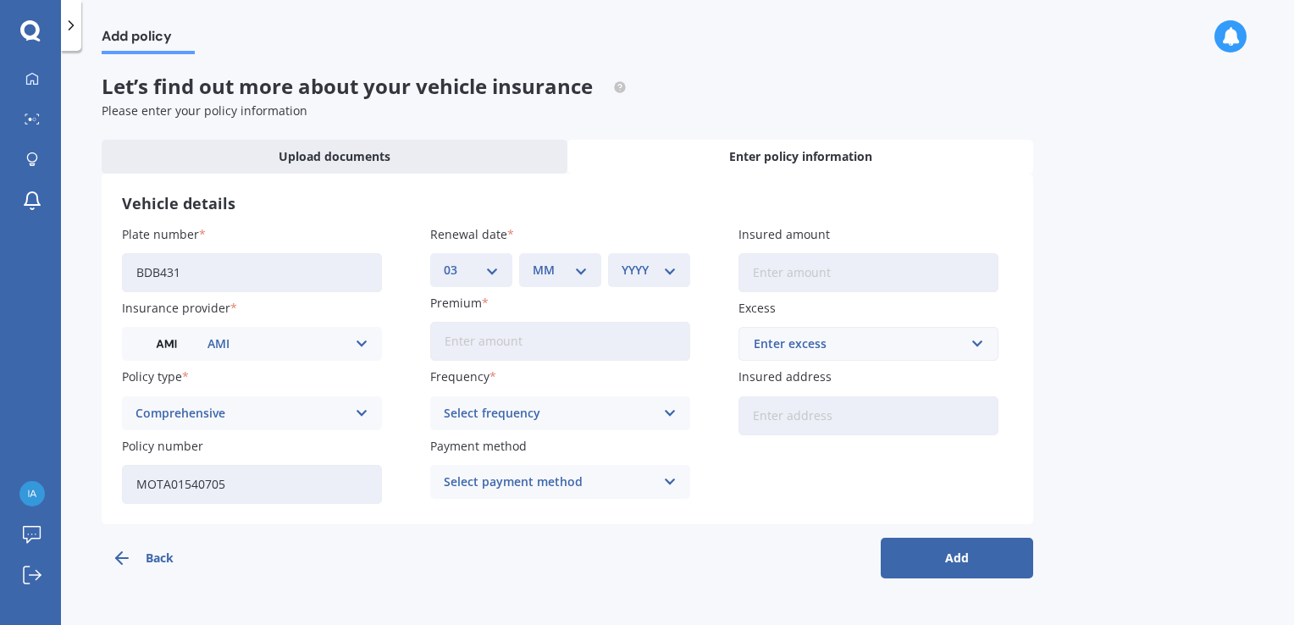
click at [444, 261] on select "DD 01 02 03 04 05 06 07 08 09 10 11 12 13 14 15 16 17 18 19 20 21 22 23 24 25 2…" at bounding box center [471, 270] width 55 height 19
click at [579, 269] on select "MM 01 02 03 04 05 06 07 08 09 10 11 12" at bounding box center [560, 270] width 55 height 19
select select "10"
click at [533, 261] on select "MM 01 02 03 04 05 06 07 08 09 10 11 12" at bounding box center [560, 270] width 55 height 19
click at [669, 274] on select "YYYY 2027 2026 2025 2024 2023 2022 2021 2020 2019 2018 2017 2016 2015 2014 2013…" at bounding box center [649, 270] width 55 height 19
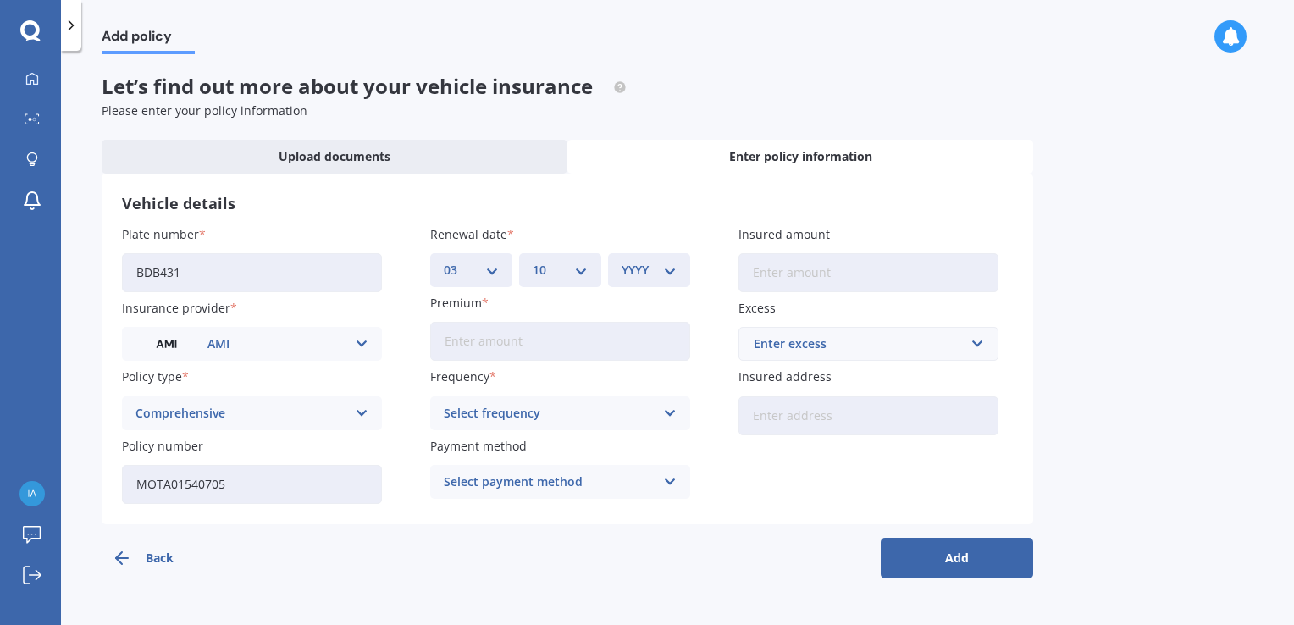
select select "2025"
click at [622, 261] on select "YYYY 2027 2026 2025 2024 2023 2022 2021 2020 2019 2018 2017 2016 2015 2014 2013…" at bounding box center [649, 270] width 55 height 19
click at [438, 337] on input "Premium" at bounding box center [560, 341] width 260 height 39
type input "$666.84"
click at [668, 417] on icon at bounding box center [670, 413] width 14 height 19
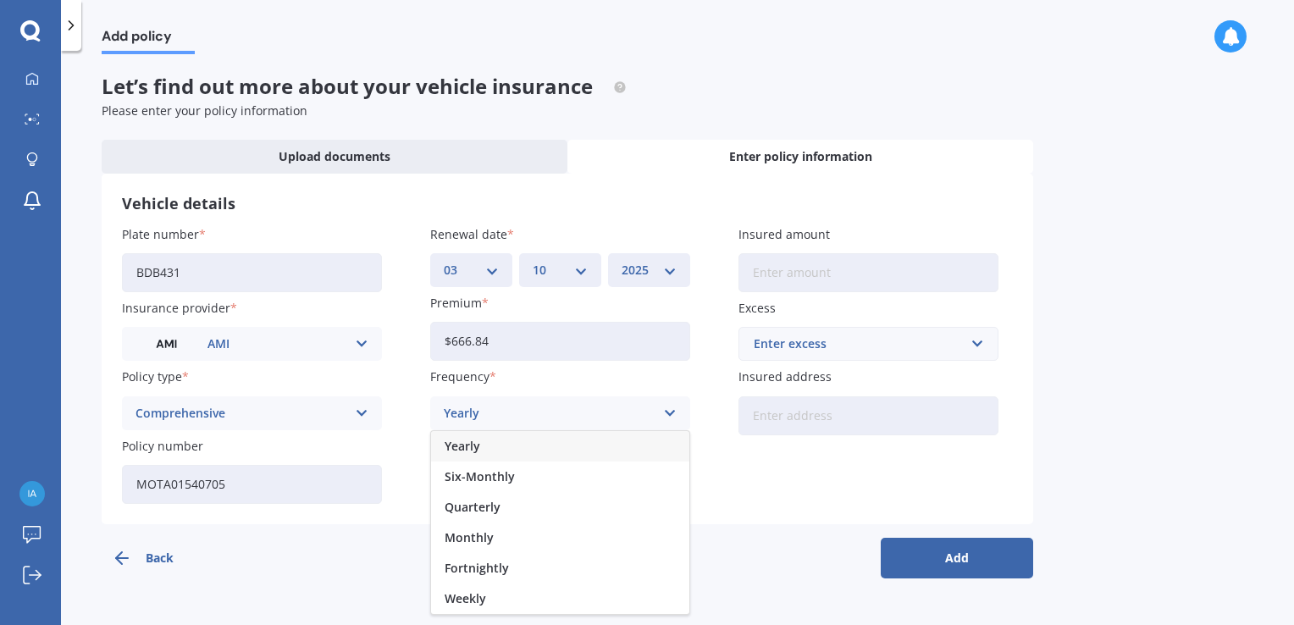
click at [477, 452] on span "Yearly" at bounding box center [463, 447] width 36 height 12
click at [667, 483] on icon at bounding box center [670, 482] width 14 height 19
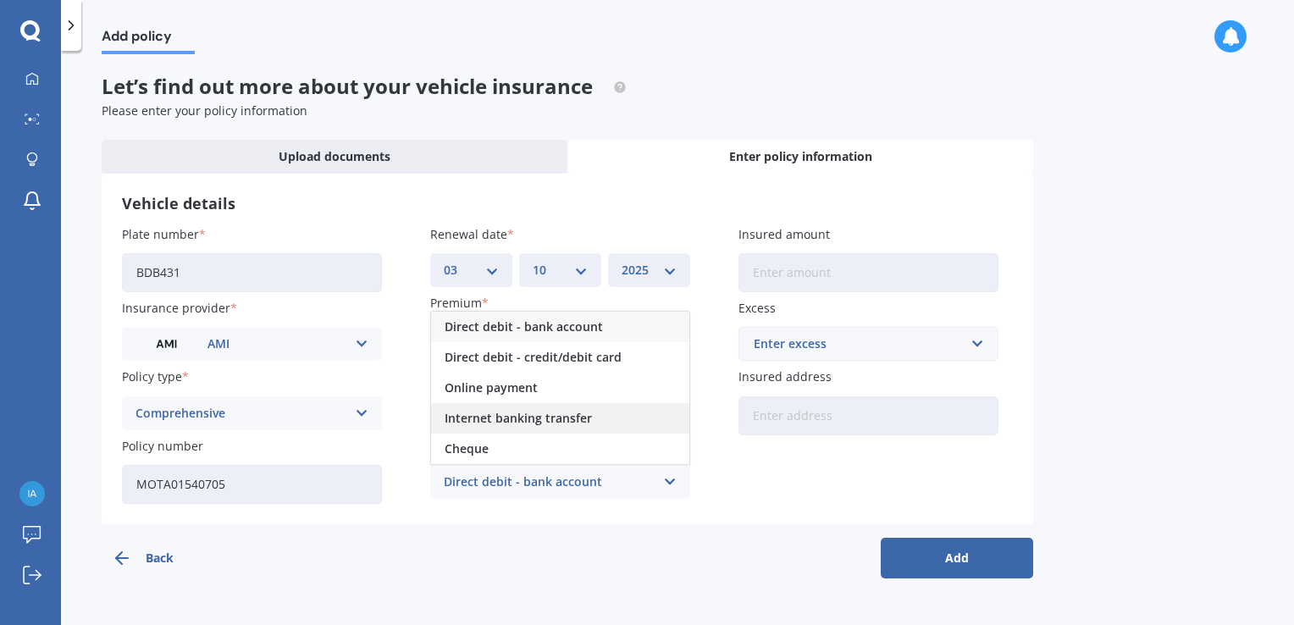
click at [480, 420] on span "Internet banking transfer" at bounding box center [518, 419] width 147 height 12
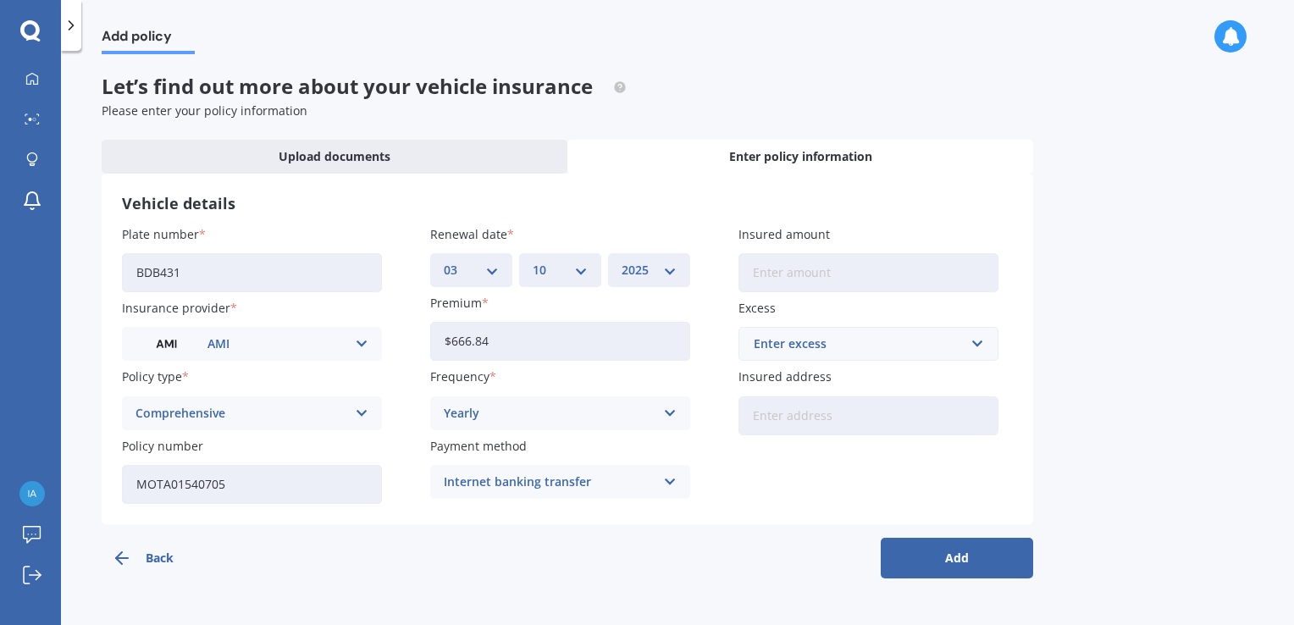
click at [769, 269] on input "Insured amount" at bounding box center [869, 272] width 260 height 39
type input "$10,300"
click at [980, 346] on input "text" at bounding box center [862, 344] width 245 height 32
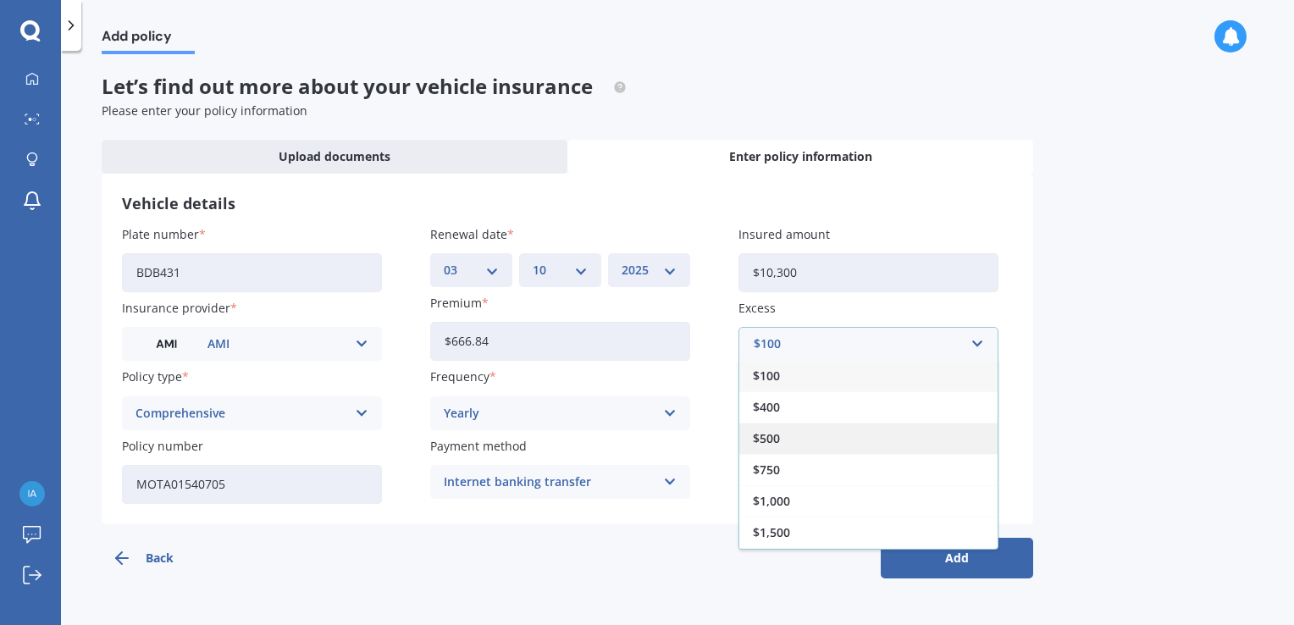
click at [773, 436] on span "$500" at bounding box center [766, 439] width 27 height 12
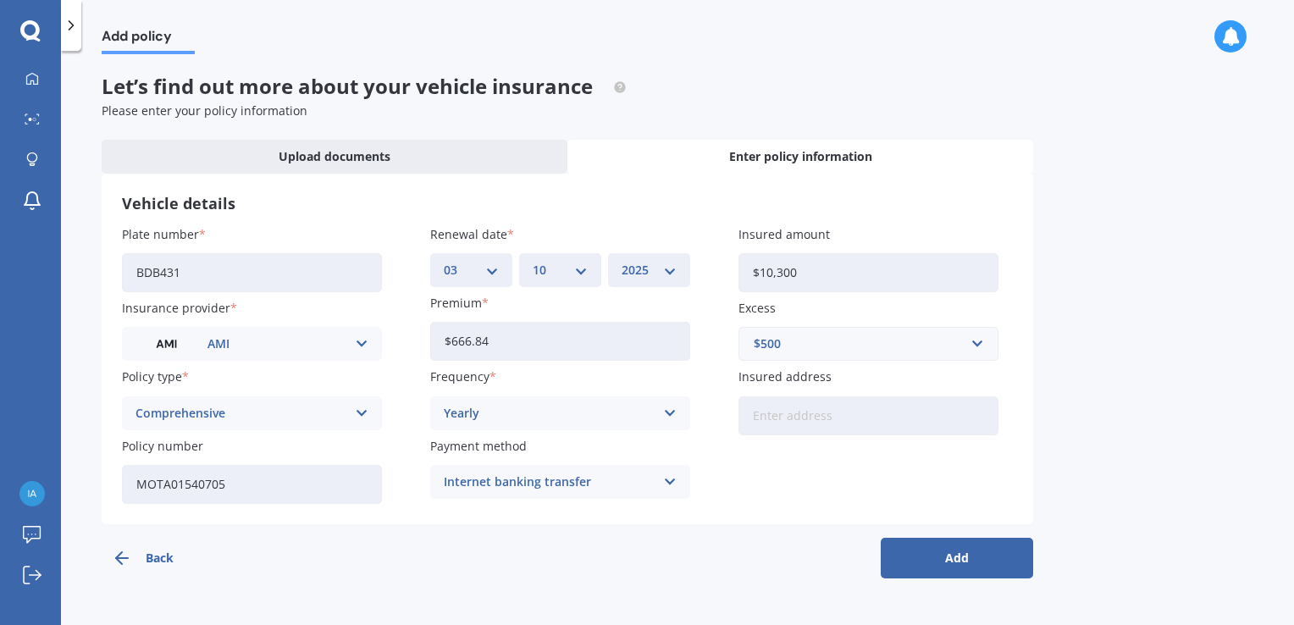
click at [752, 412] on input "Insured address" at bounding box center [869, 415] width 260 height 39
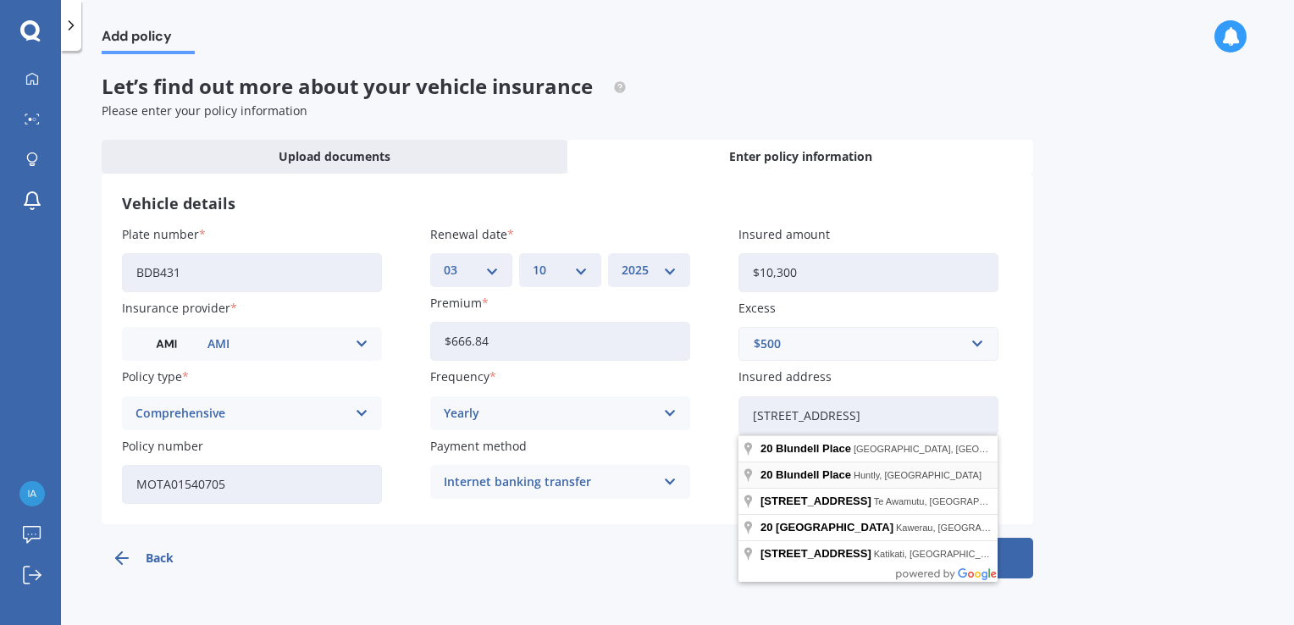
type input "[STREET_ADDRESS]"
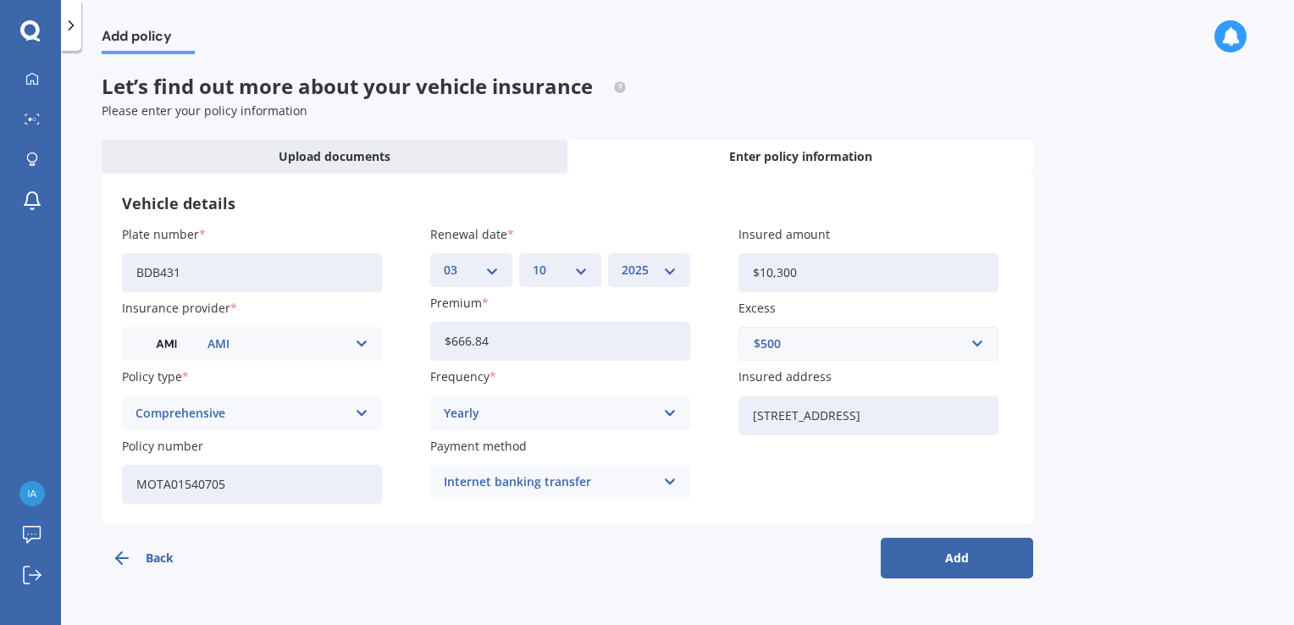
click at [927, 563] on button "Add" at bounding box center [957, 558] width 152 height 41
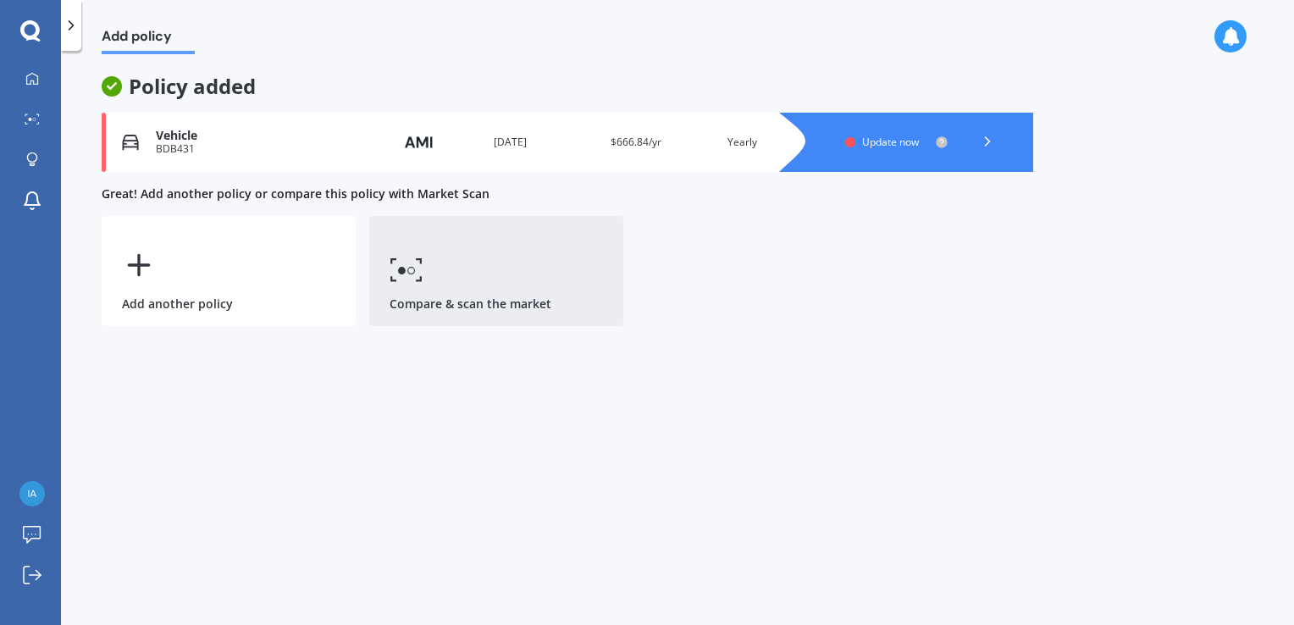
click at [416, 269] on icon at bounding box center [407, 270] width 34 height 25
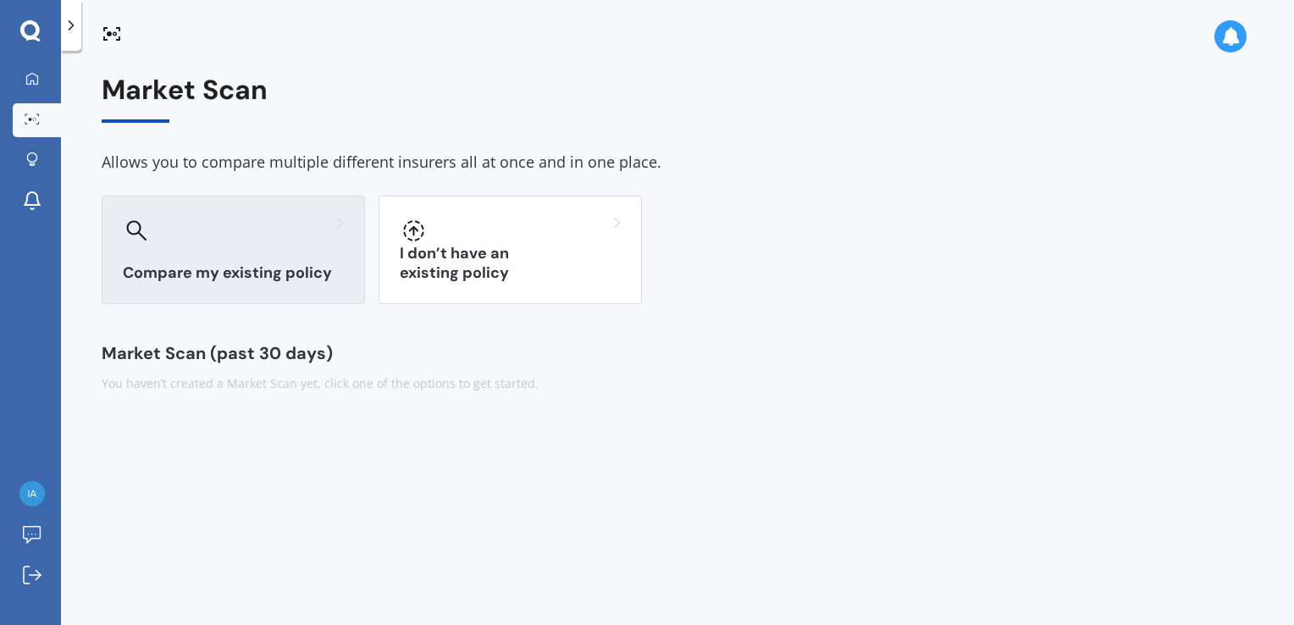
click at [190, 244] on div "Compare my existing policy" at bounding box center [233, 250] width 263 height 108
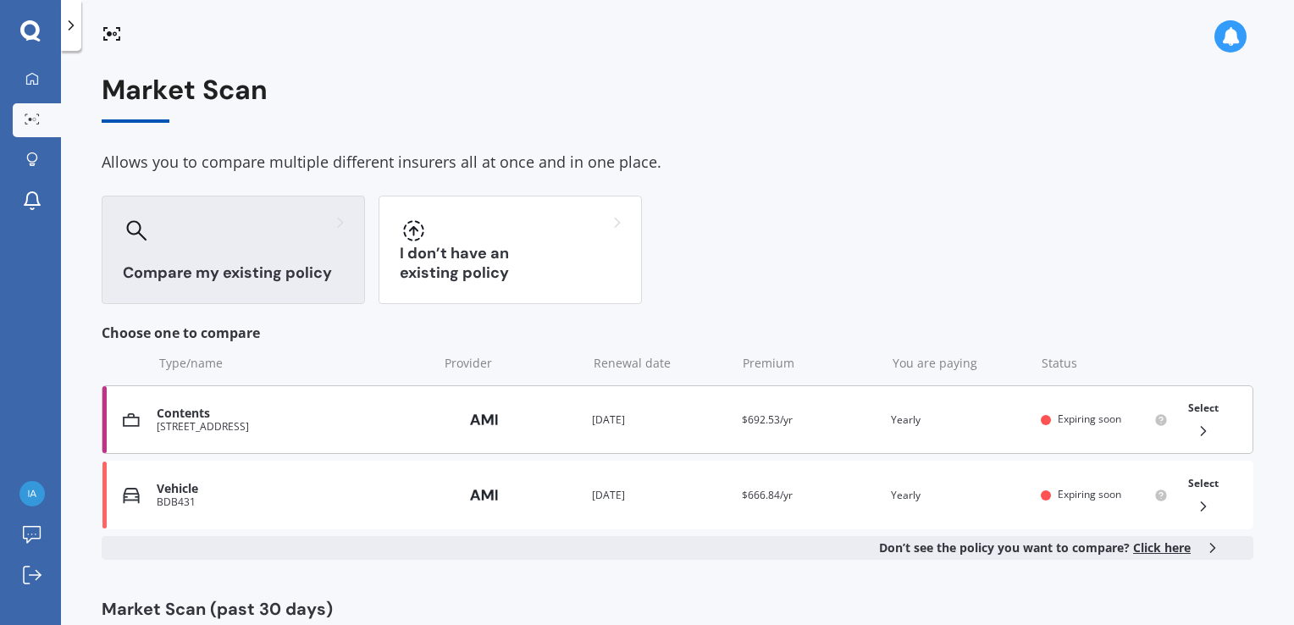
click at [230, 412] on div "Contents" at bounding box center [293, 414] width 272 height 14
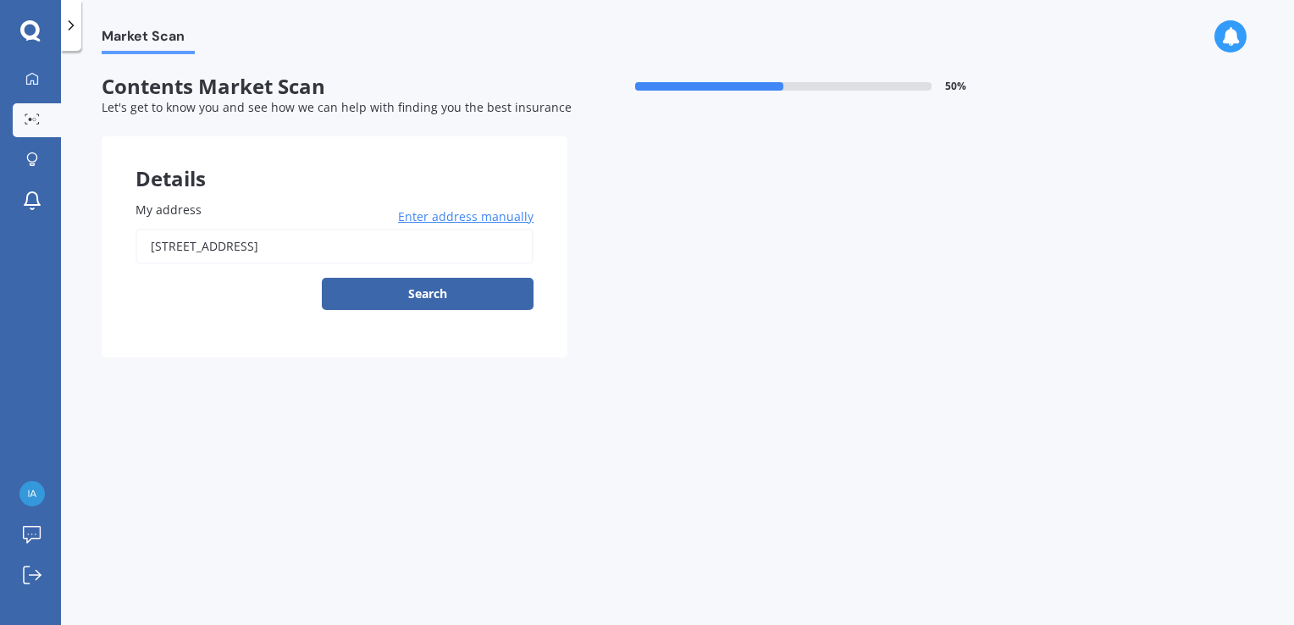
click at [378, 300] on button "Search" at bounding box center [428, 294] width 212 height 32
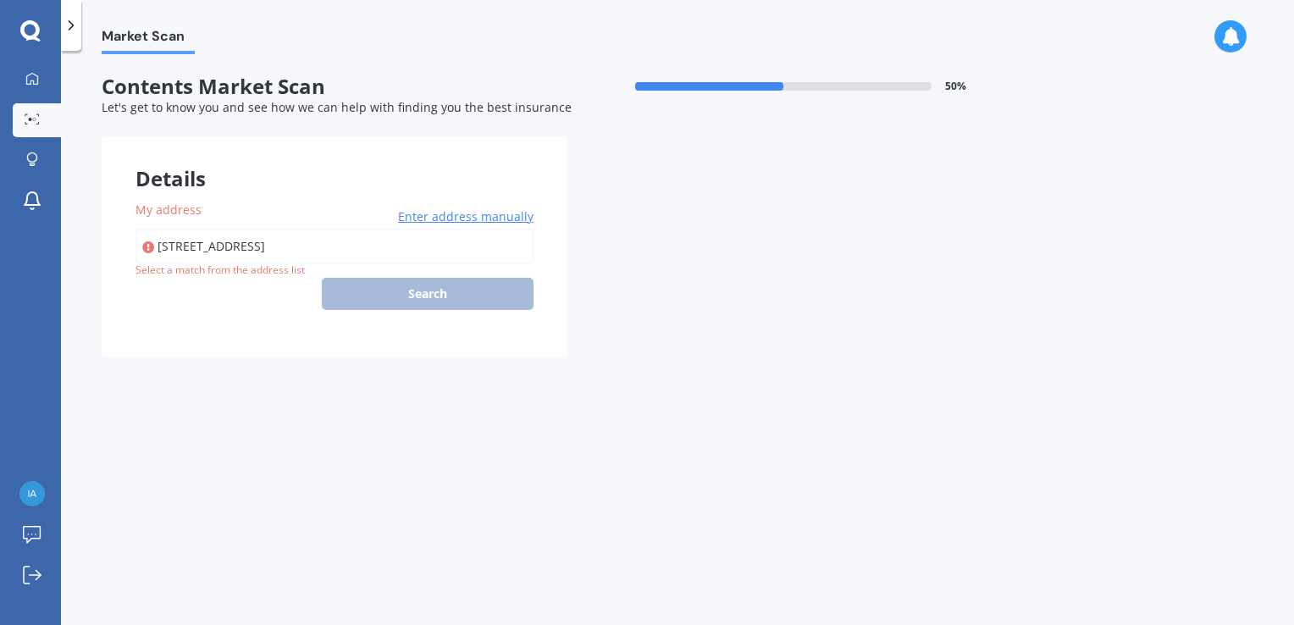
type input "[STREET_ADDRESS]"
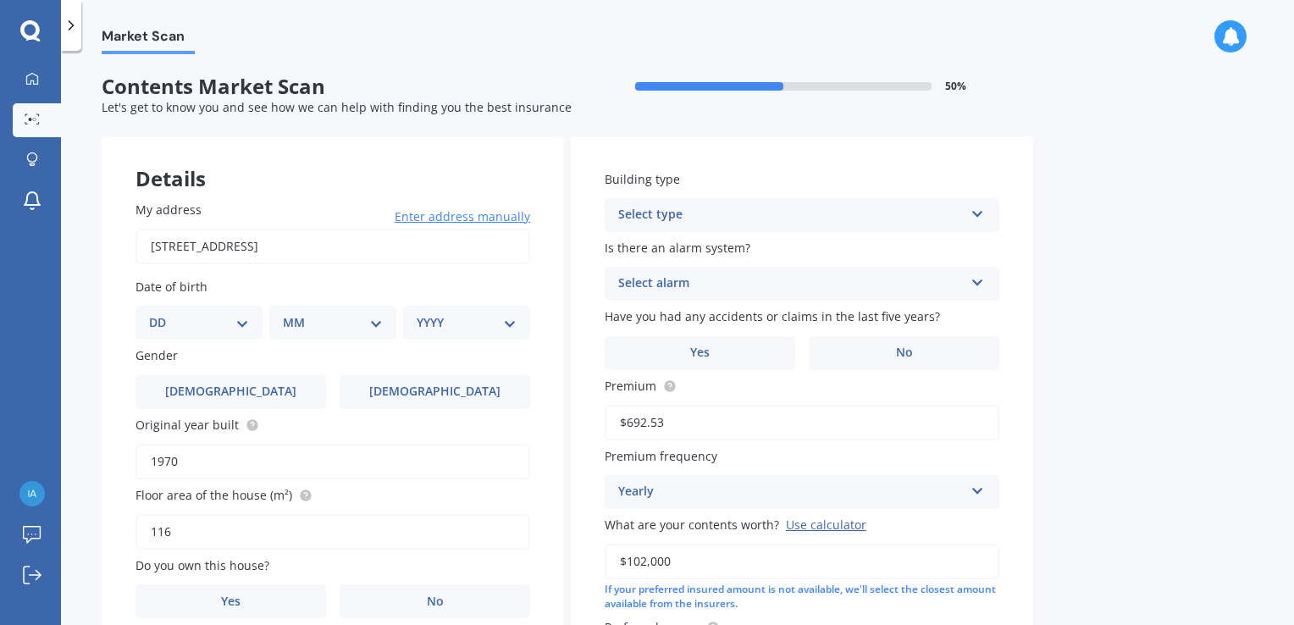
scroll to position [85, 0]
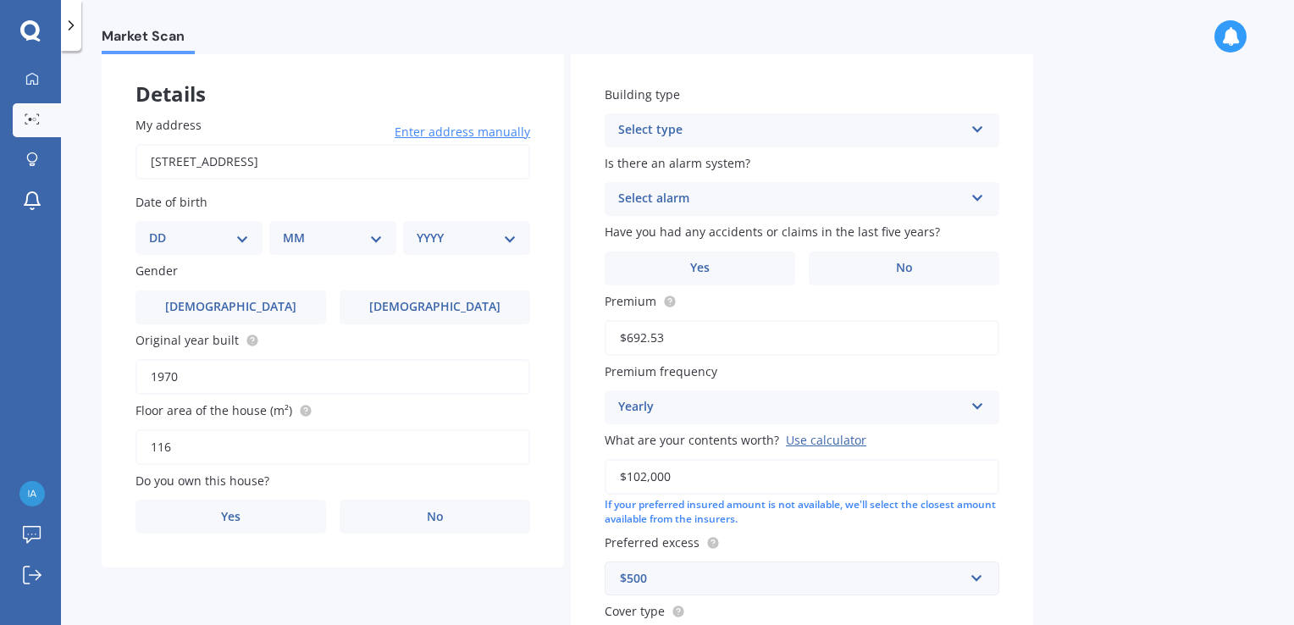
click at [244, 243] on select "DD 01 02 03 04 05 06 07 08 09 10 11 12 13 14 15 16 17 18 19 20 21 22 23 24 25 2…" at bounding box center [199, 238] width 100 height 19
select select "29"
click at [163, 229] on select "DD 01 02 03 04 05 06 07 08 09 10 11 12 13 14 15 16 17 18 19 20 21 22 23 24 25 2…" at bounding box center [199, 238] width 100 height 19
click at [377, 239] on select "MM 01 02 03 04 05 06 07 08 09 10 11 12" at bounding box center [336, 238] width 93 height 19
select select "05"
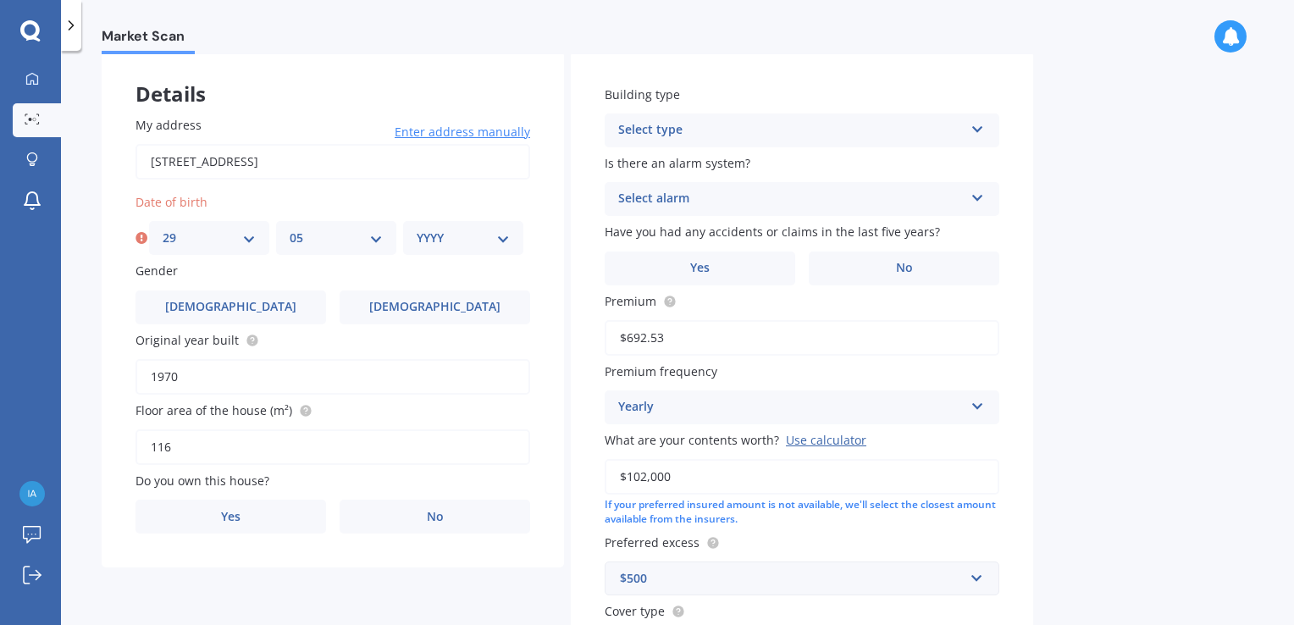
click at [290, 229] on select "MM 01 02 03 04 05 06 07 08 09 10 11 12" at bounding box center [336, 238] width 93 height 19
click at [505, 240] on select "YYYY 2009 2008 2007 2006 2005 2004 2003 2002 2001 2000 1999 1998 1997 1996 1995…" at bounding box center [463, 238] width 93 height 19
select select "1951"
click at [417, 229] on select "YYYY 2009 2008 2007 2006 2005 2004 2003 2002 2001 2000 1999 1998 1997 1996 1995…" at bounding box center [463, 238] width 93 height 19
click at [410, 307] on label "[DEMOGRAPHIC_DATA]" at bounding box center [435, 308] width 191 height 34
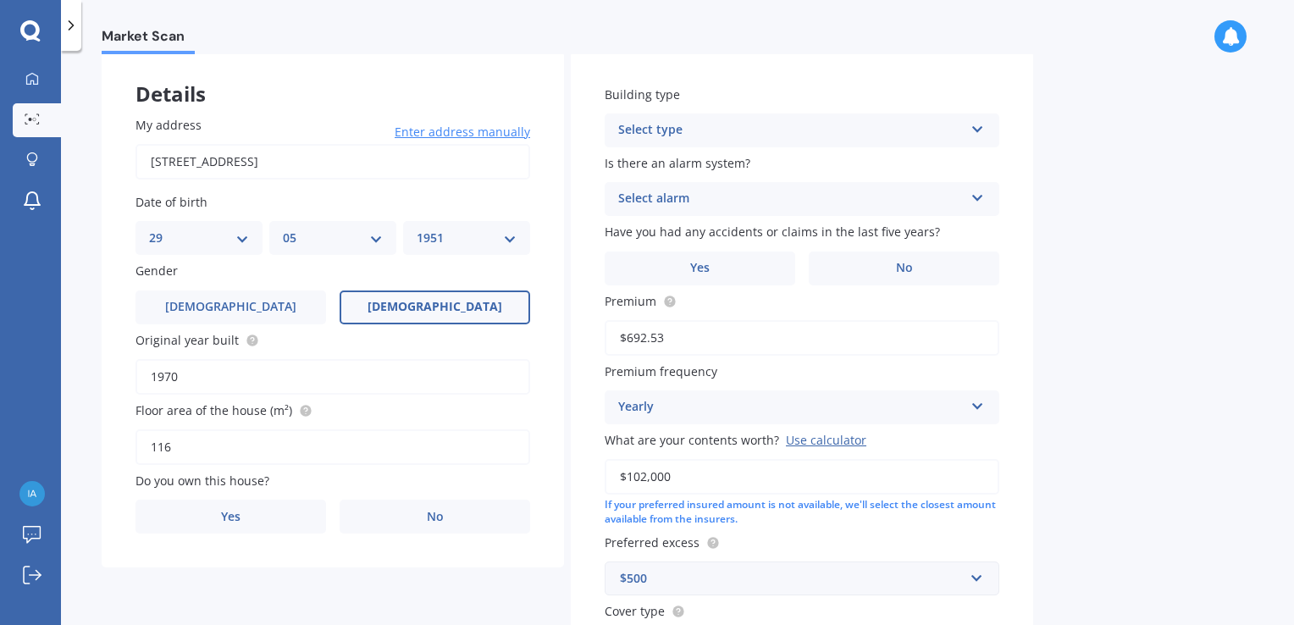
click at [0, 0] on input "[DEMOGRAPHIC_DATA]" at bounding box center [0, 0] width 0 height 0
click at [254, 515] on label "Yes" at bounding box center [231, 517] width 191 height 34
click at [0, 0] on input "Yes" at bounding box center [0, 0] width 0 height 0
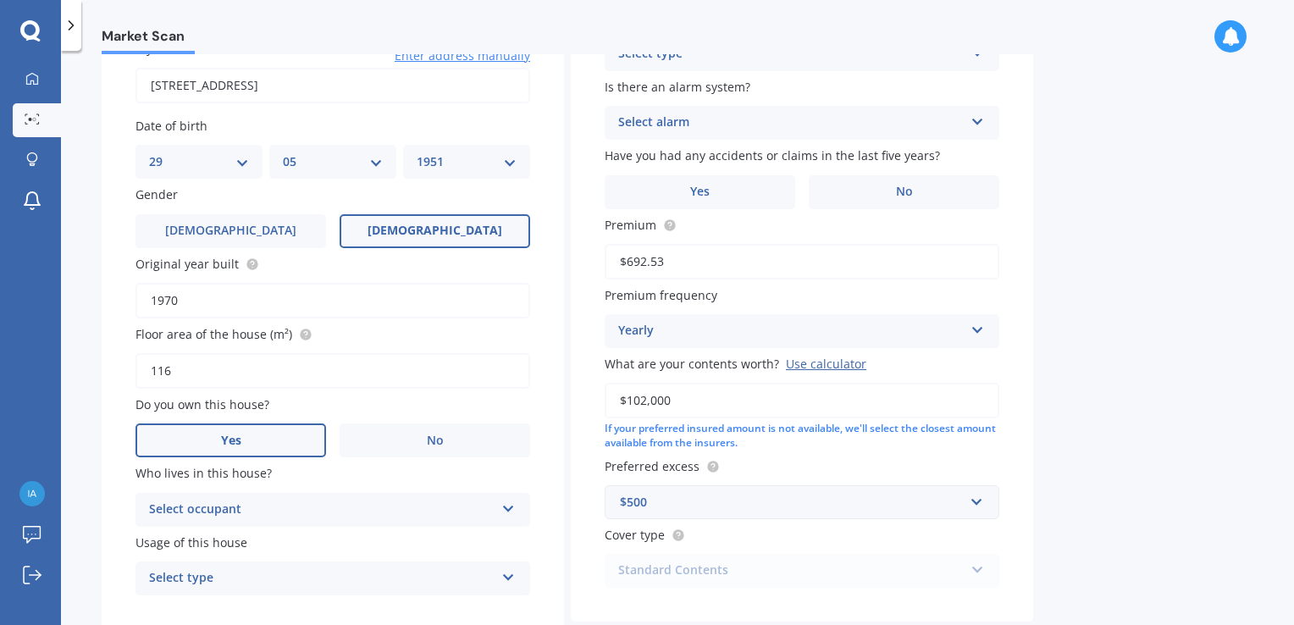
scroll to position [254, 0]
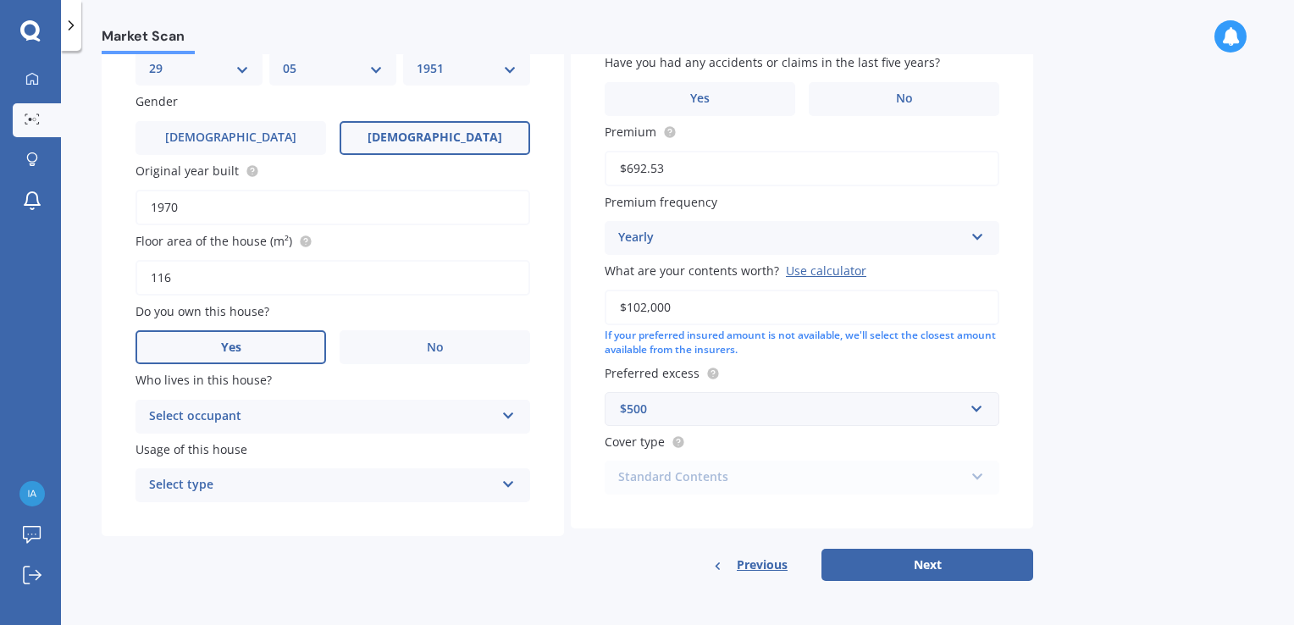
click at [512, 413] on icon at bounding box center [509, 413] width 14 height 12
click at [164, 451] on span "Owner" at bounding box center [169, 449] width 38 height 16
click at [502, 482] on icon at bounding box center [509, 481] width 14 height 12
click at [191, 515] on span "Permanent" at bounding box center [182, 518] width 64 height 16
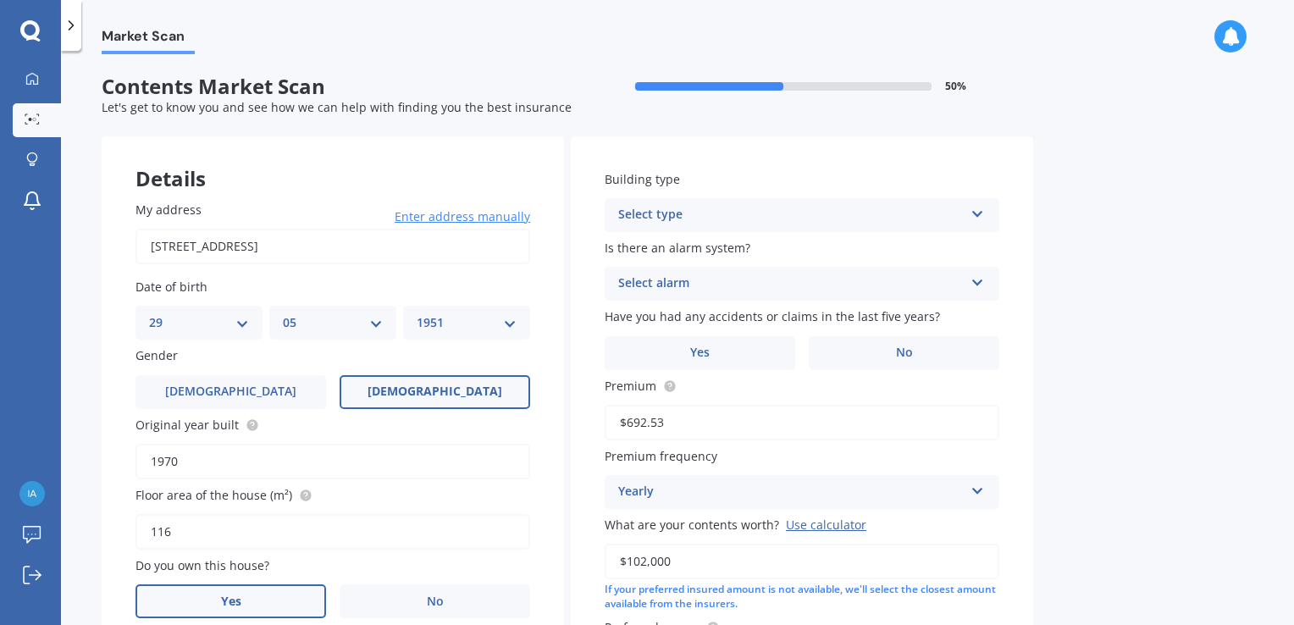
scroll to position [85, 0]
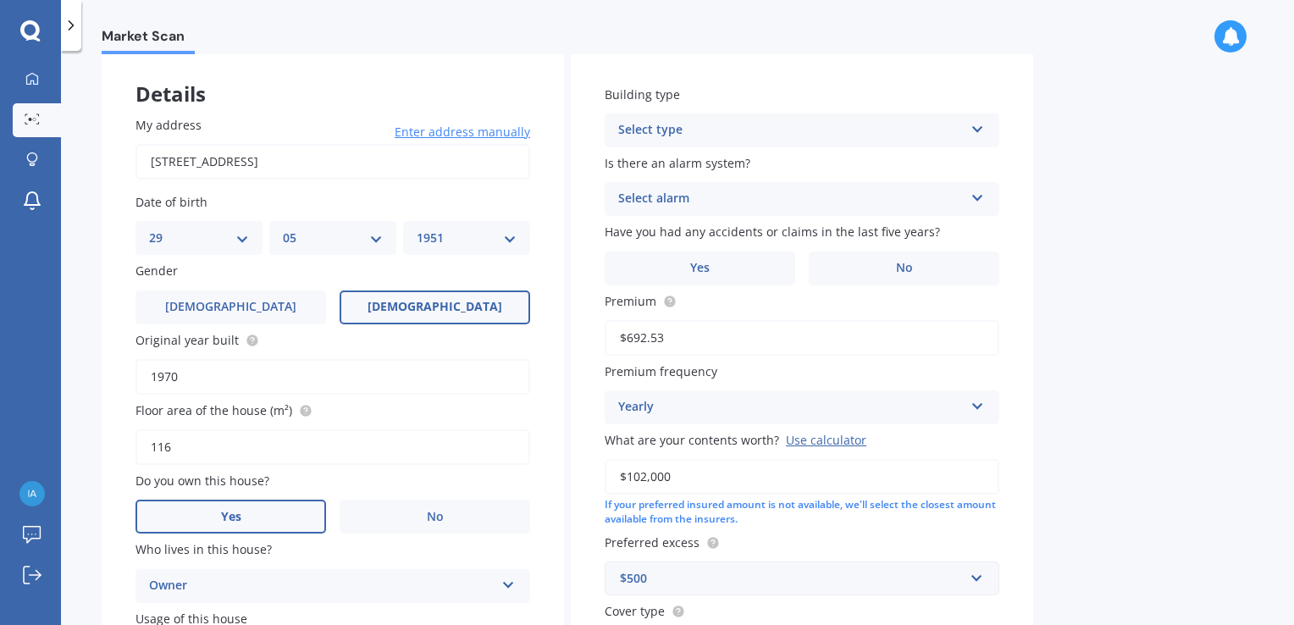
click at [977, 130] on icon at bounding box center [978, 126] width 14 height 12
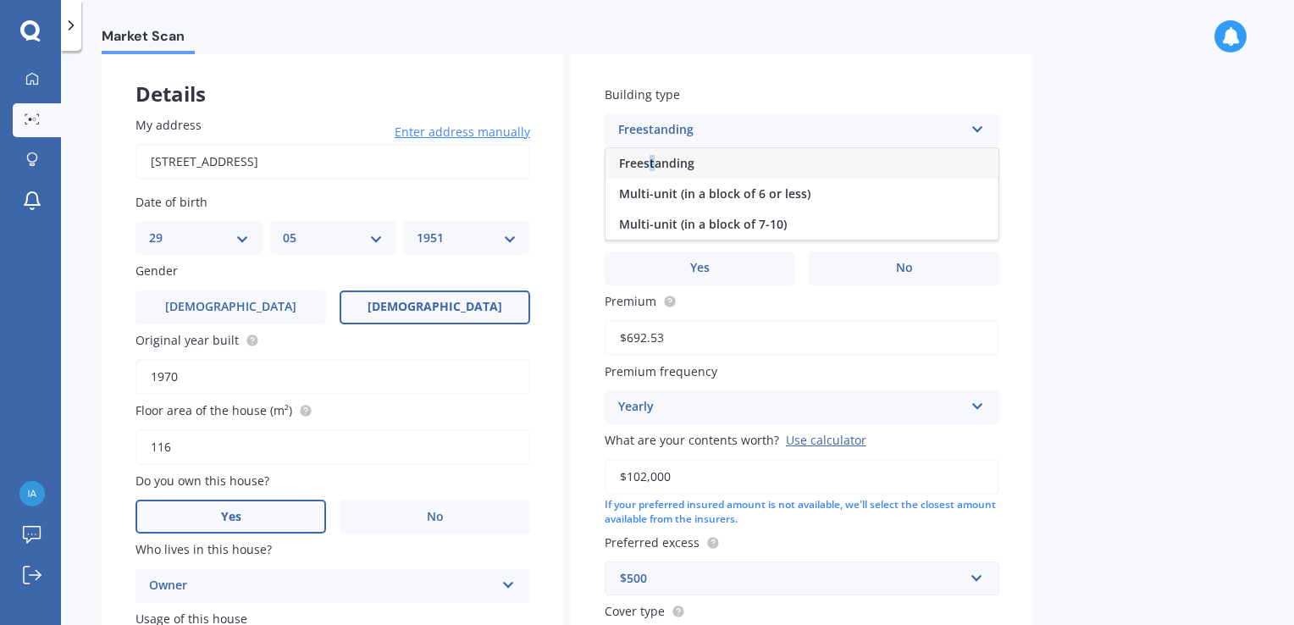
click at [653, 166] on span "Freestanding" at bounding box center [656, 163] width 75 height 16
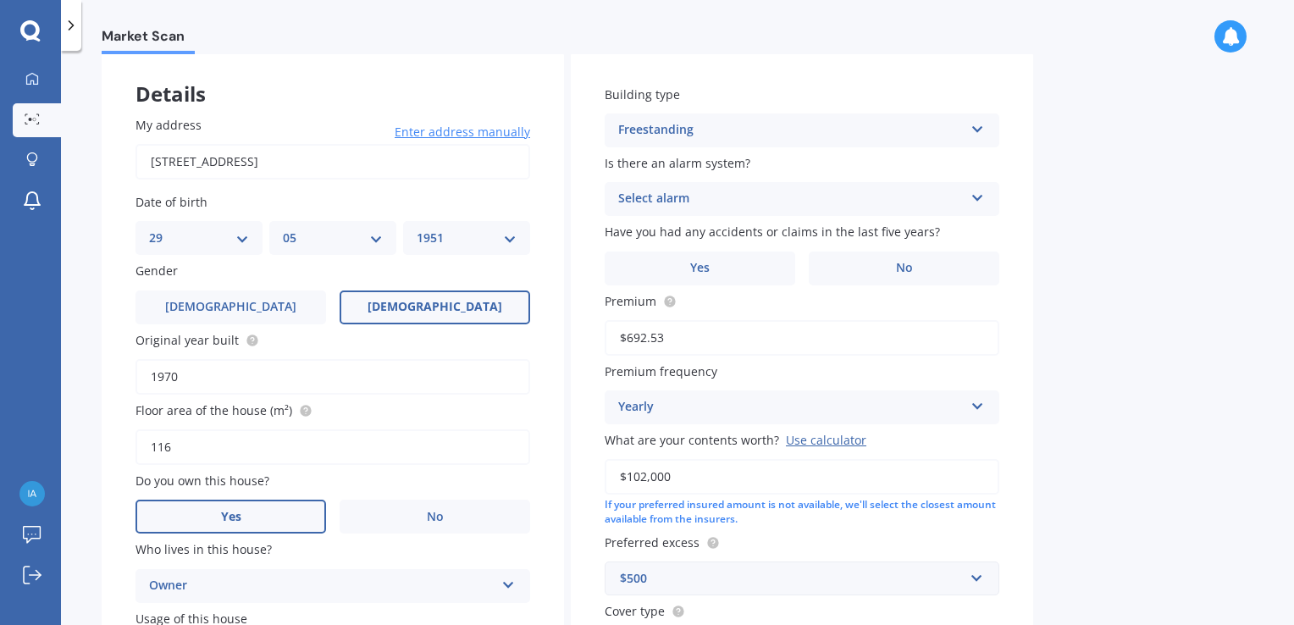
click at [978, 197] on icon at bounding box center [978, 195] width 14 height 12
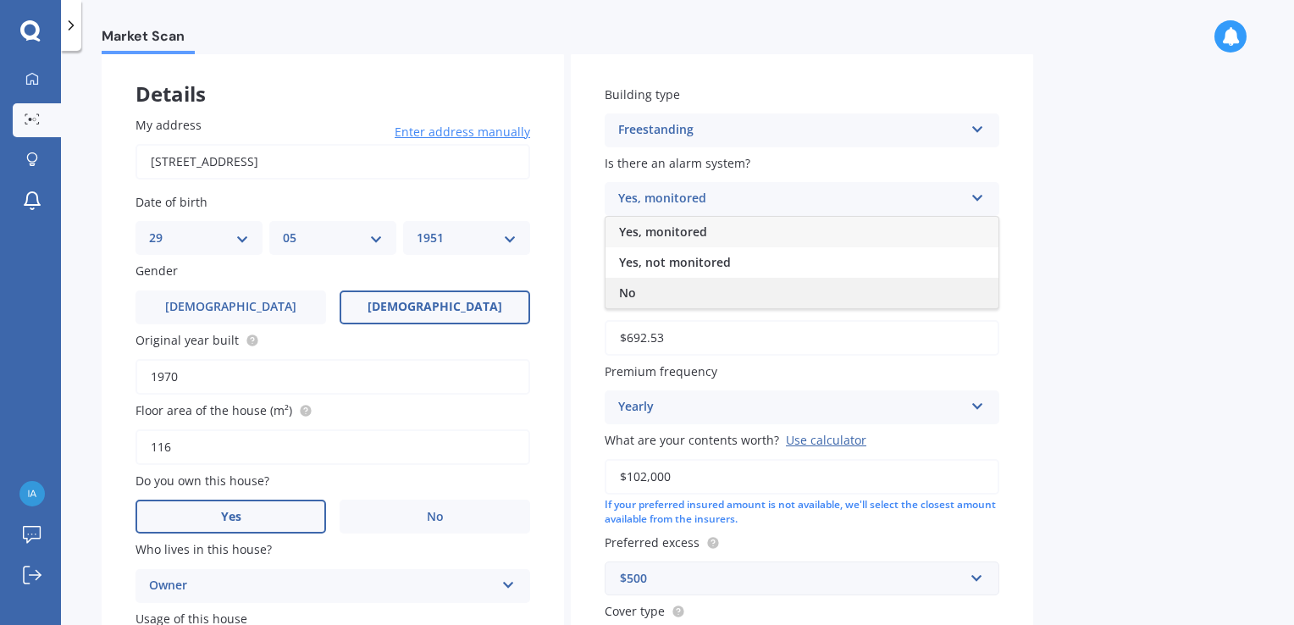
click at [624, 294] on span "No" at bounding box center [627, 293] width 17 height 16
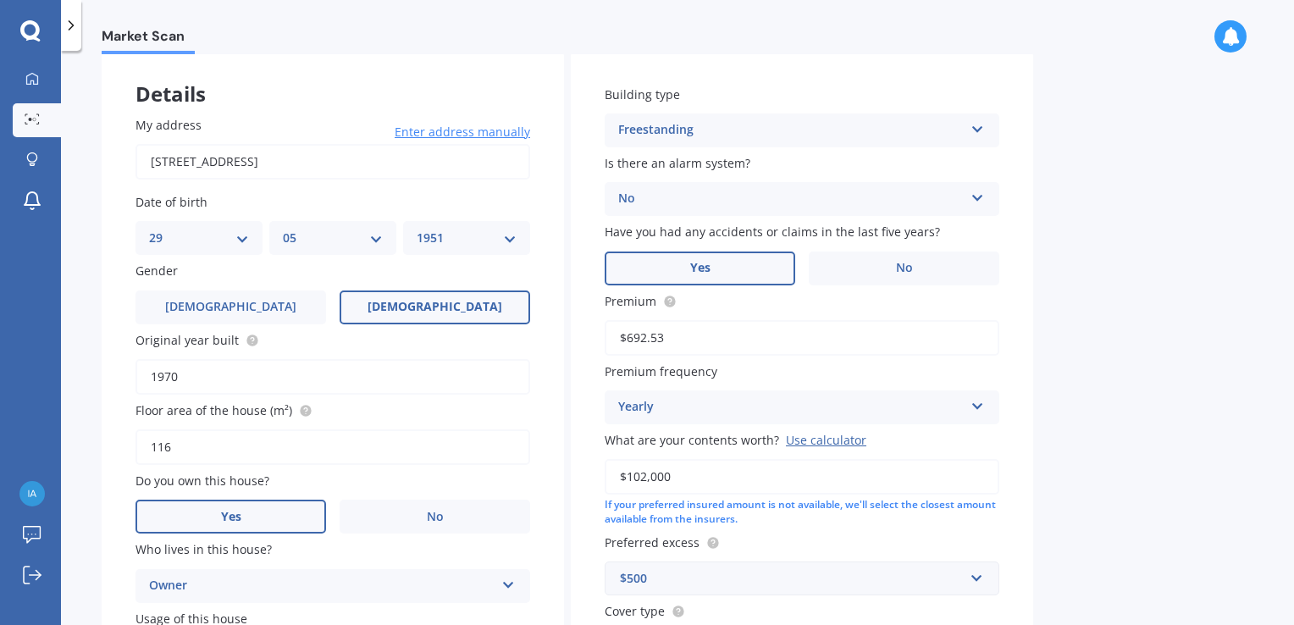
click at [716, 272] on label "Yes" at bounding box center [700, 269] width 191 height 34
click at [0, 0] on input "Yes" at bounding box center [0, 0] width 0 height 0
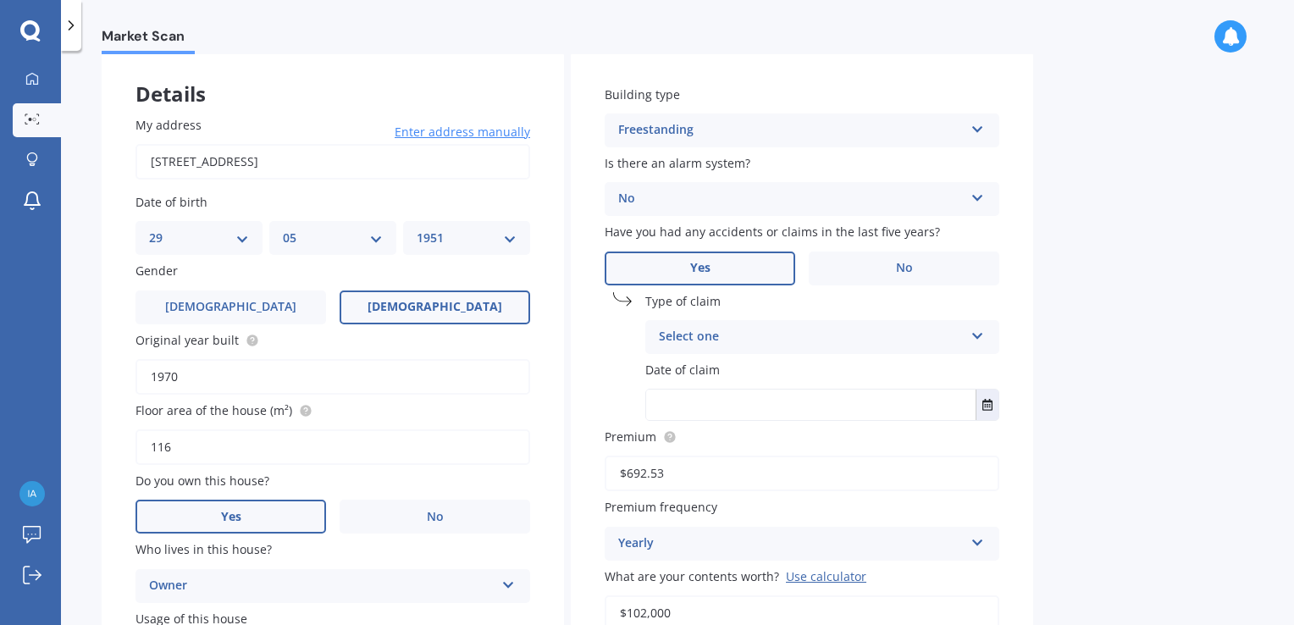
click at [977, 339] on icon at bounding box center [978, 333] width 14 height 12
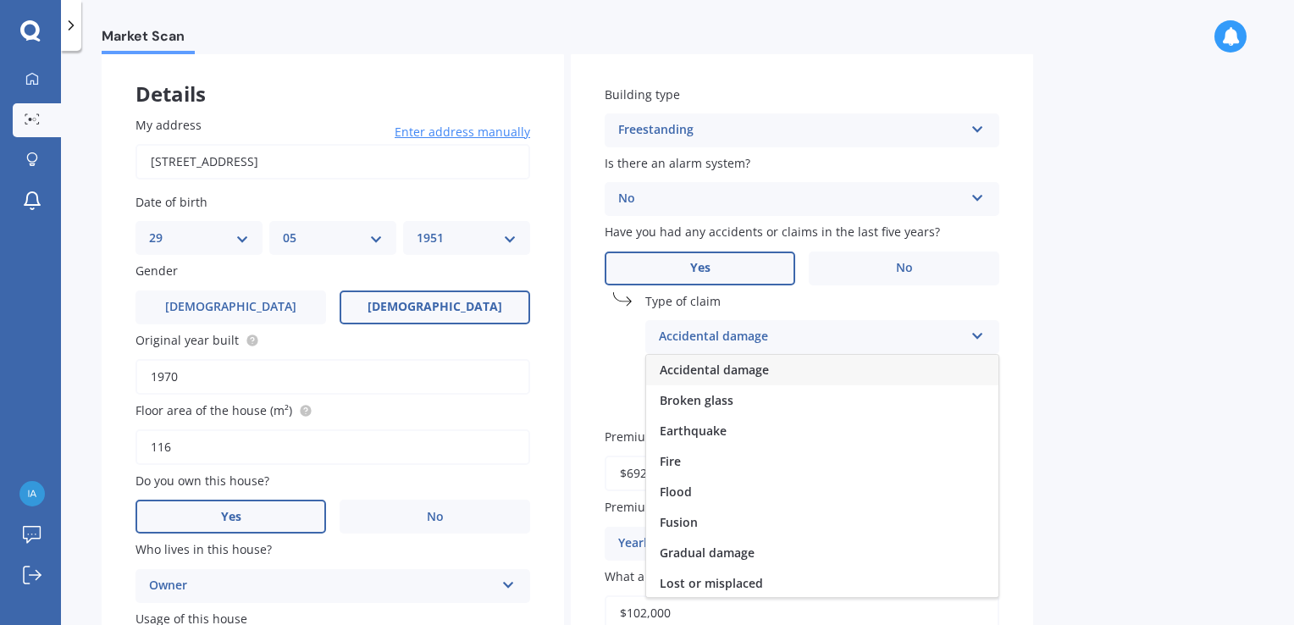
click at [674, 399] on span "Broken glass" at bounding box center [697, 400] width 74 height 16
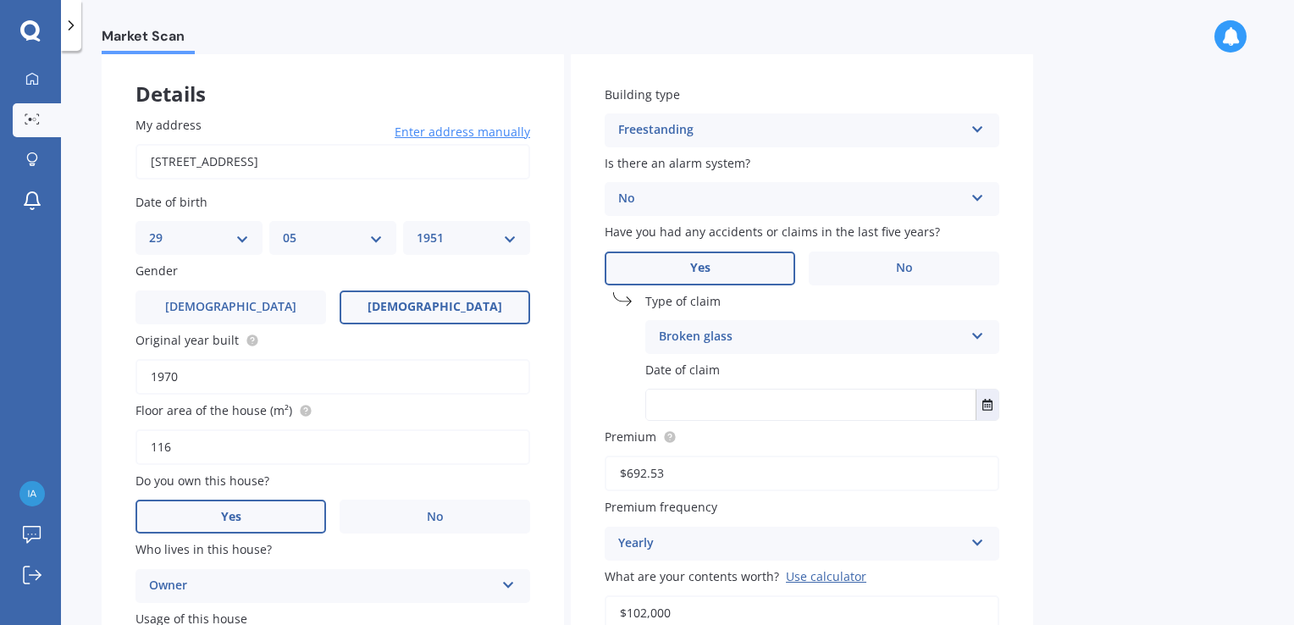
click at [688, 366] on span "Date of claim" at bounding box center [683, 370] width 75 height 16
click at [991, 412] on button "Select date" at bounding box center [987, 405] width 23 height 30
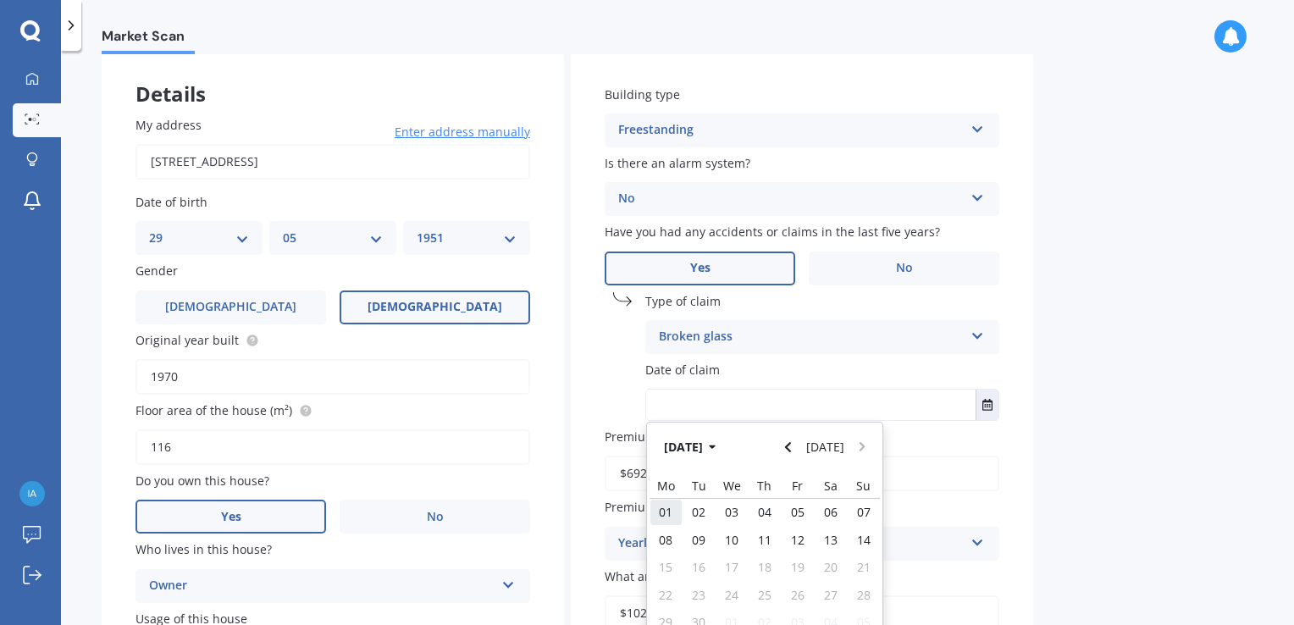
click at [669, 518] on span "01" at bounding box center [666, 512] width 14 height 16
type input "[DATE]"
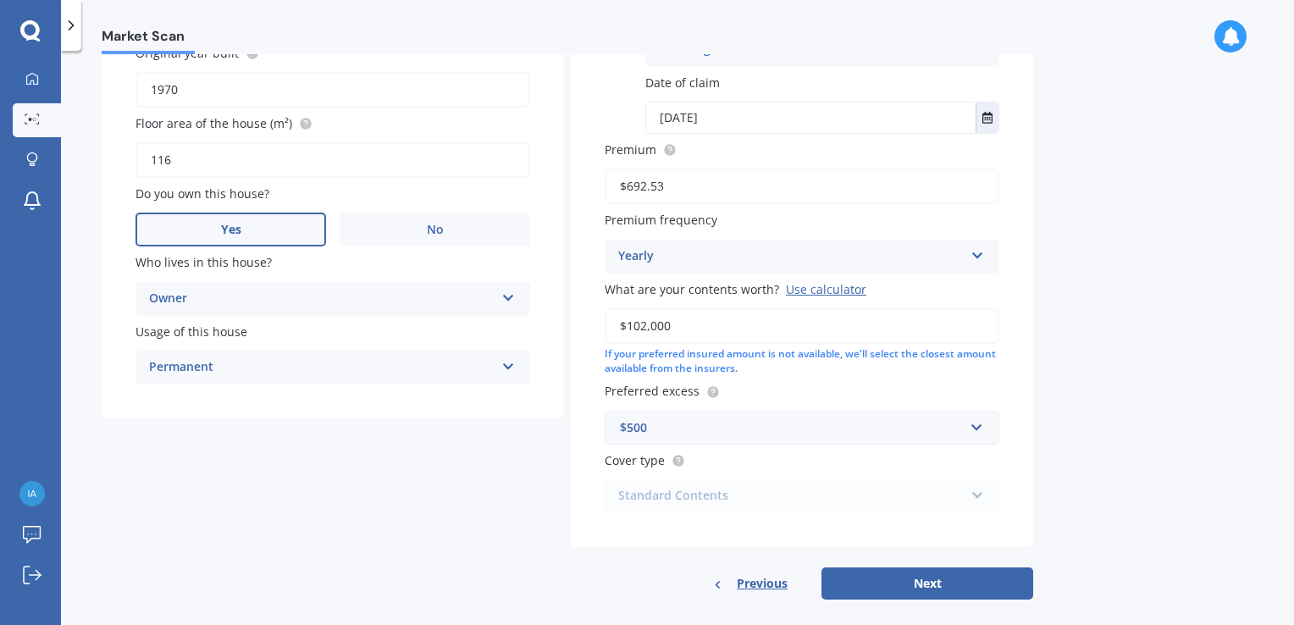
scroll to position [390, 0]
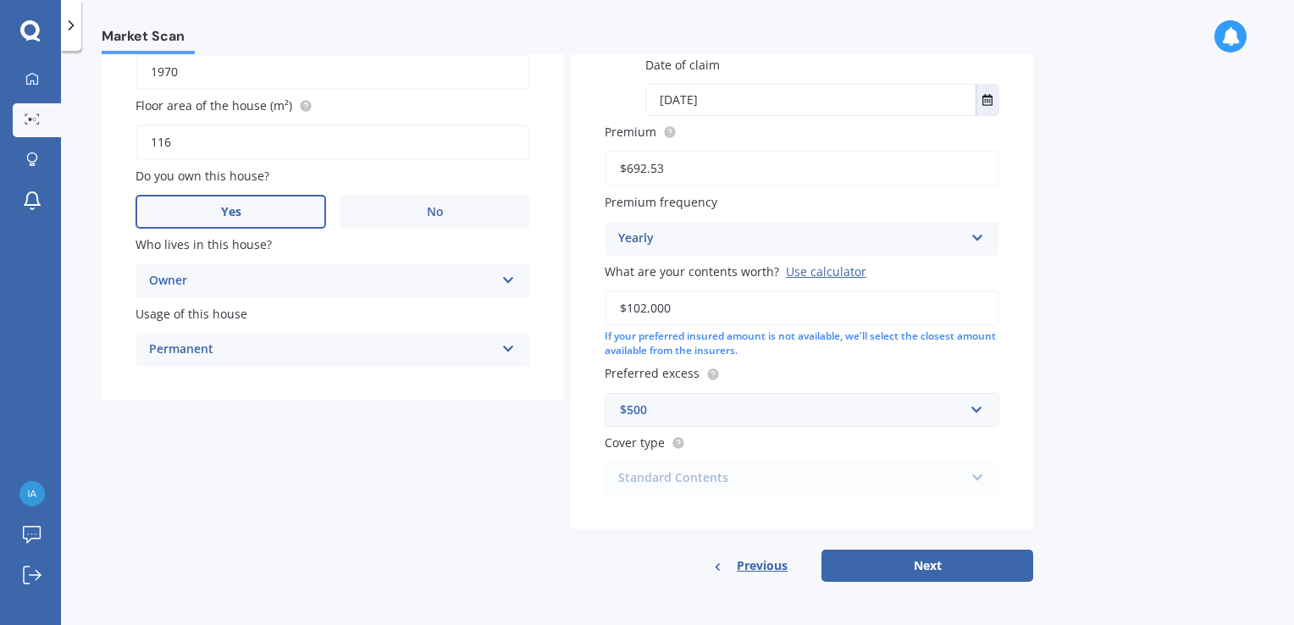
click at [982, 477] on div "Standard Contents Premier Contents Advanced Contents Standard Contents Contents…" at bounding box center [802, 479] width 395 height 34
click at [654, 444] on span "Cover type" at bounding box center [635, 443] width 60 height 16
click at [857, 557] on button "Next" at bounding box center [928, 566] width 212 height 32
select select "29"
select select "05"
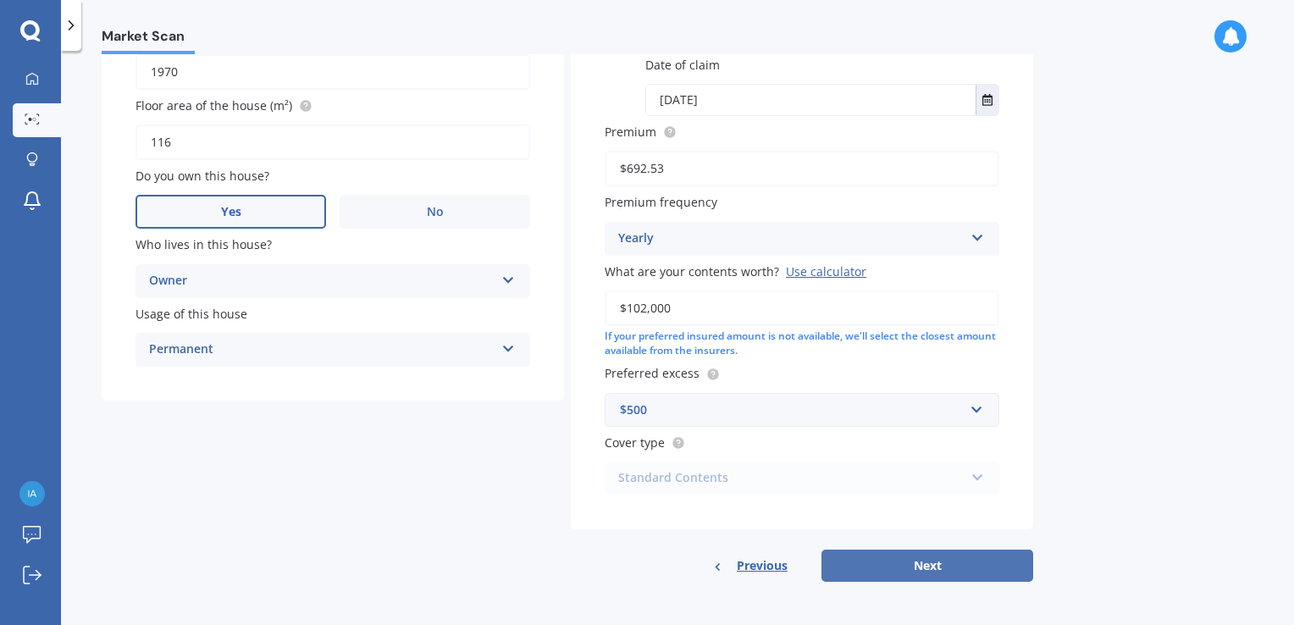
select select "1951"
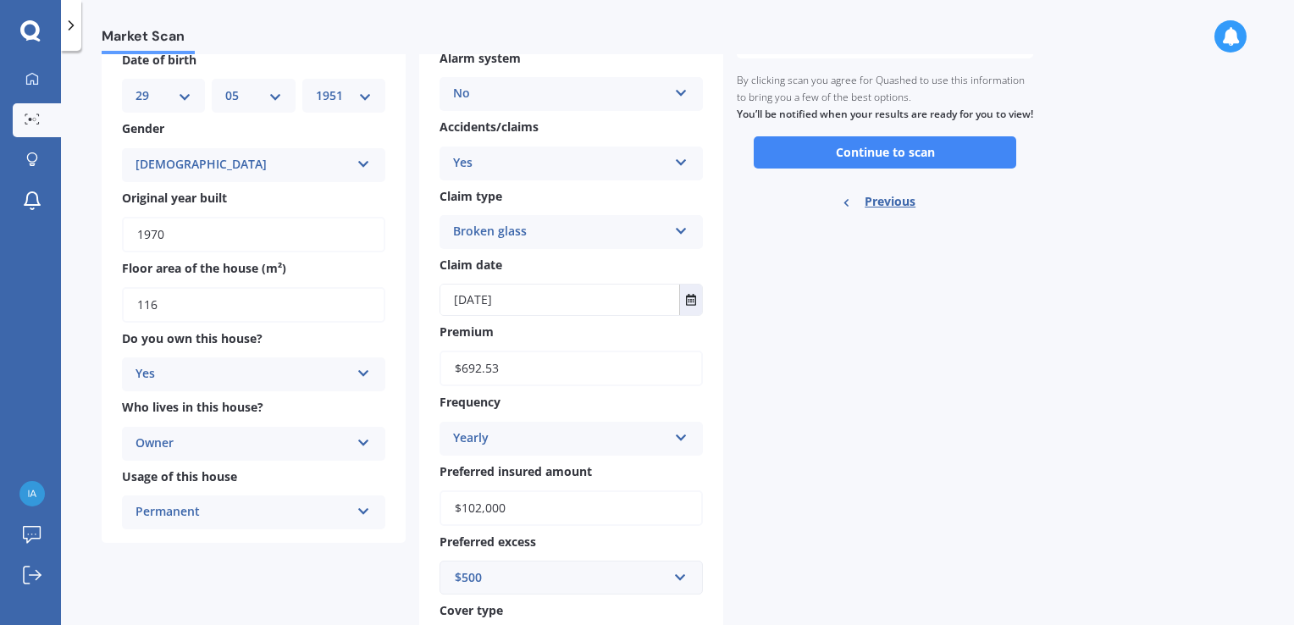
scroll to position [254, 0]
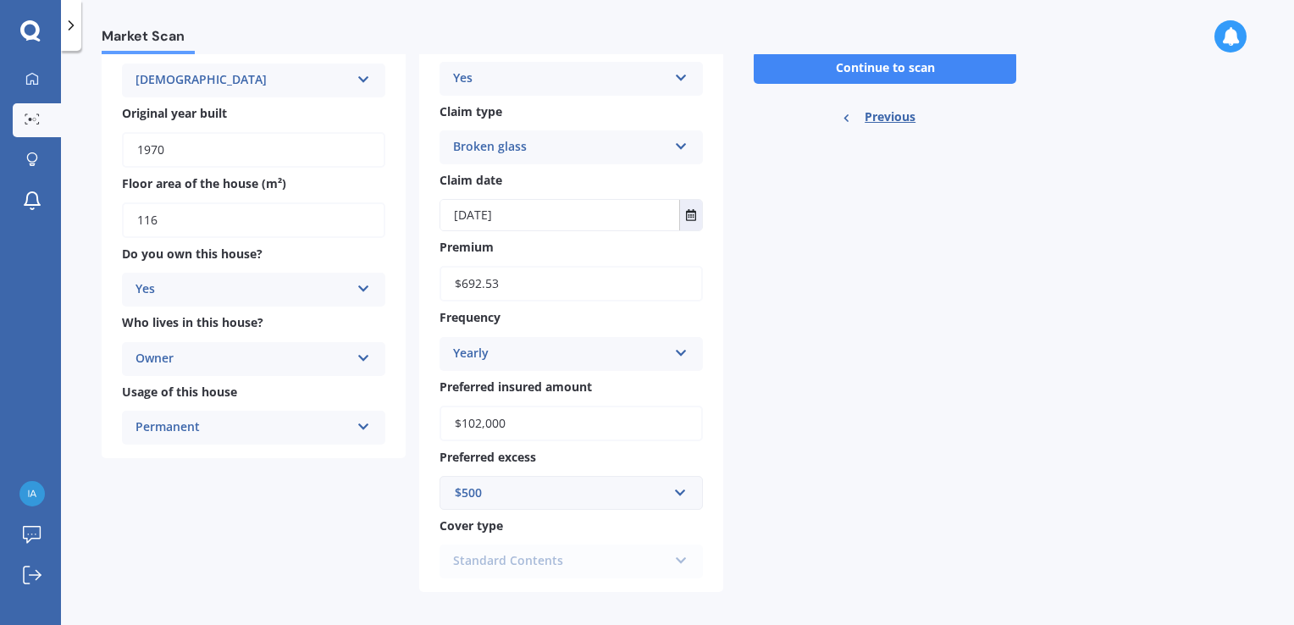
click at [681, 563] on div "Standard Contents Premier Contents Advanced Contents Standard Contents Contents…" at bounding box center [571, 562] width 263 height 34
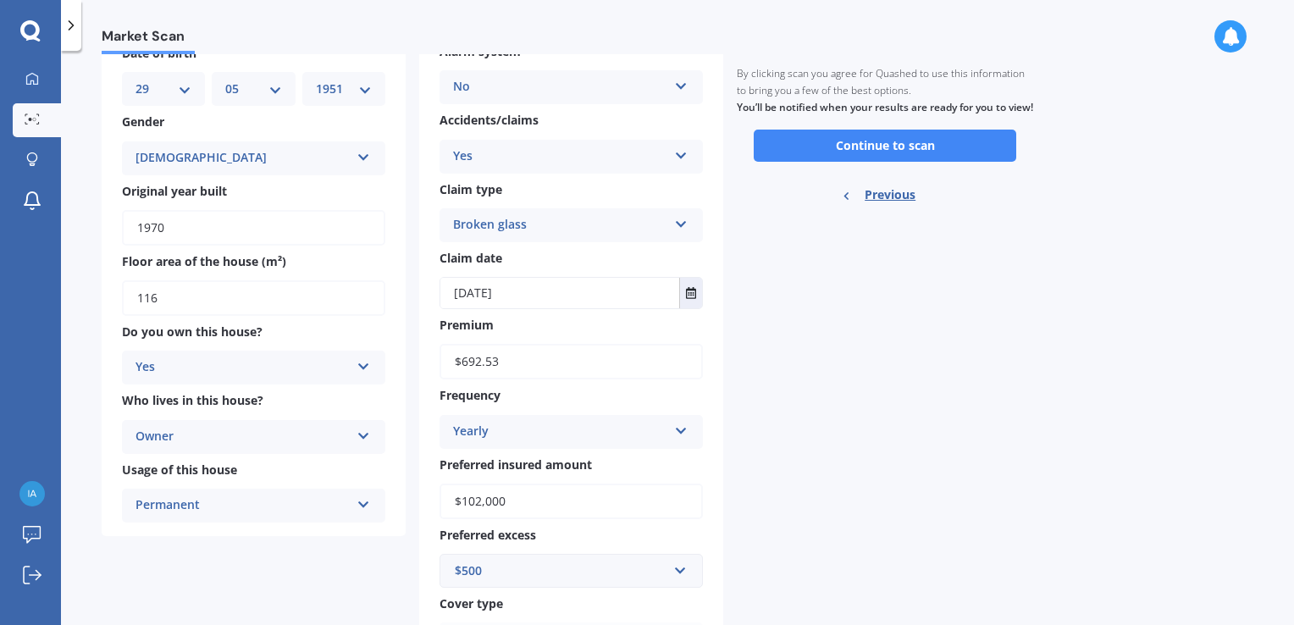
scroll to position [0, 0]
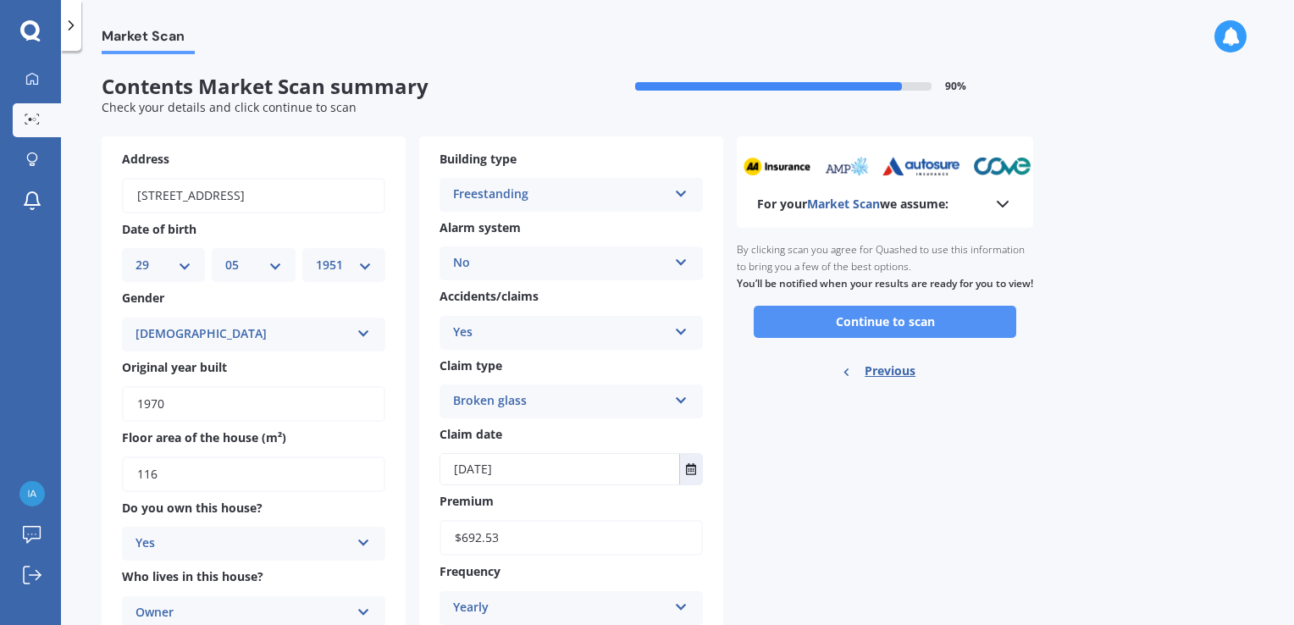
click at [821, 338] on button "Continue to scan" at bounding box center [885, 322] width 263 height 32
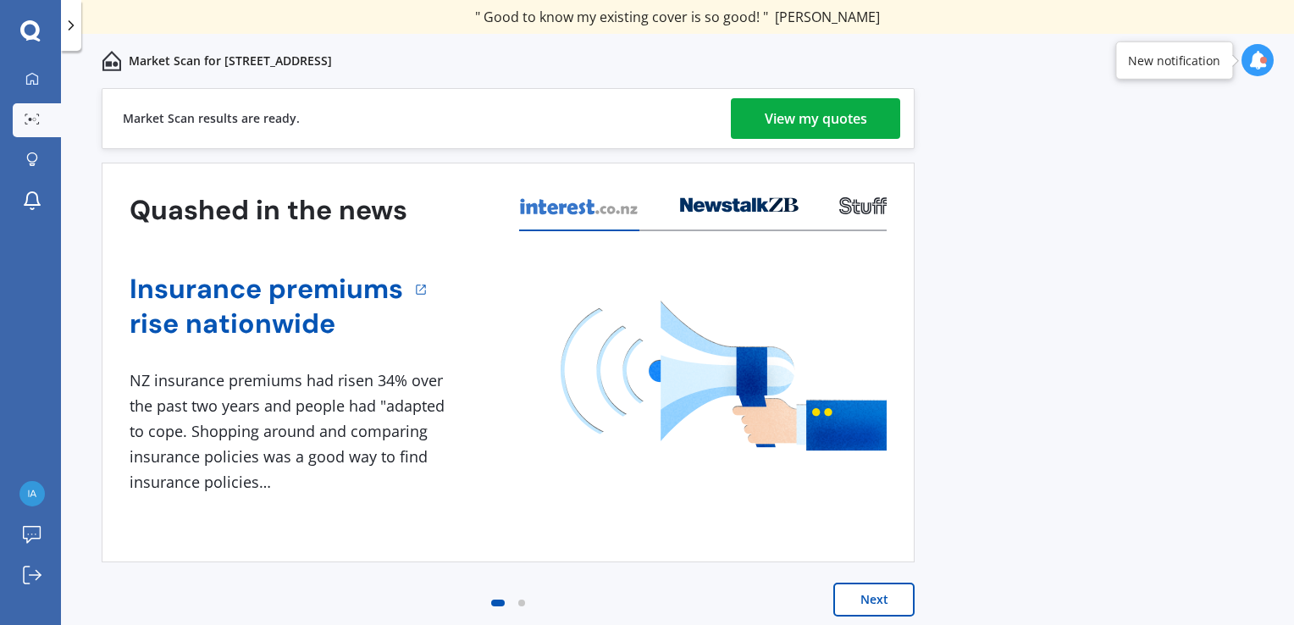
click at [786, 117] on div "View my quotes" at bounding box center [816, 118] width 103 height 41
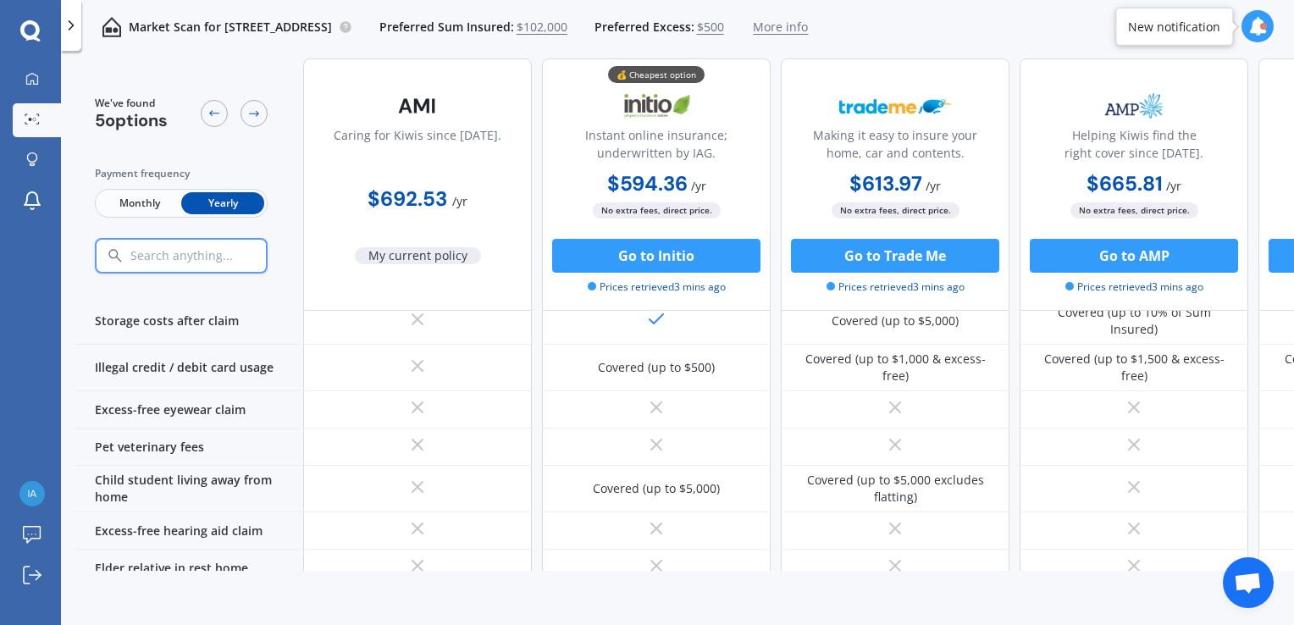
scroll to position [1352, 0]
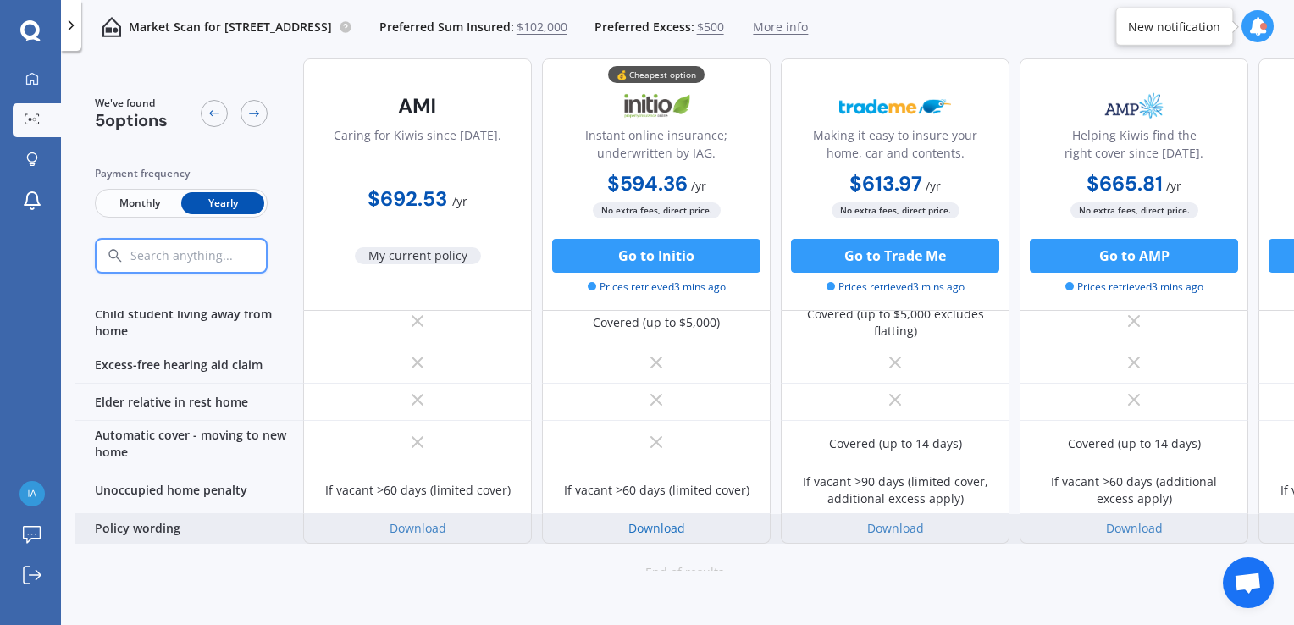
click at [636, 520] on link "Download" at bounding box center [657, 528] width 57 height 16
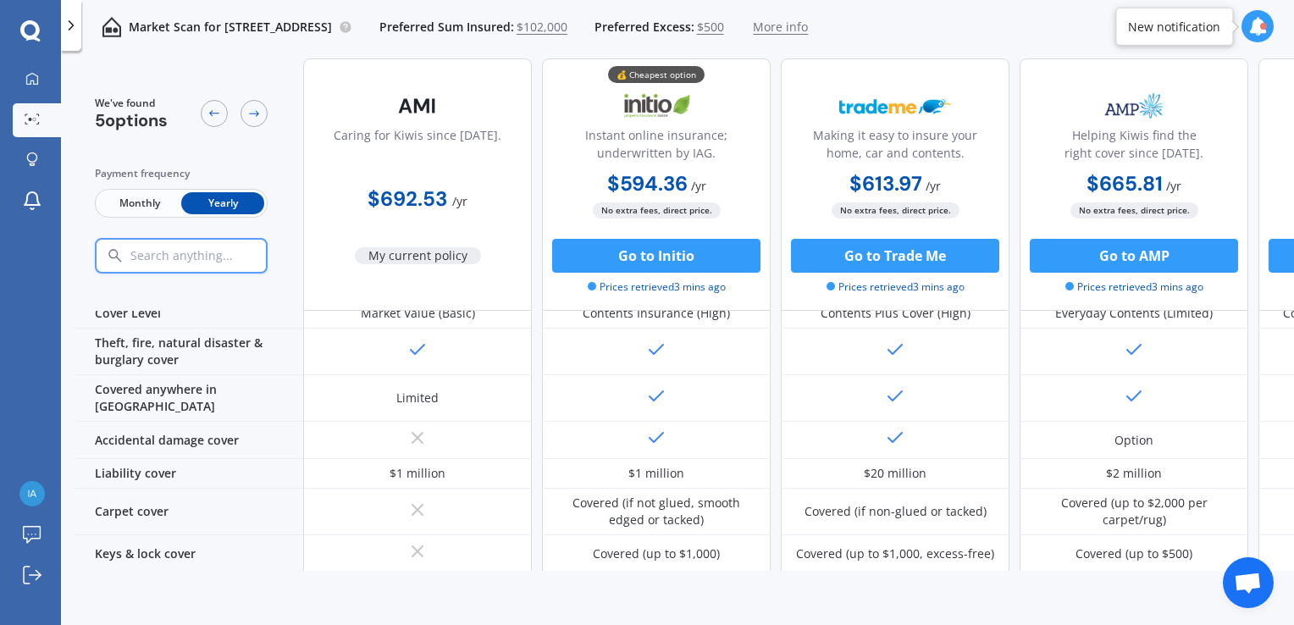
scroll to position [0, 0]
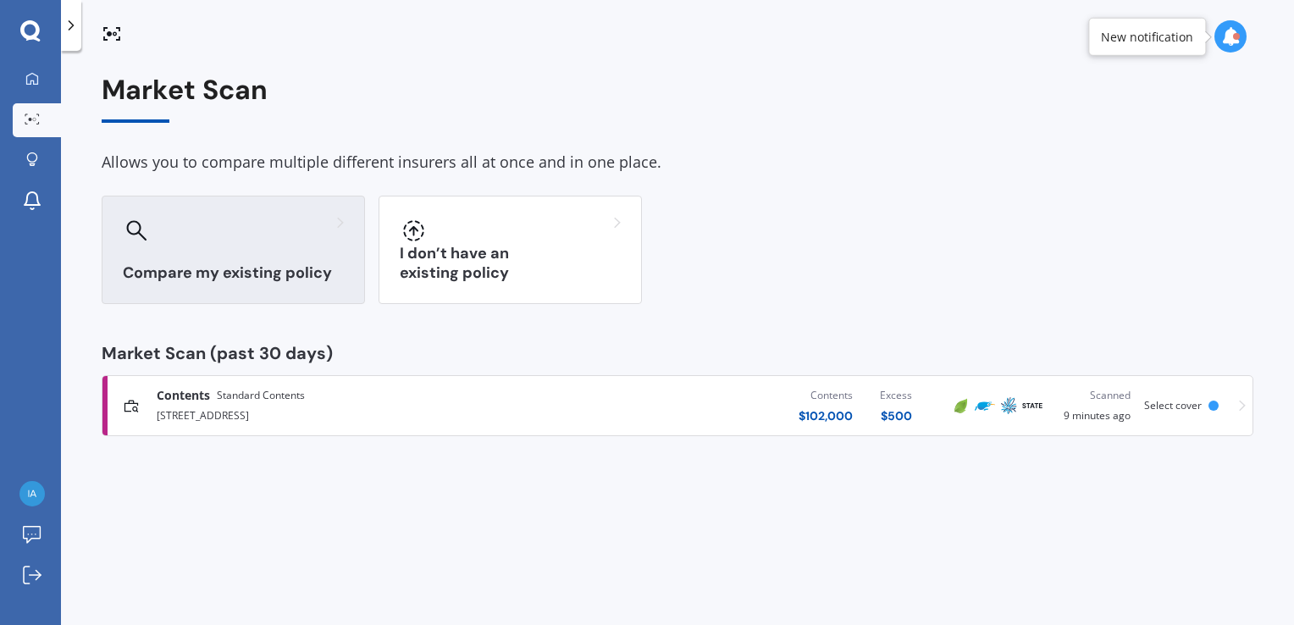
click at [175, 262] on div "Compare my existing policy" at bounding box center [233, 250] width 263 height 108
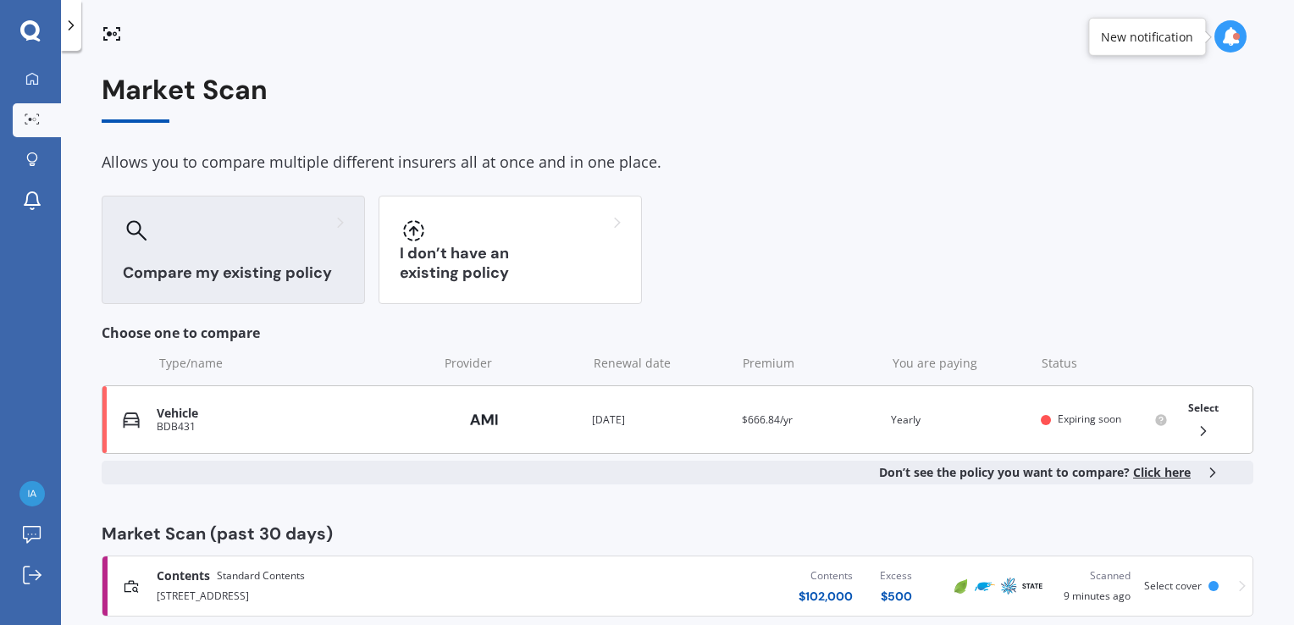
click at [175, 431] on div "BDB431" at bounding box center [293, 427] width 272 height 12
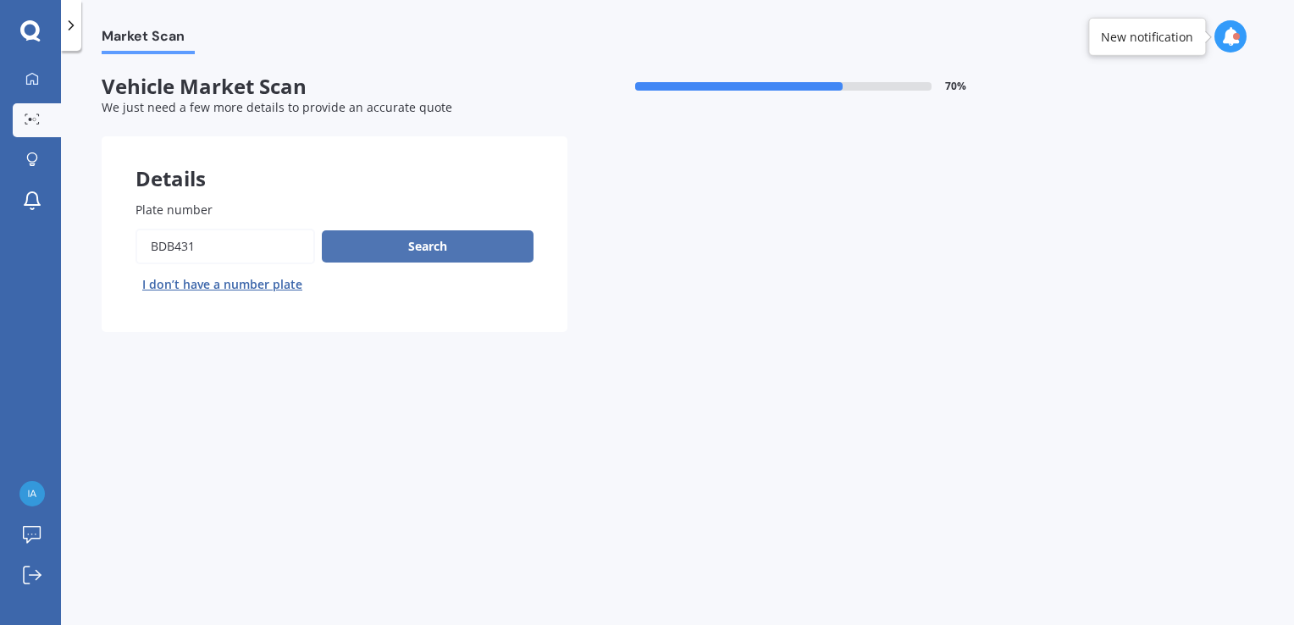
click at [369, 249] on button "Search" at bounding box center [428, 246] width 212 height 32
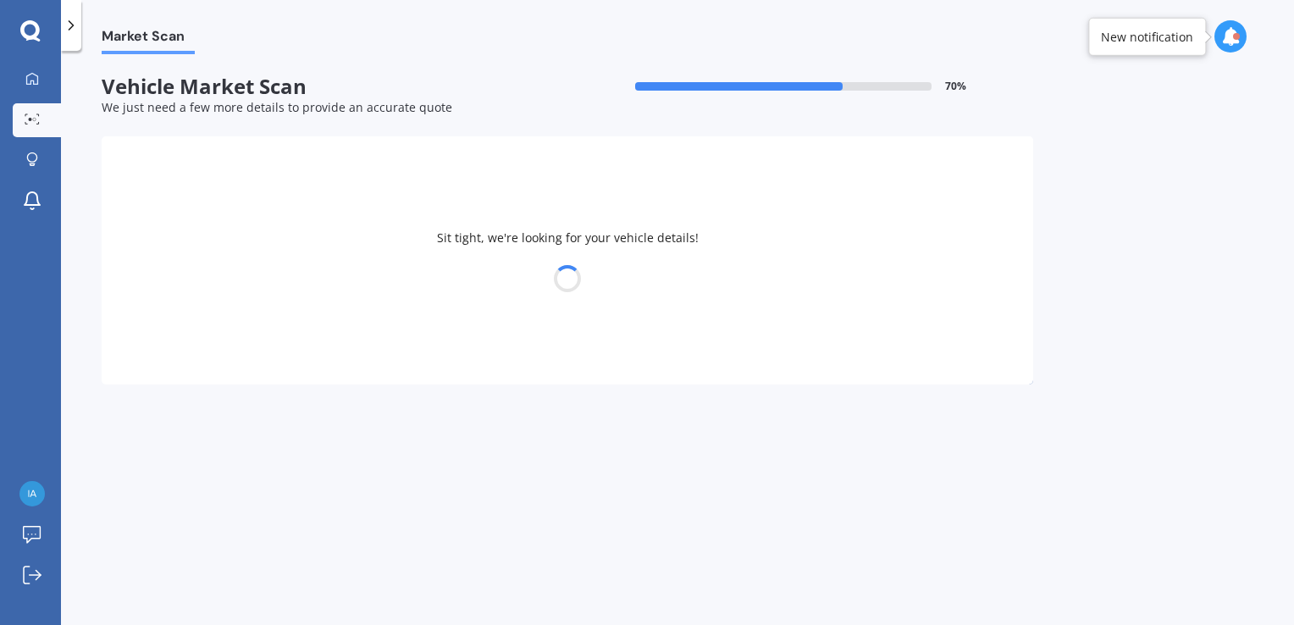
select select "TOYOTA"
select select "HILUX"
select select "29"
select select "05"
select select "1951"
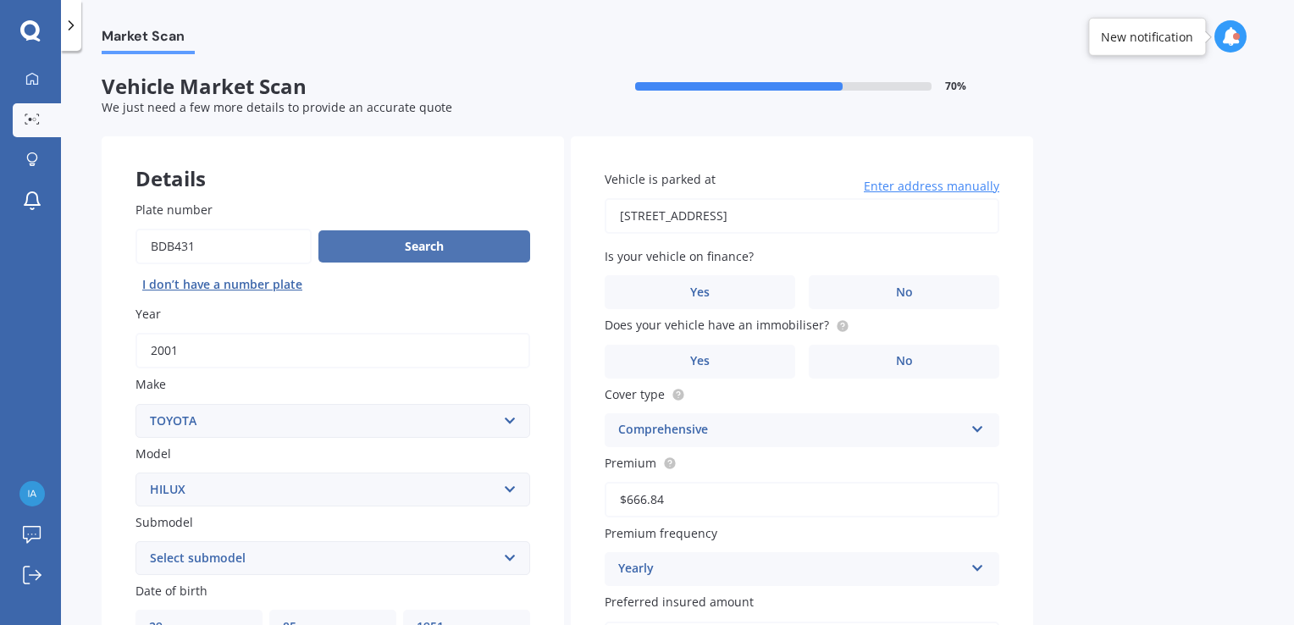
click at [377, 243] on button "Search" at bounding box center [425, 246] width 212 height 32
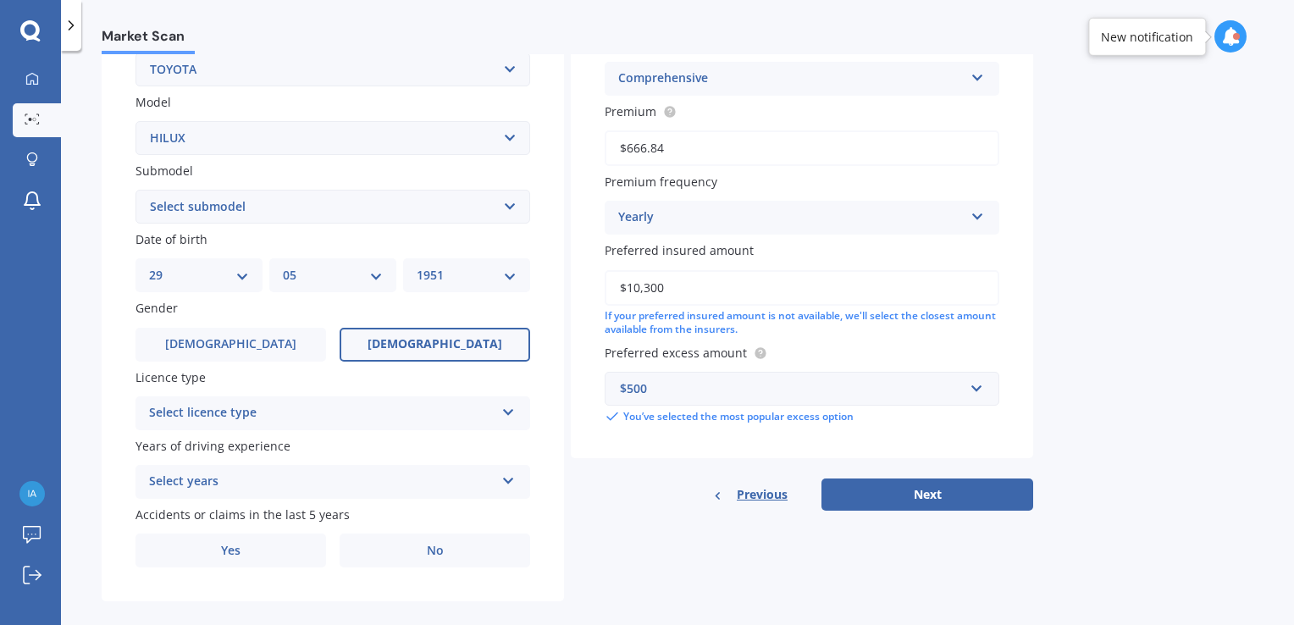
scroll to position [372, 0]
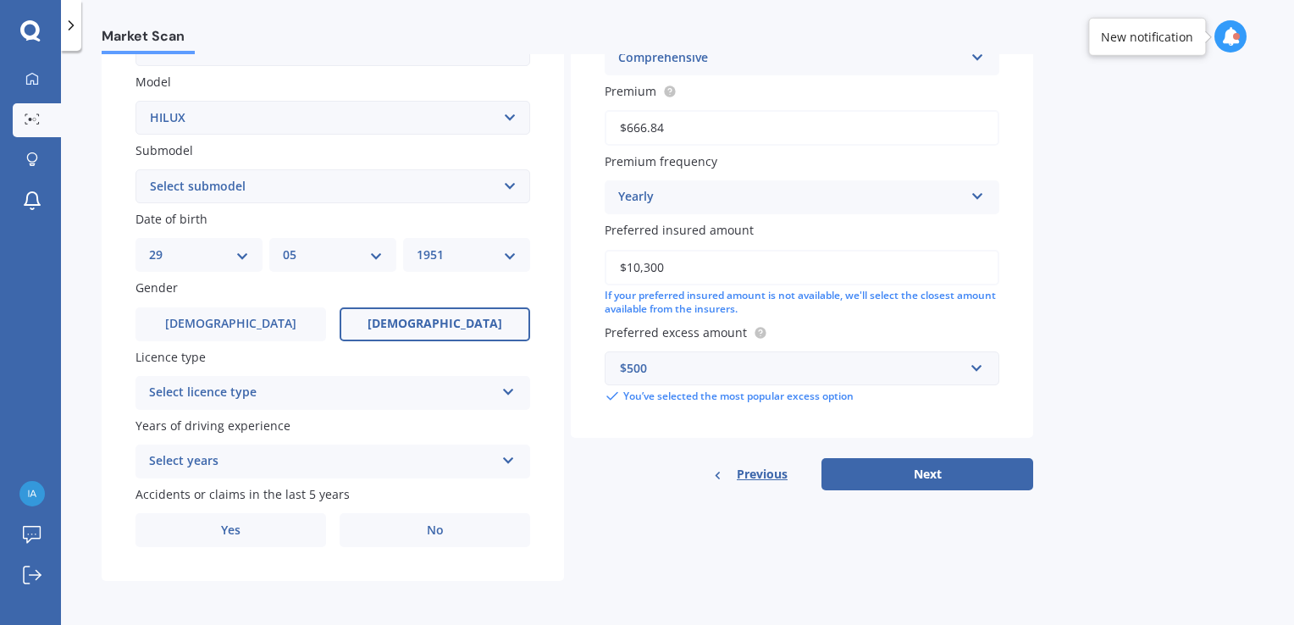
click at [508, 391] on icon at bounding box center [509, 389] width 14 height 12
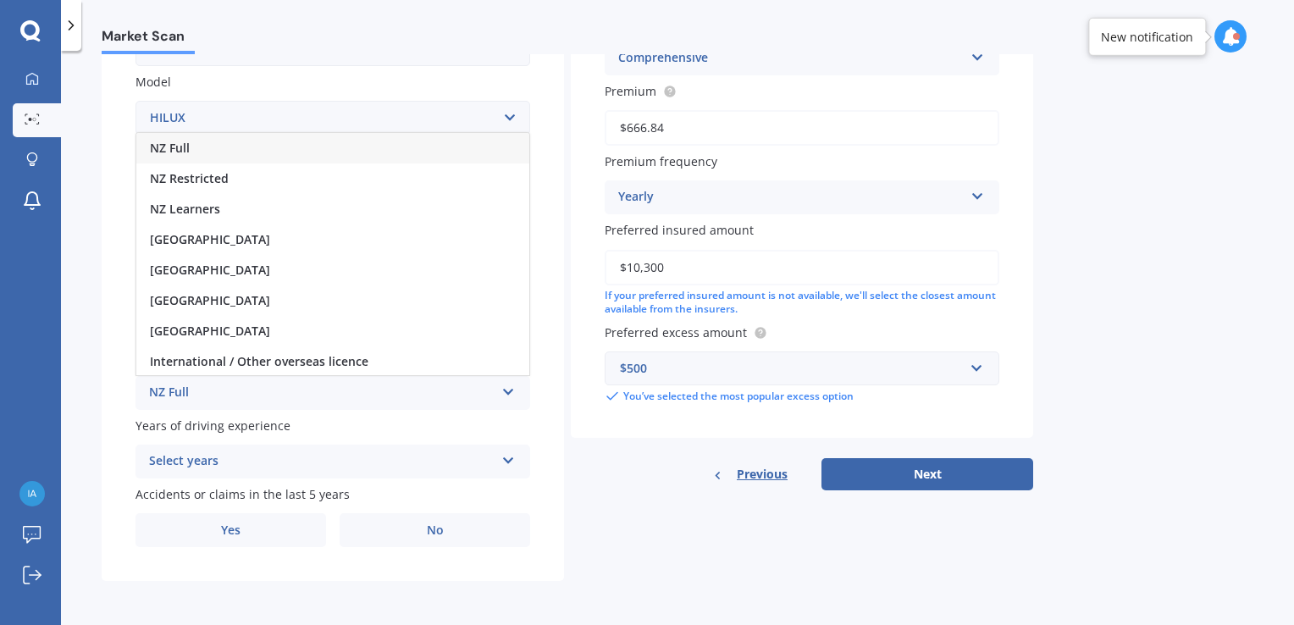
click at [177, 145] on span "NZ Full" at bounding box center [170, 148] width 40 height 16
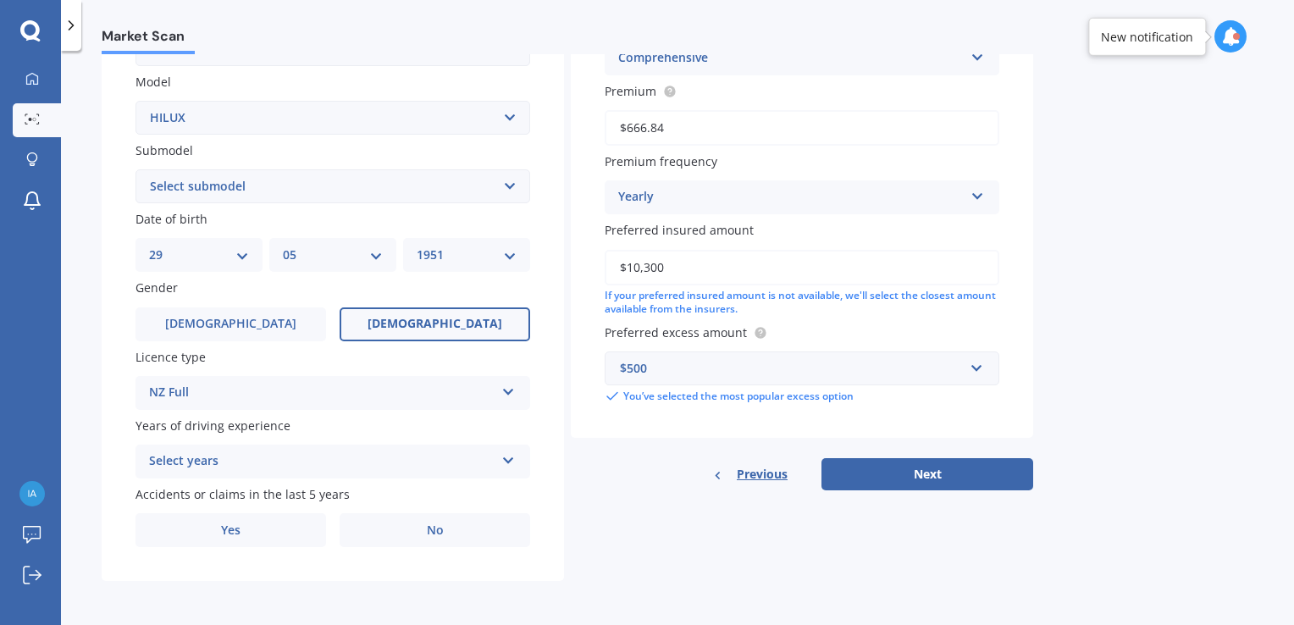
click at [512, 392] on icon at bounding box center [509, 389] width 14 height 12
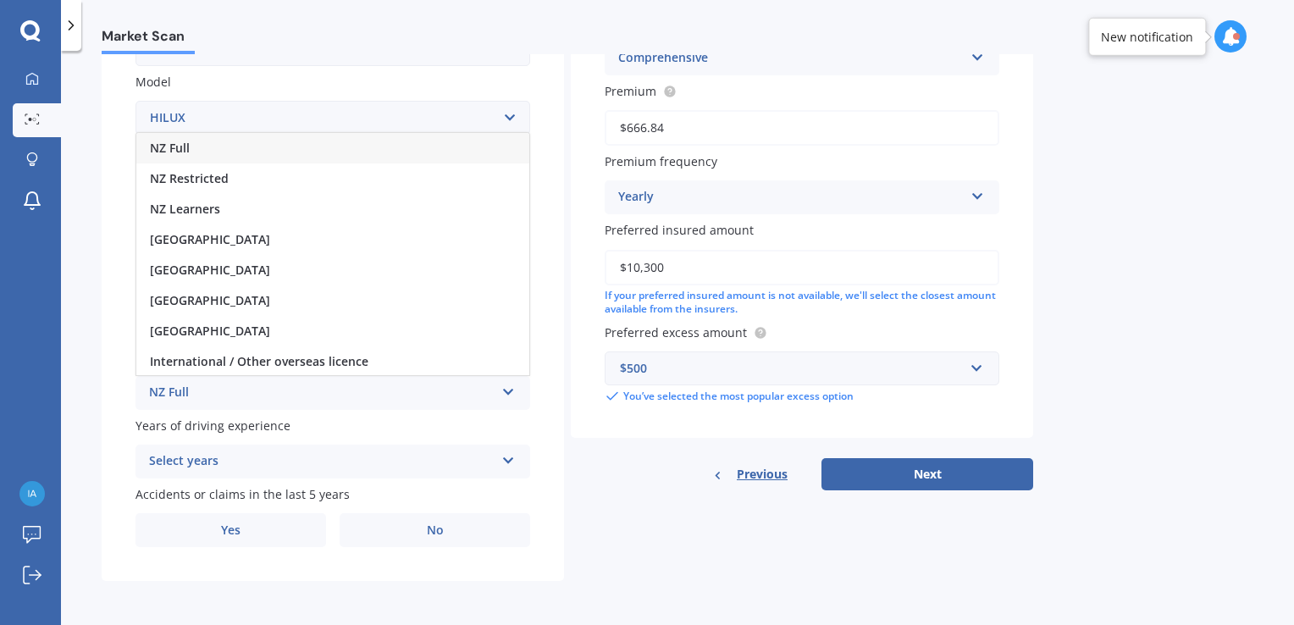
click at [162, 146] on span "NZ Full" at bounding box center [170, 148] width 40 height 16
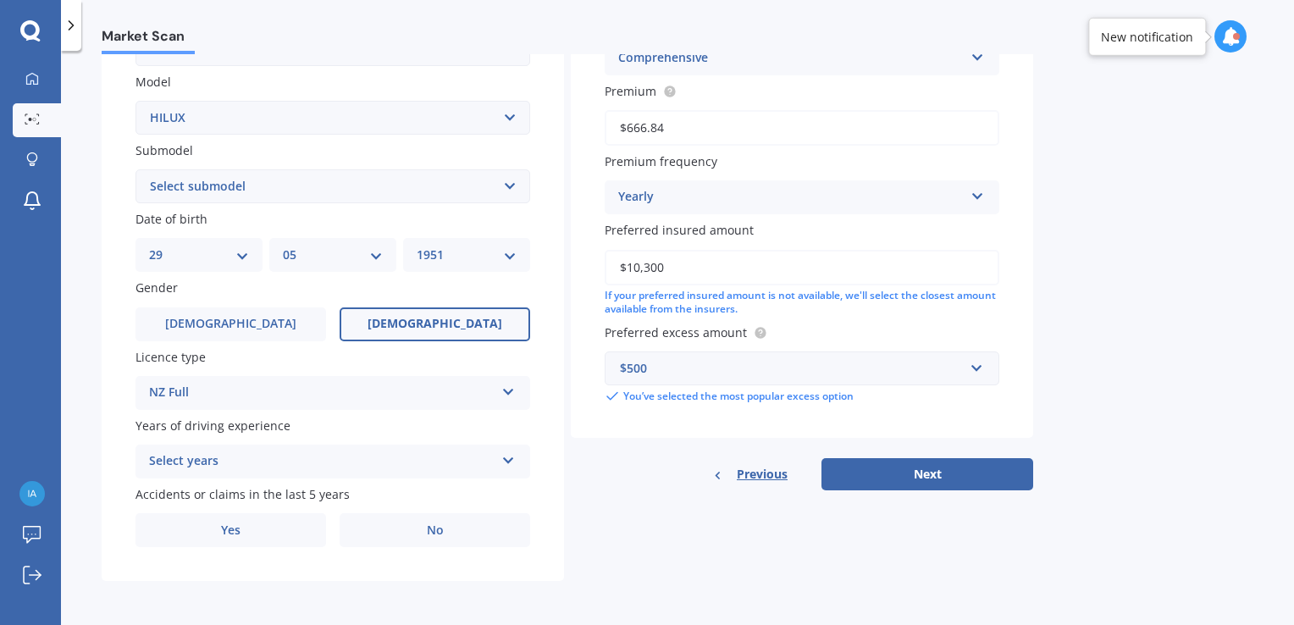
click at [508, 463] on icon at bounding box center [509, 458] width 14 height 12
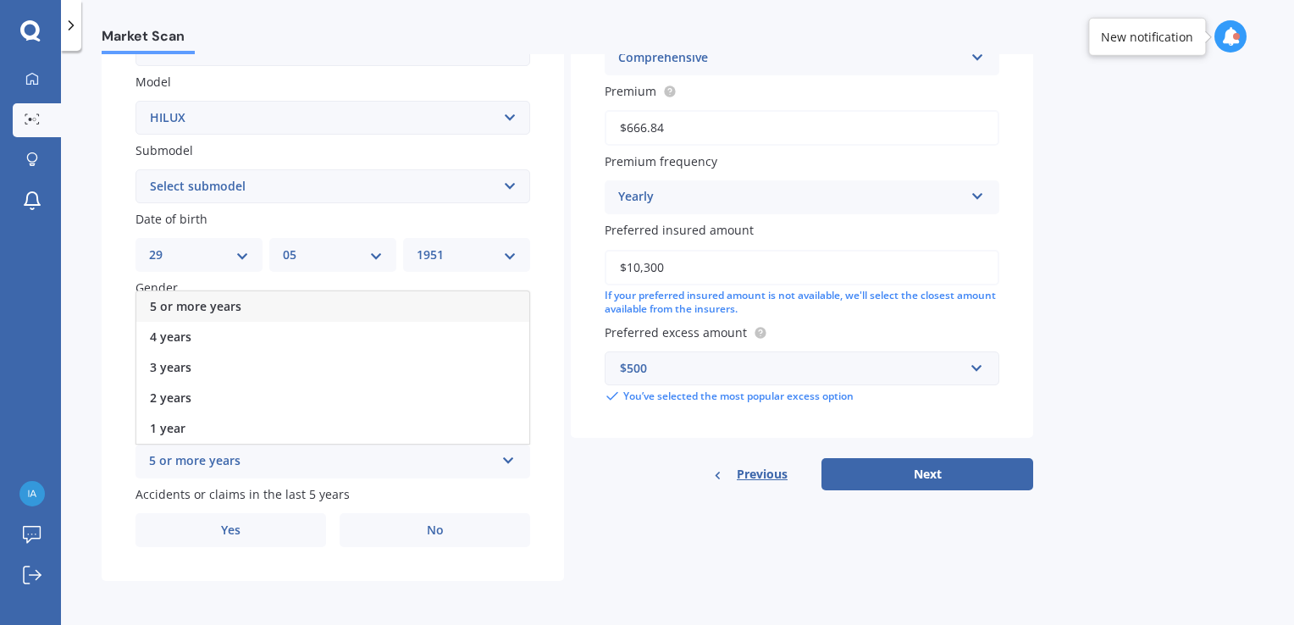
click at [215, 308] on span "5 or more years" at bounding box center [195, 306] width 91 height 16
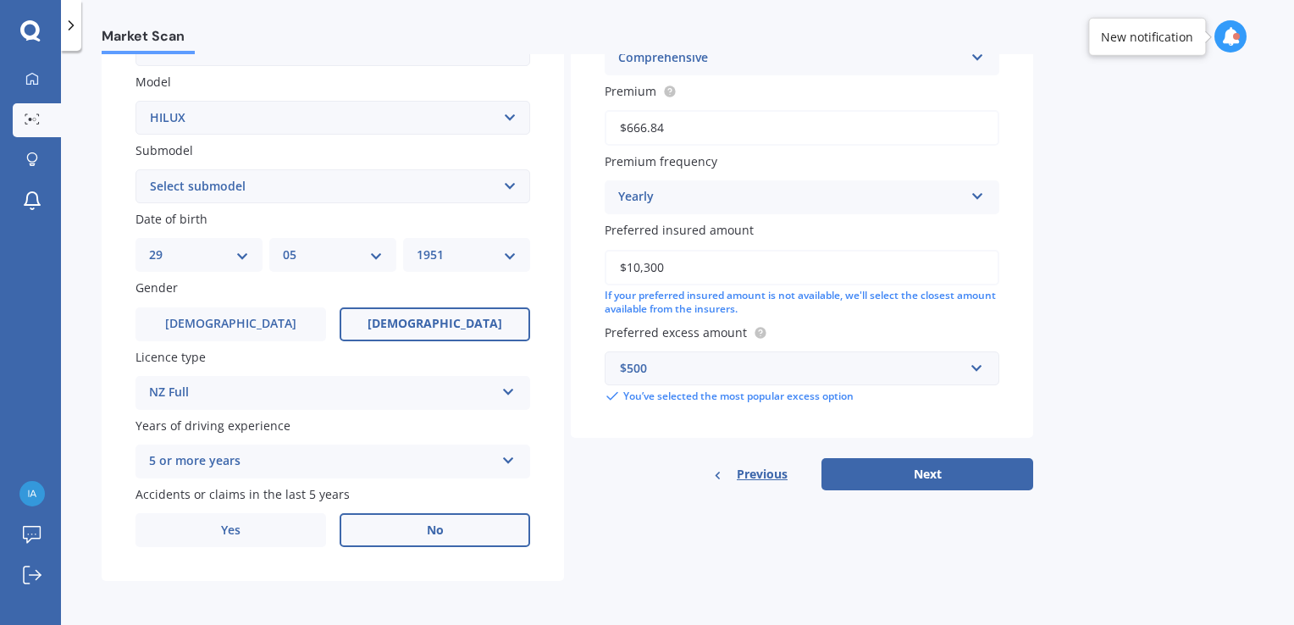
click at [446, 527] on label "No" at bounding box center [435, 530] width 191 height 34
click at [0, 0] on input "No" at bounding box center [0, 0] width 0 height 0
click at [427, 534] on span "No" at bounding box center [435, 531] width 17 height 14
click at [0, 0] on input "No" at bounding box center [0, 0] width 0 height 0
click at [233, 536] on span "Yes" at bounding box center [231, 531] width 20 height 14
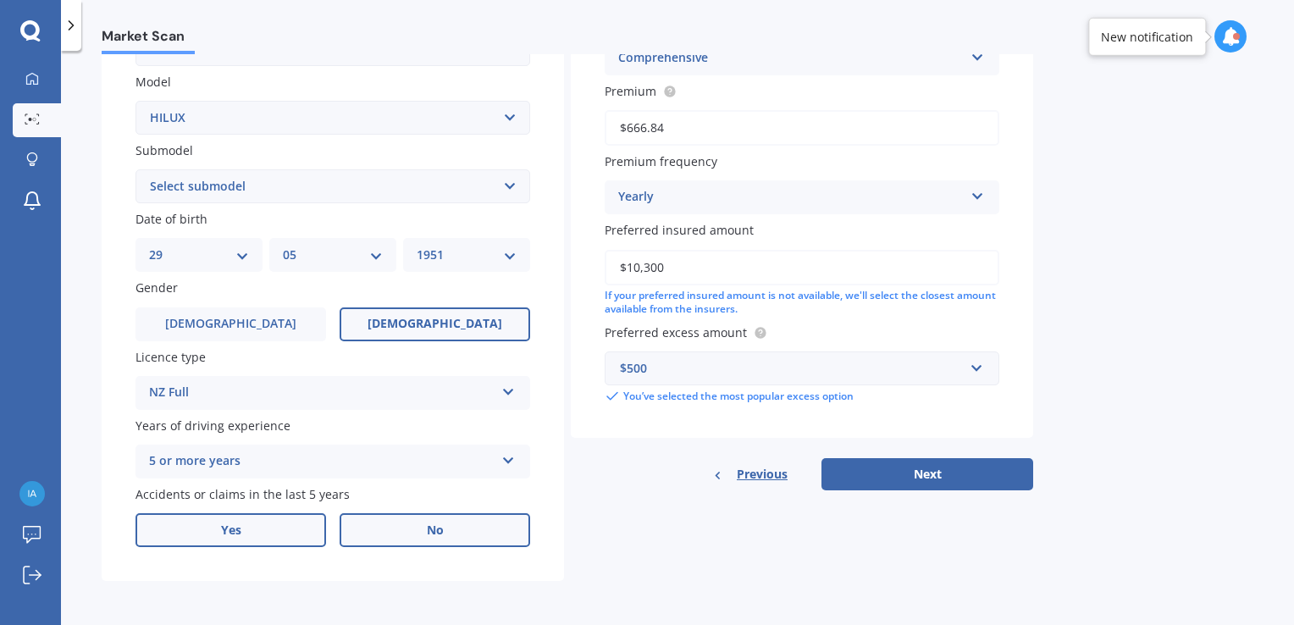
click at [0, 0] on input "Yes" at bounding box center [0, 0] width 0 height 0
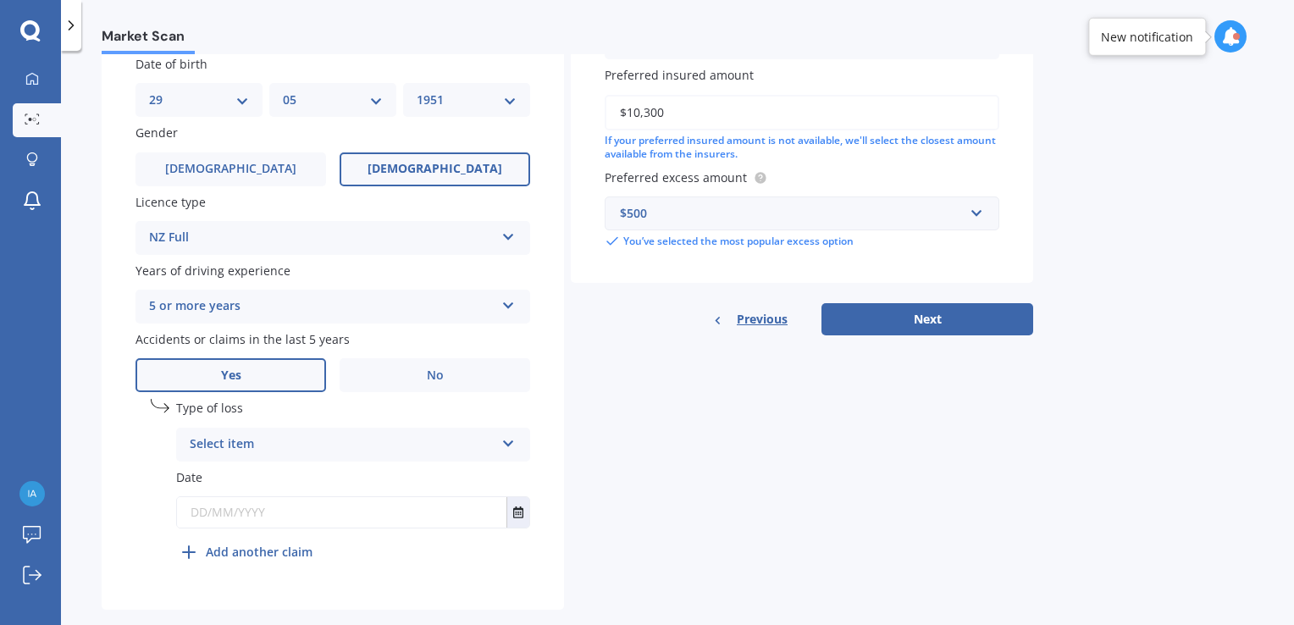
scroll to position [556, 0]
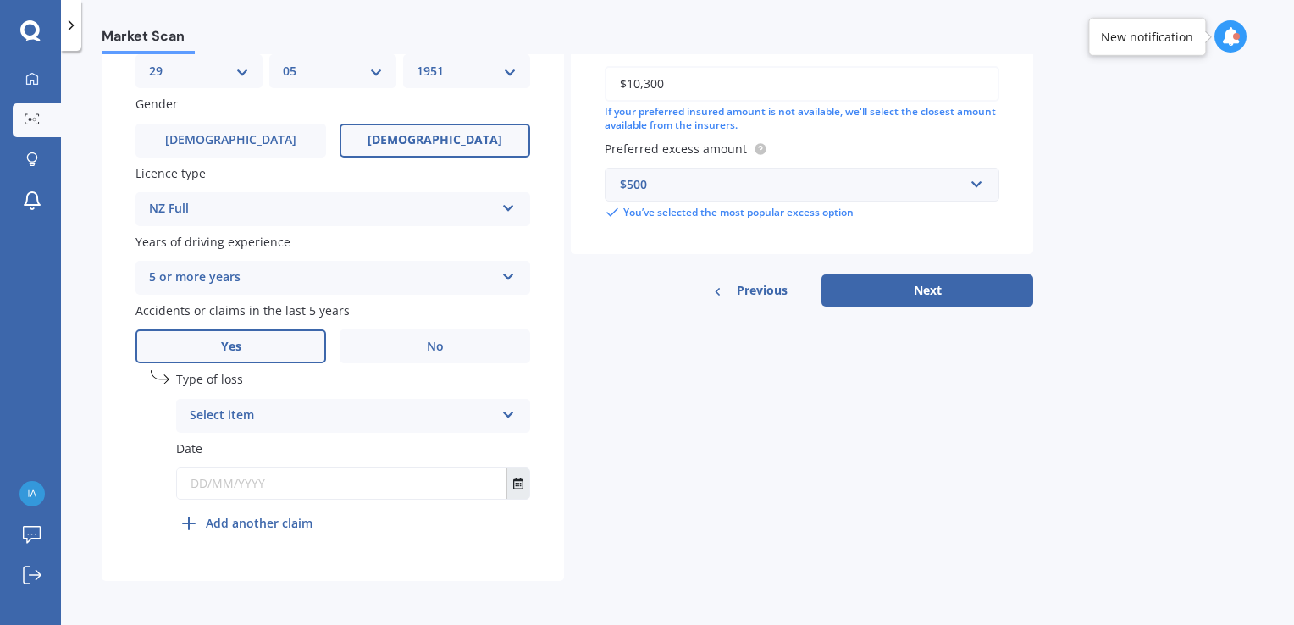
click at [522, 485] on icon "Select date" at bounding box center [518, 484] width 10 height 12
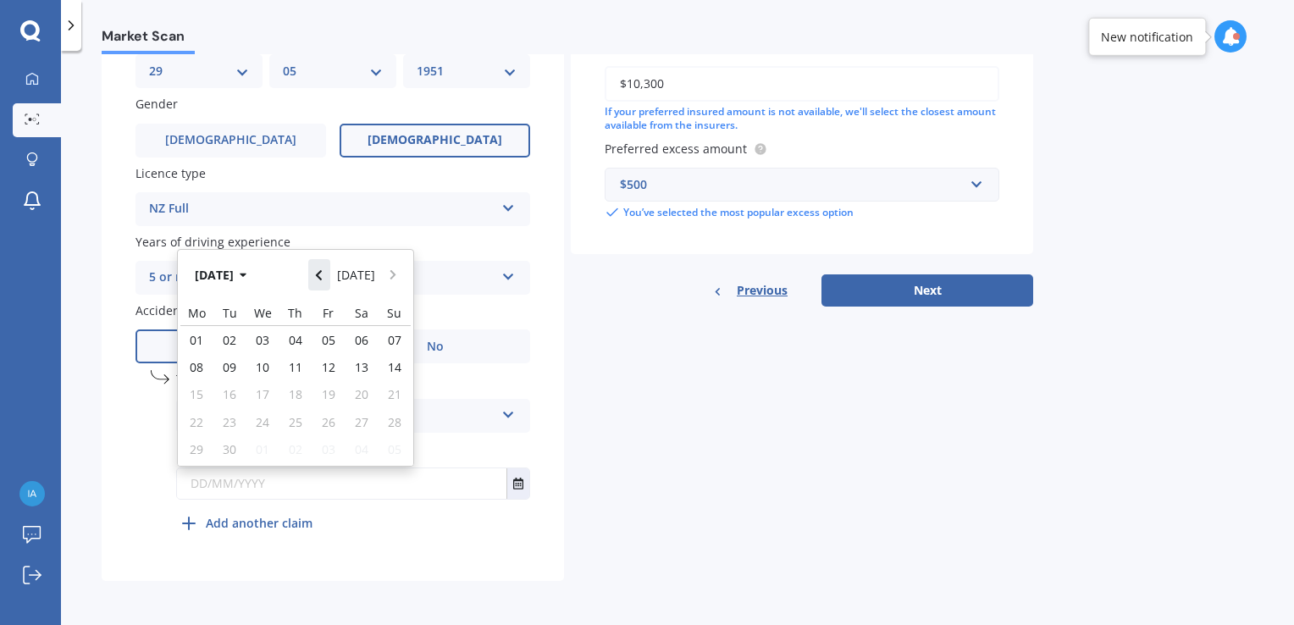
click at [322, 280] on icon "Navigate back" at bounding box center [319, 275] width 8 height 12
click at [322, 280] on button "Navigate back" at bounding box center [319, 269] width 22 height 30
click at [322, 280] on icon "Navigate back" at bounding box center [319, 275] width 8 height 12
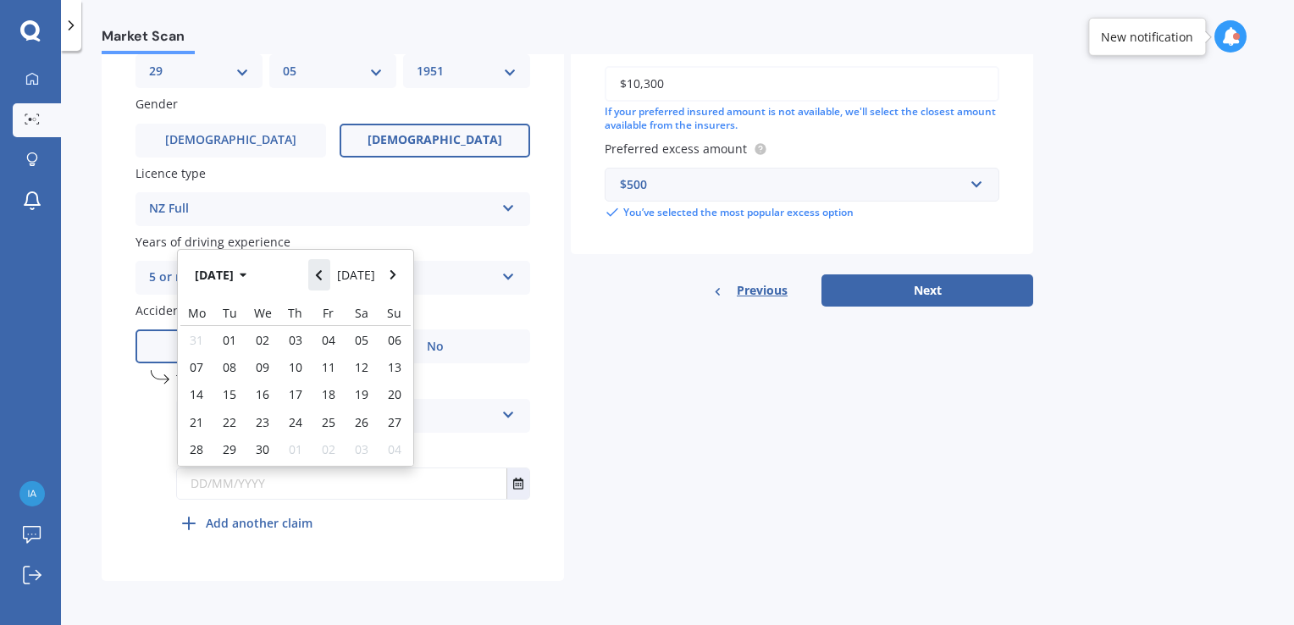
click at [322, 280] on icon "Navigate back" at bounding box center [319, 275] width 8 height 12
click at [322, 280] on button "Navigate back" at bounding box center [319, 269] width 22 height 30
click at [322, 280] on icon "Navigate back" at bounding box center [319, 275] width 8 height 12
click at [392, 272] on icon "Navigate forward" at bounding box center [394, 270] width 8 height 12
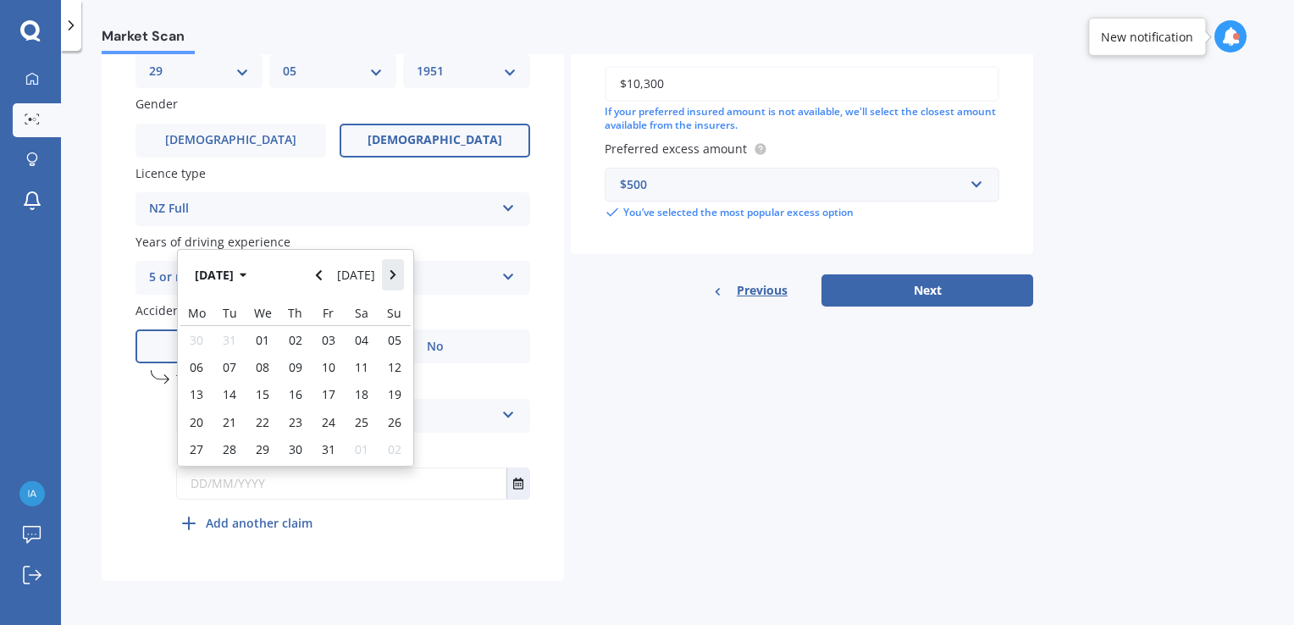
click at [393, 271] on icon "Navigate forward" at bounding box center [394, 275] width 8 height 12
click at [200, 366] on span "03" at bounding box center [197, 367] width 14 height 16
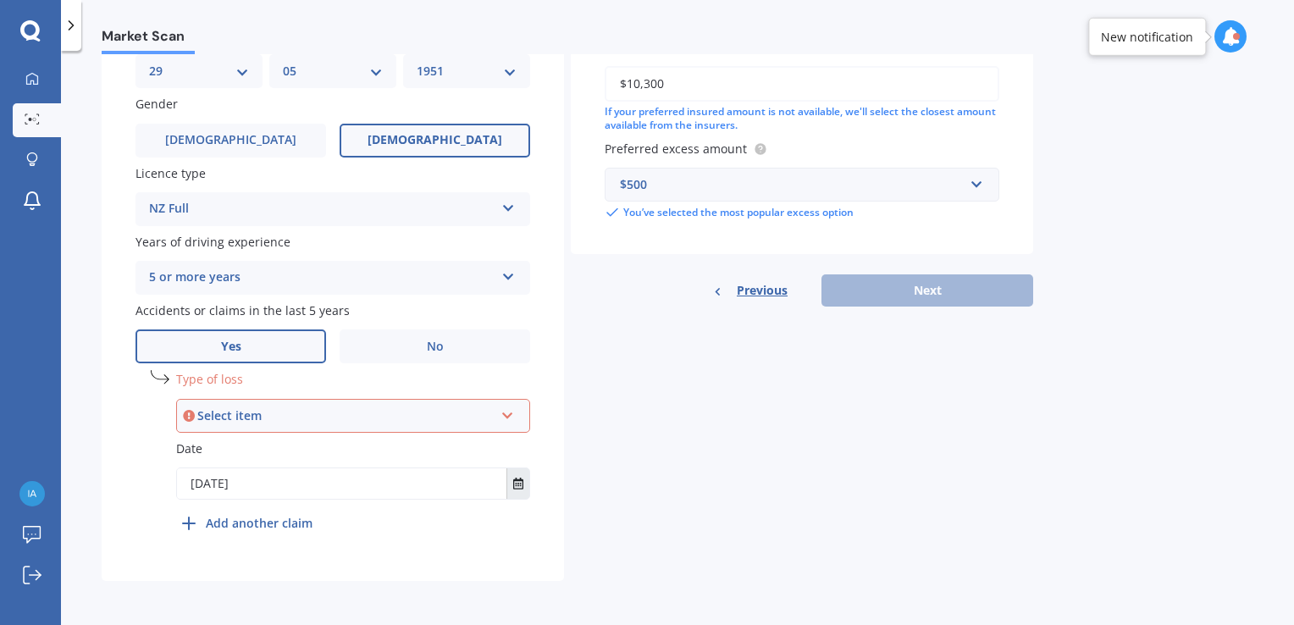
click at [515, 482] on icon "Select date" at bounding box center [518, 484] width 10 height 12
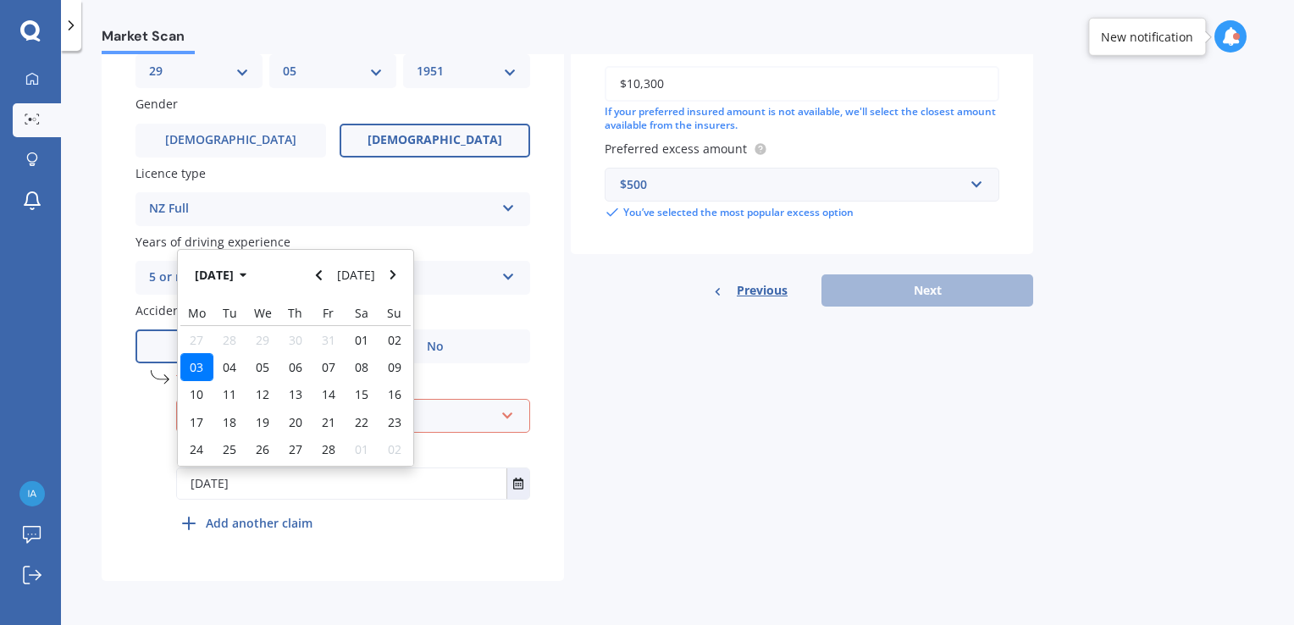
click at [452, 489] on input "[DATE]" at bounding box center [342, 483] width 330 height 30
click at [514, 484] on icon "Select date" at bounding box center [518, 484] width 10 height 12
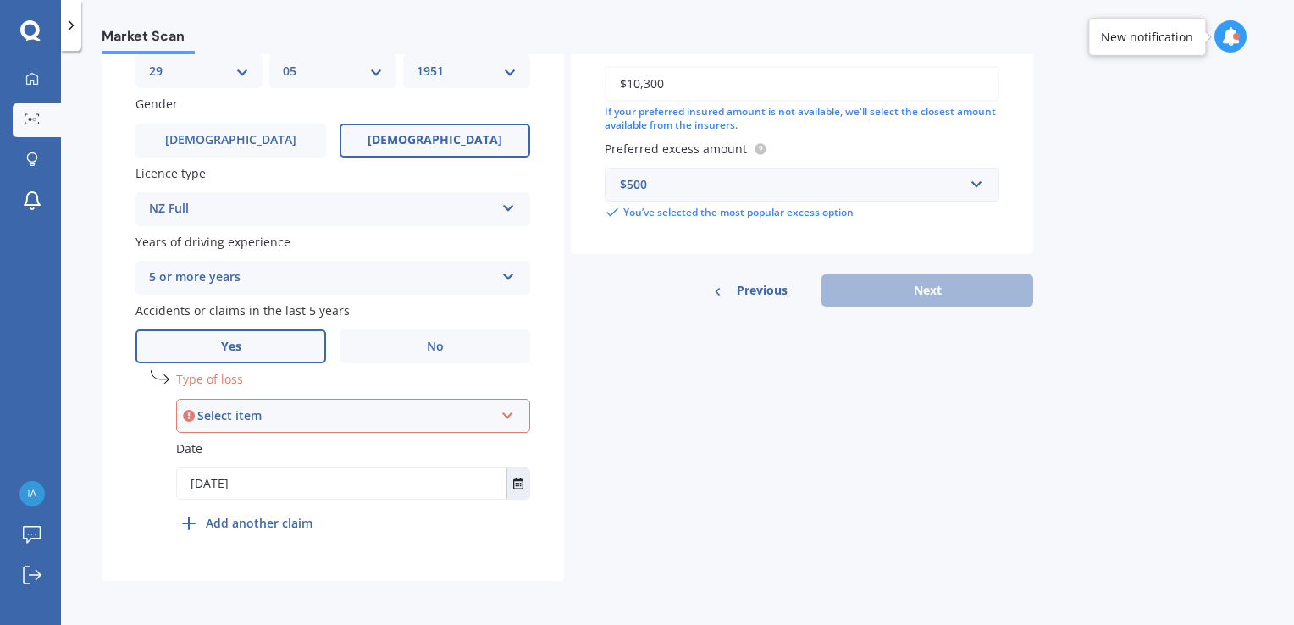
click at [508, 415] on icon at bounding box center [508, 413] width 14 height 12
click at [258, 447] on span "At fault accident" at bounding box center [239, 448] width 96 height 16
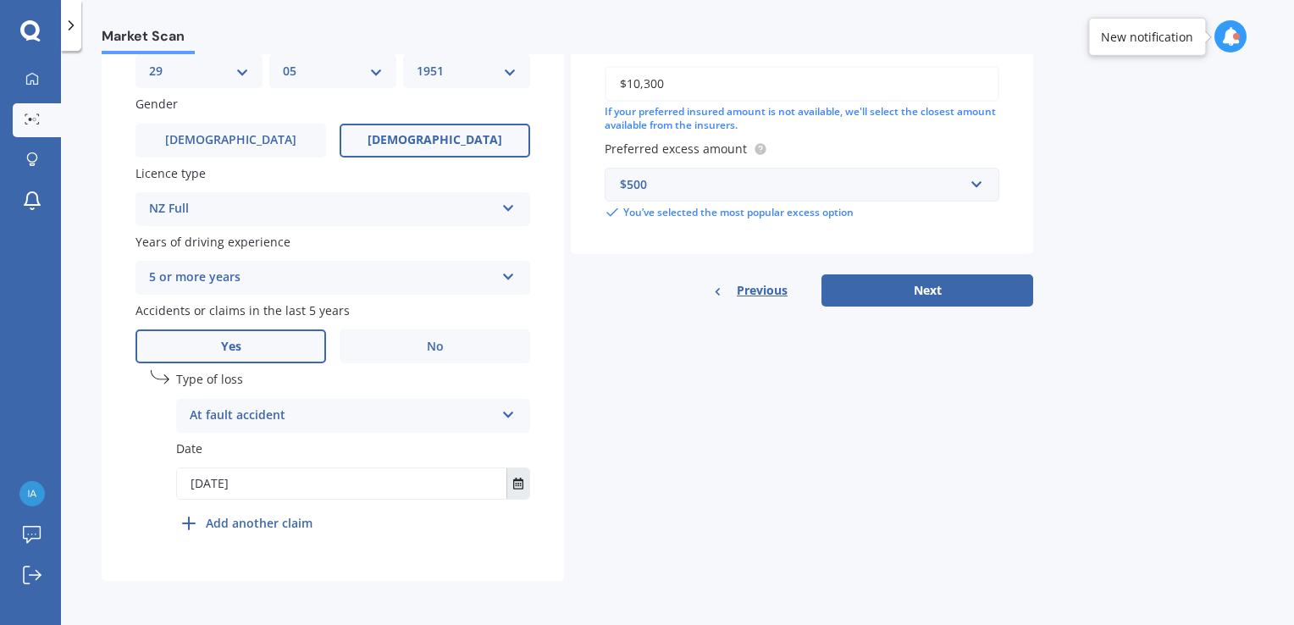
click at [518, 488] on icon "Select date" at bounding box center [518, 484] width 10 height 12
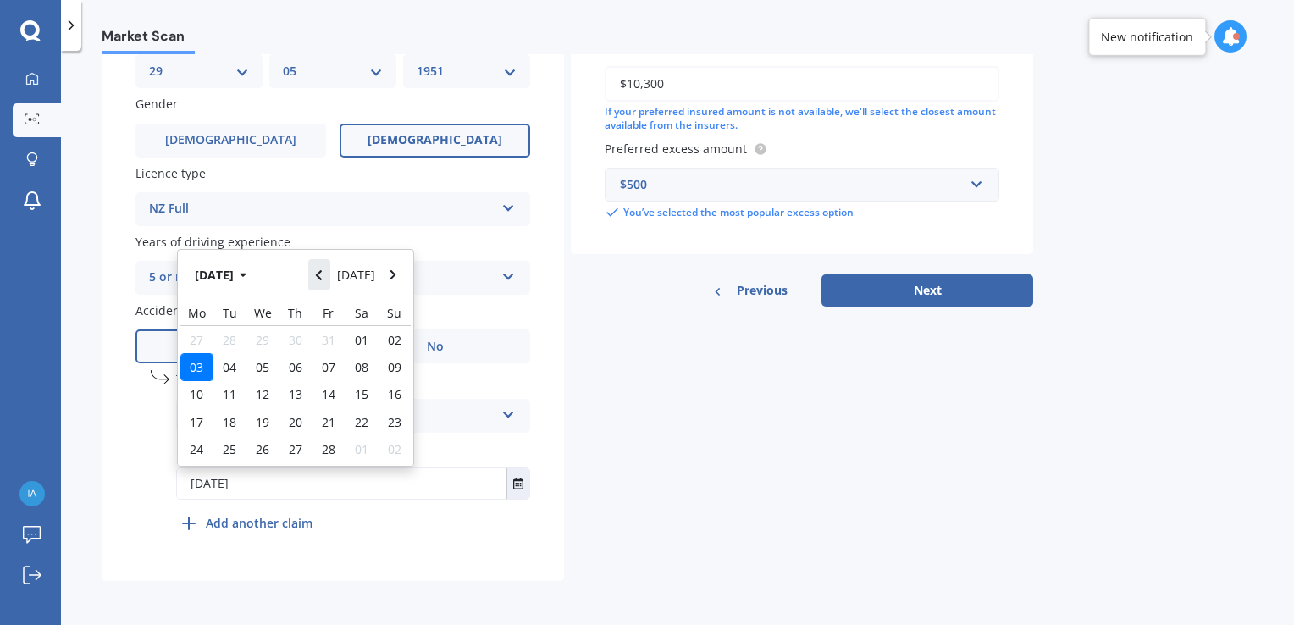
click at [322, 273] on icon "Navigate back" at bounding box center [319, 275] width 6 height 10
click at [226, 367] on span "07" at bounding box center [230, 367] width 14 height 16
type input "[DATE]"
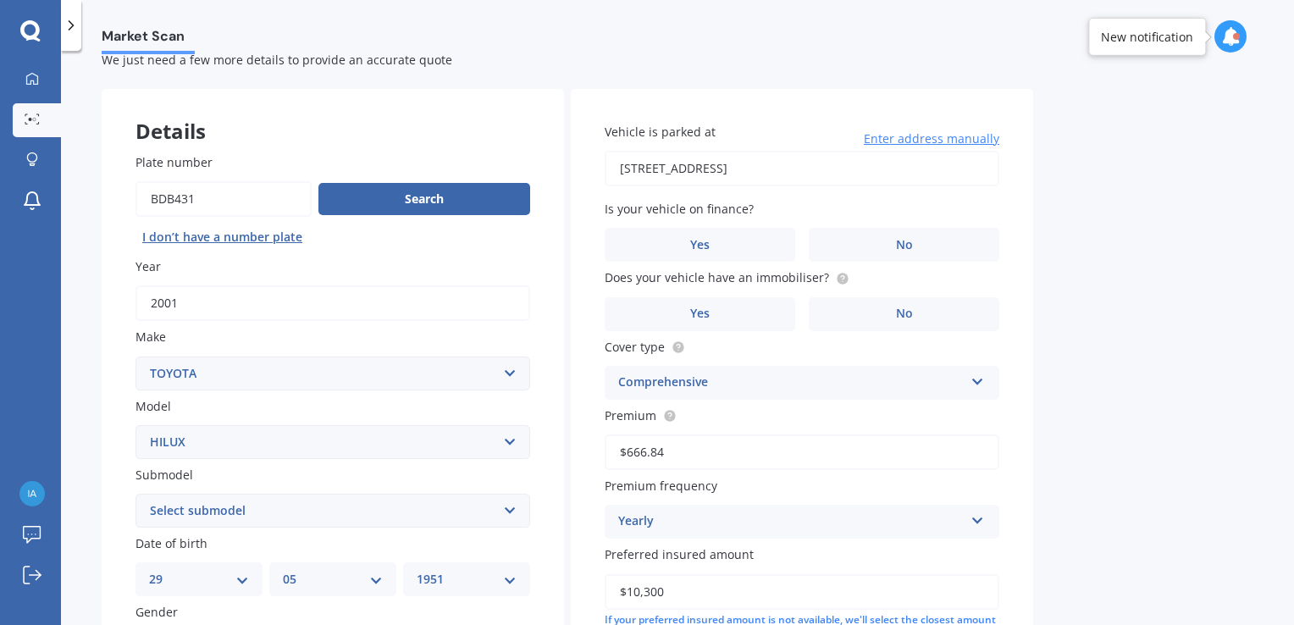
scroll to position [0, 0]
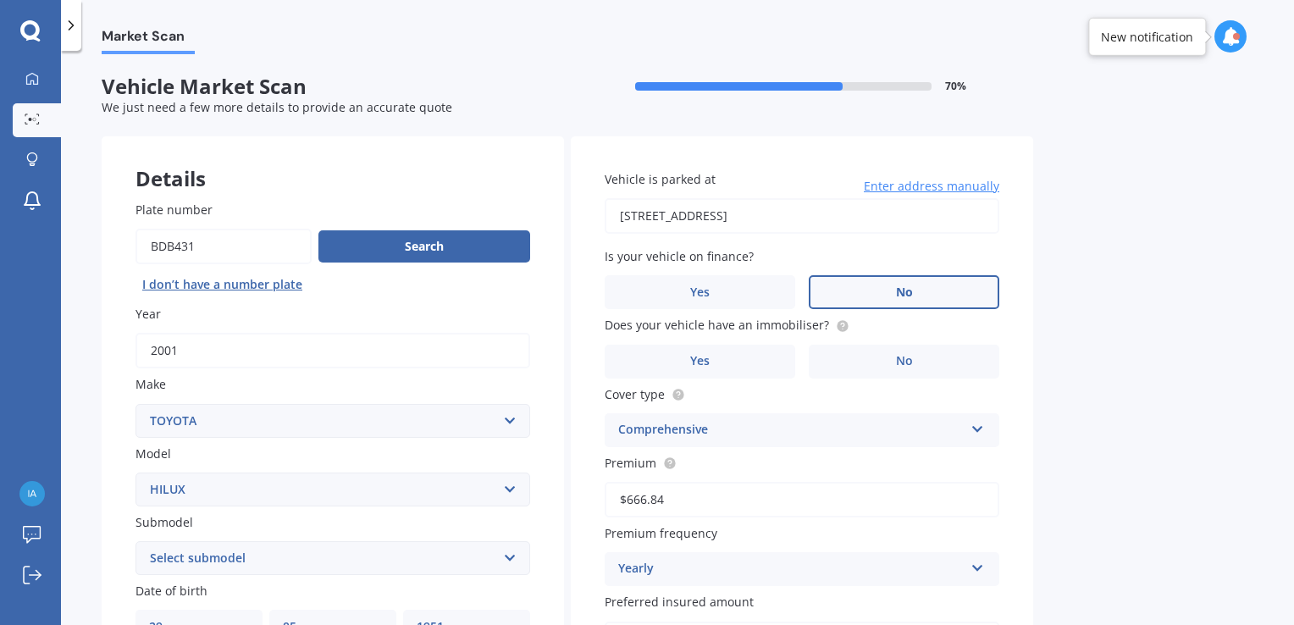
click at [932, 291] on label "No" at bounding box center [904, 292] width 191 height 34
click at [0, 0] on input "No" at bounding box center [0, 0] width 0 height 0
click at [898, 358] on span "No" at bounding box center [904, 361] width 17 height 14
click at [0, 0] on input "No" at bounding box center [0, 0] width 0 height 0
click at [974, 428] on icon at bounding box center [978, 426] width 14 height 12
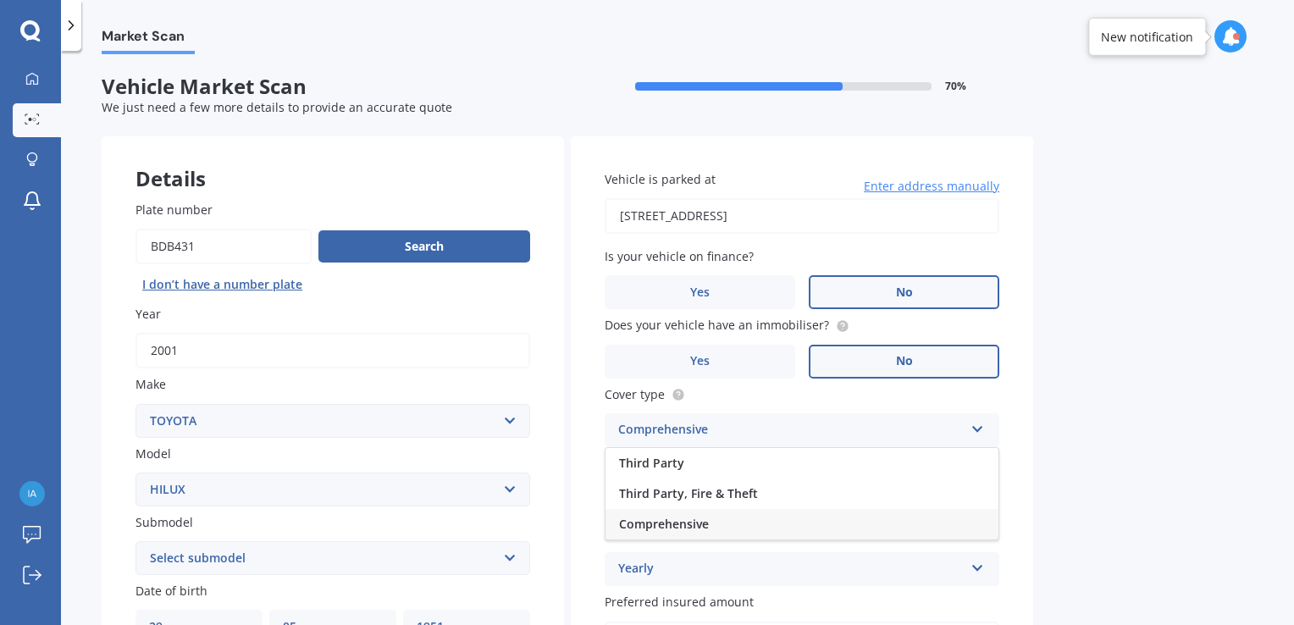
click at [974, 428] on icon at bounding box center [978, 426] width 14 height 12
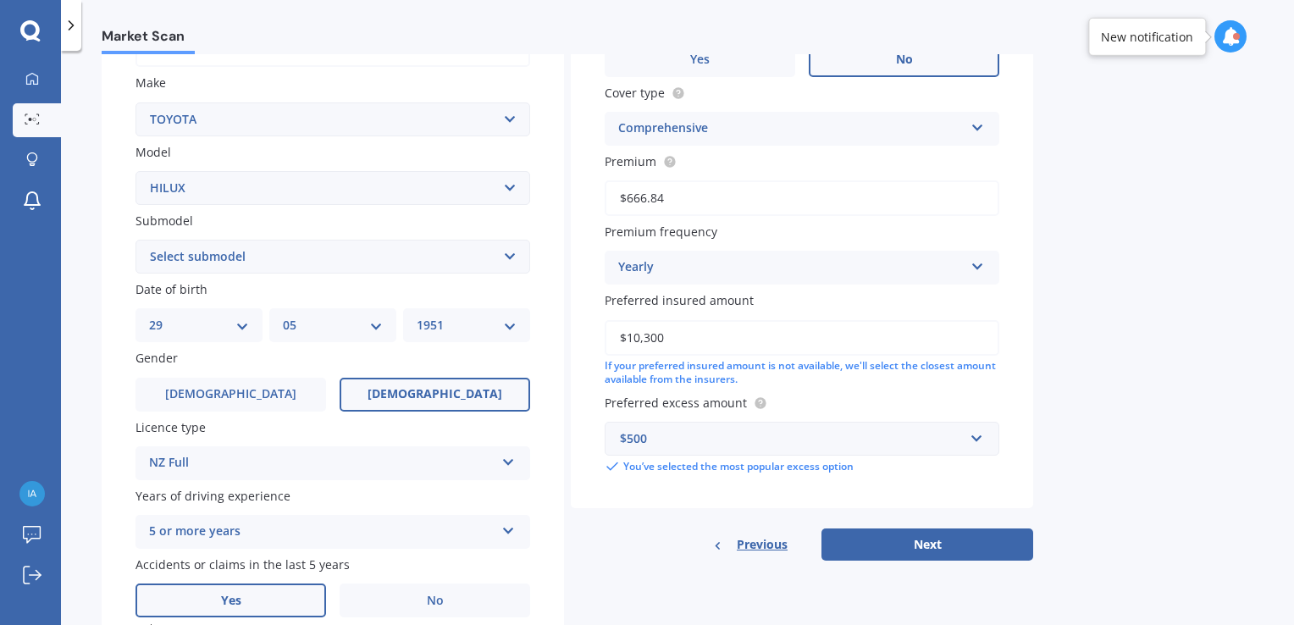
scroll to position [424, 0]
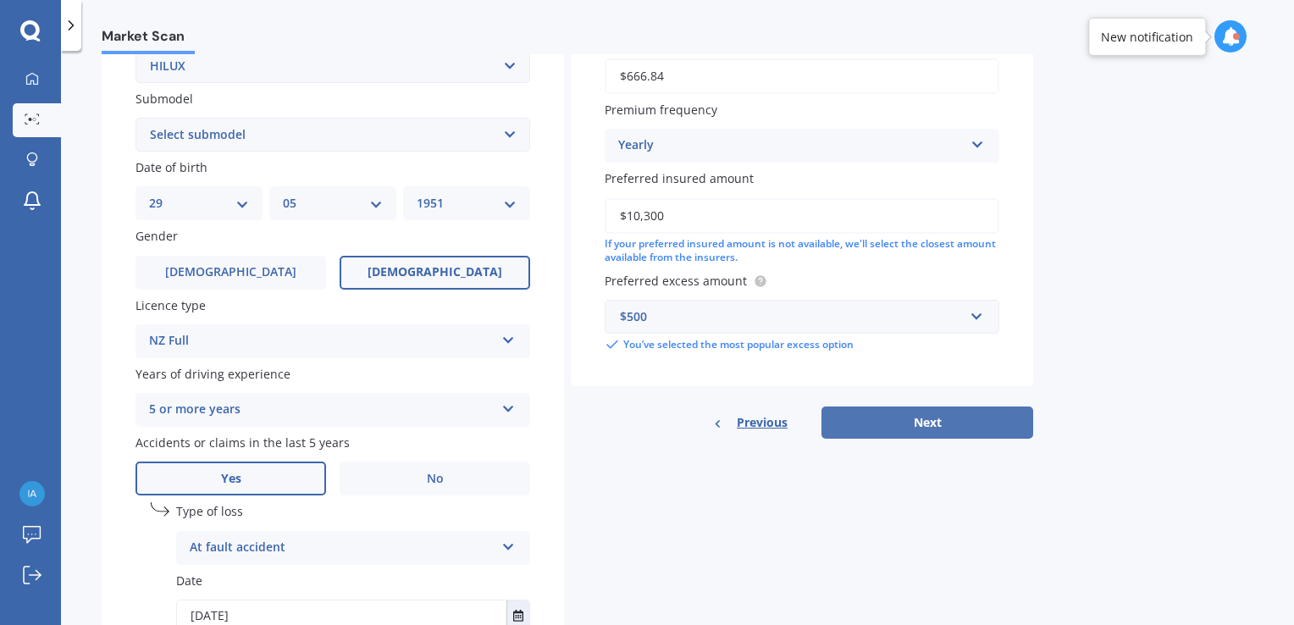
click at [885, 427] on button "Next" at bounding box center [928, 423] width 212 height 32
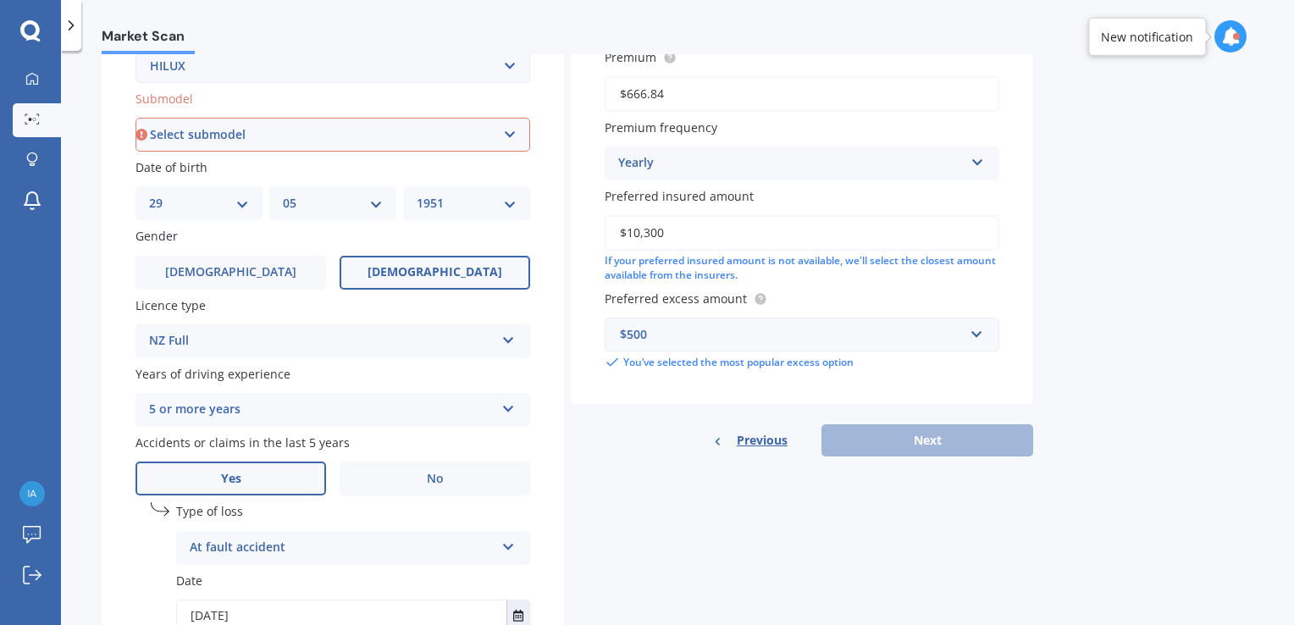
click at [505, 136] on select "Select submodel (All other) Diesel Diesel 4WD Petrol 4WD SR TD DC 2.8D/6AT/UT S…" at bounding box center [333, 135] width 395 height 34
select select "DIESEL"
click at [136, 118] on select "Select submodel (All other) Diesel Diesel 4WD Petrol 4WD SR TD DC 2.8D/6AT/UT S…" at bounding box center [333, 135] width 395 height 34
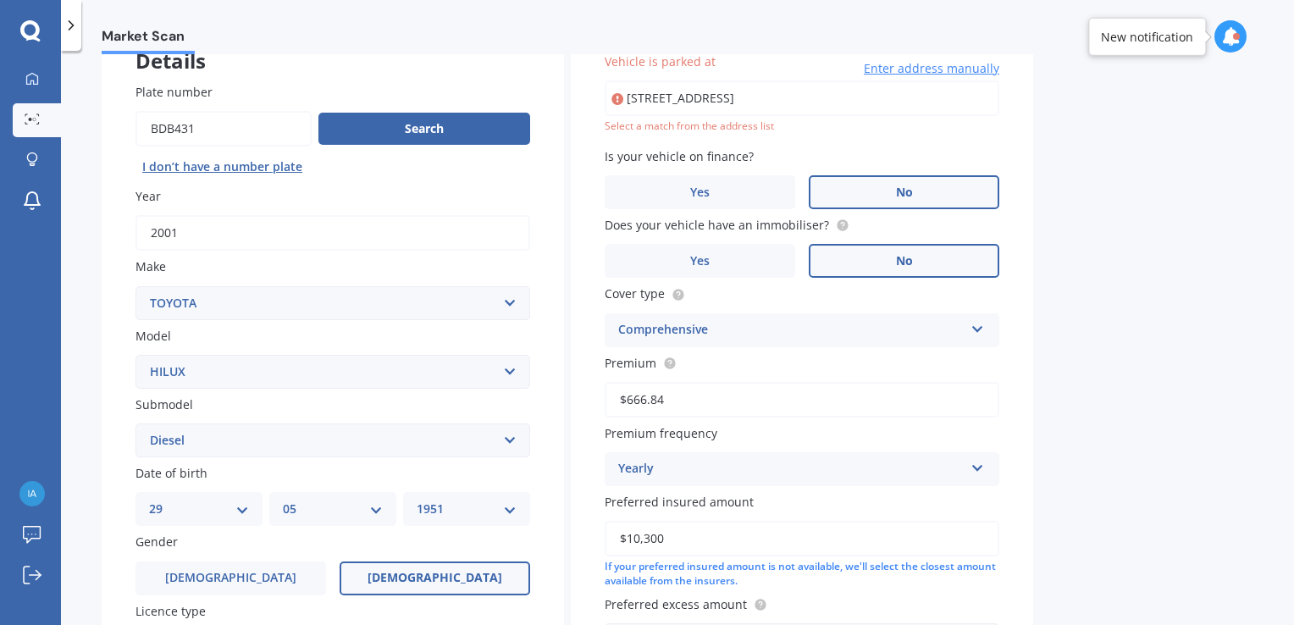
scroll to position [115, 0]
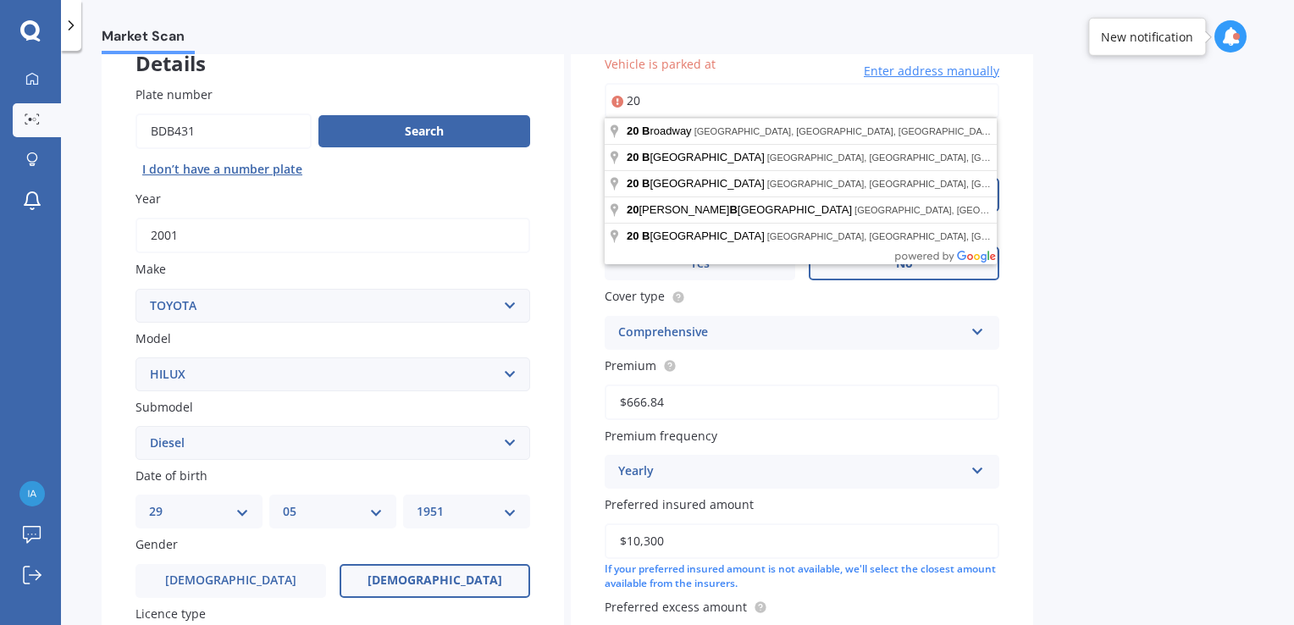
type input "2"
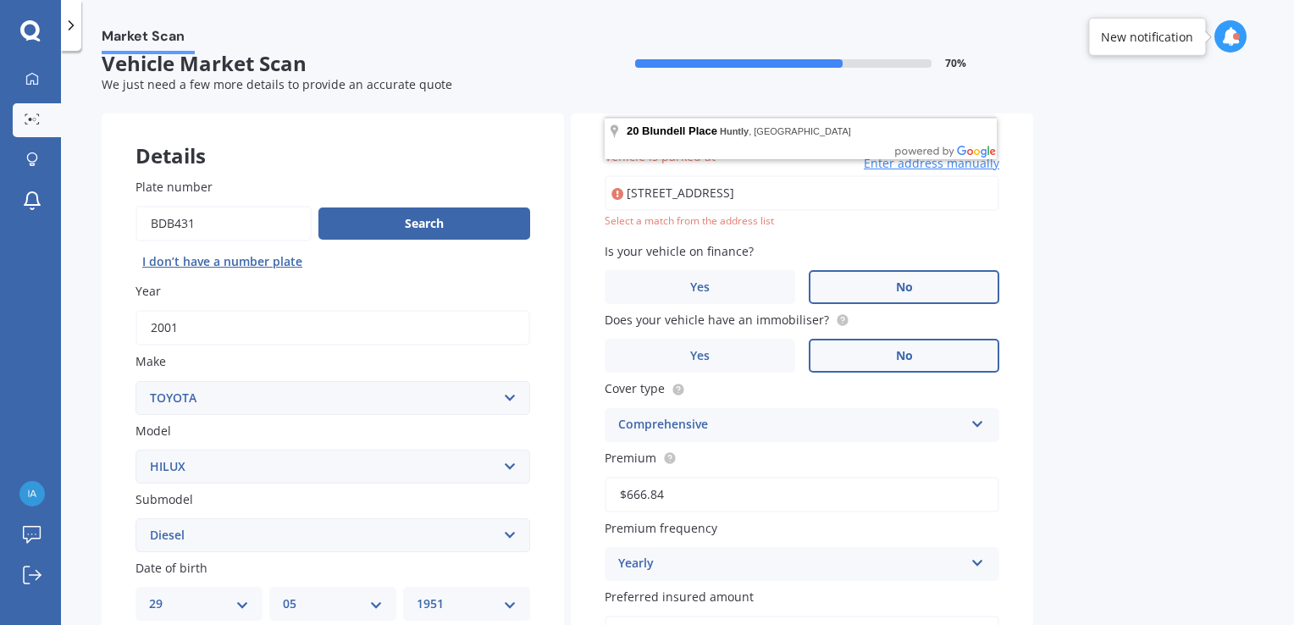
scroll to position [0, 0]
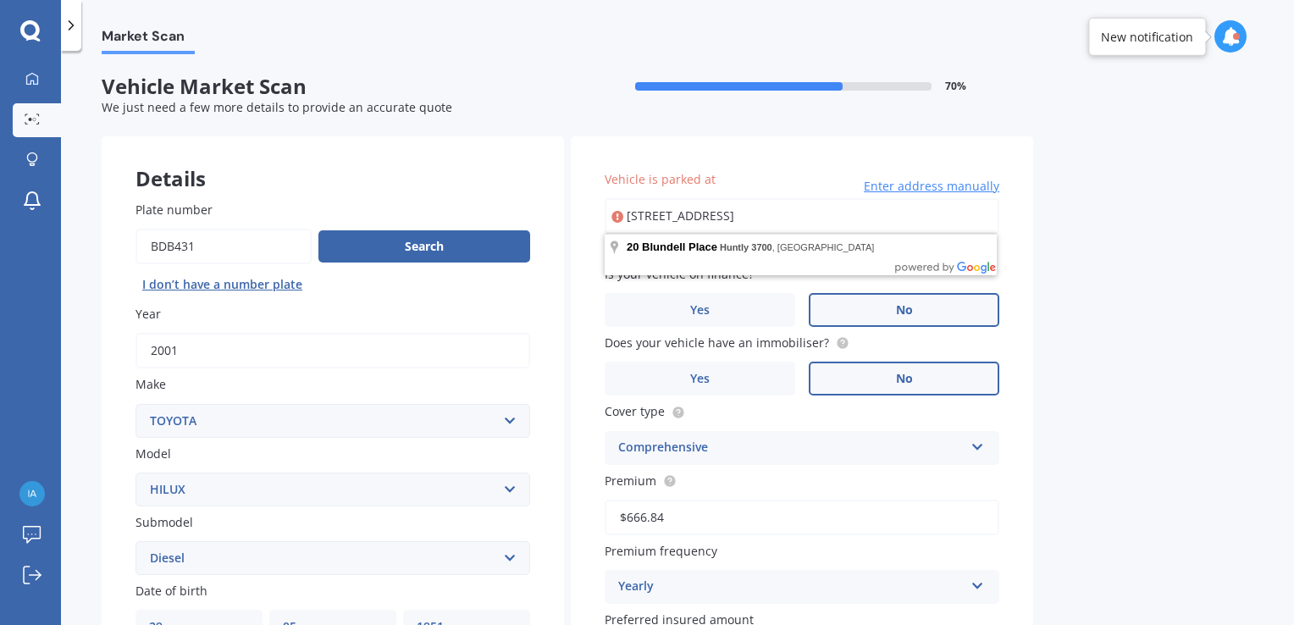
click at [1267, 185] on div "Market Scan Vehicle Market Scan 70 % We just need a few more details to provide…" at bounding box center [677, 341] width 1233 height 574
type input "[STREET_ADDRESS]"
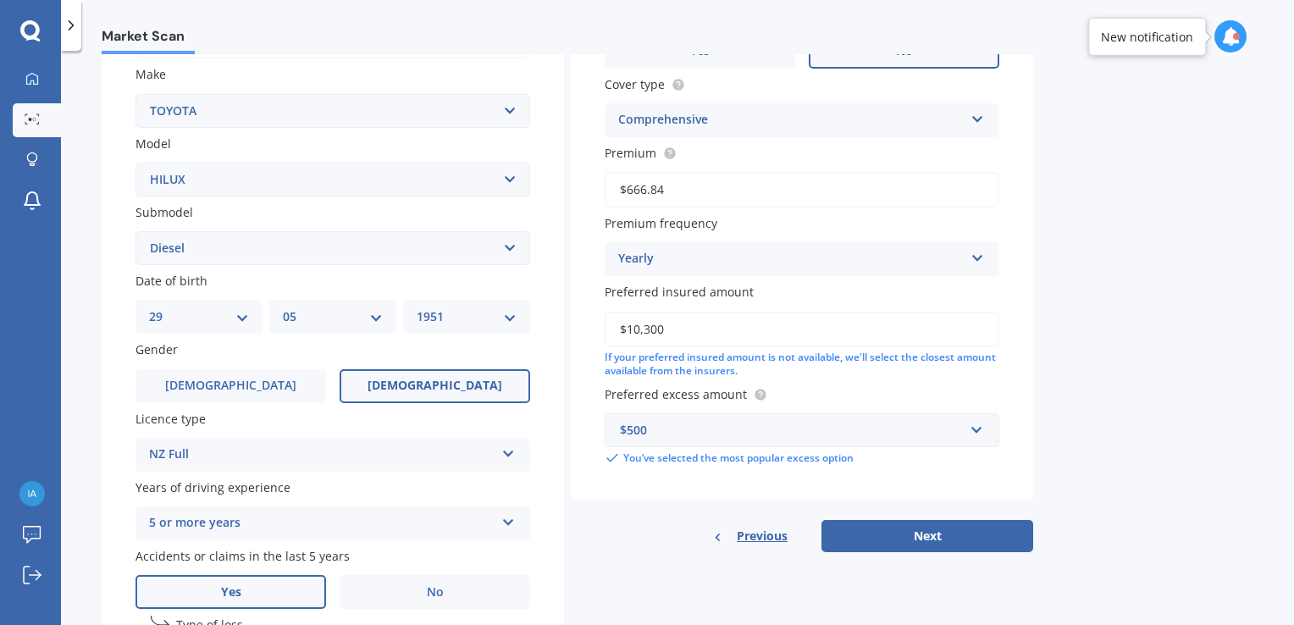
scroll to position [339, 0]
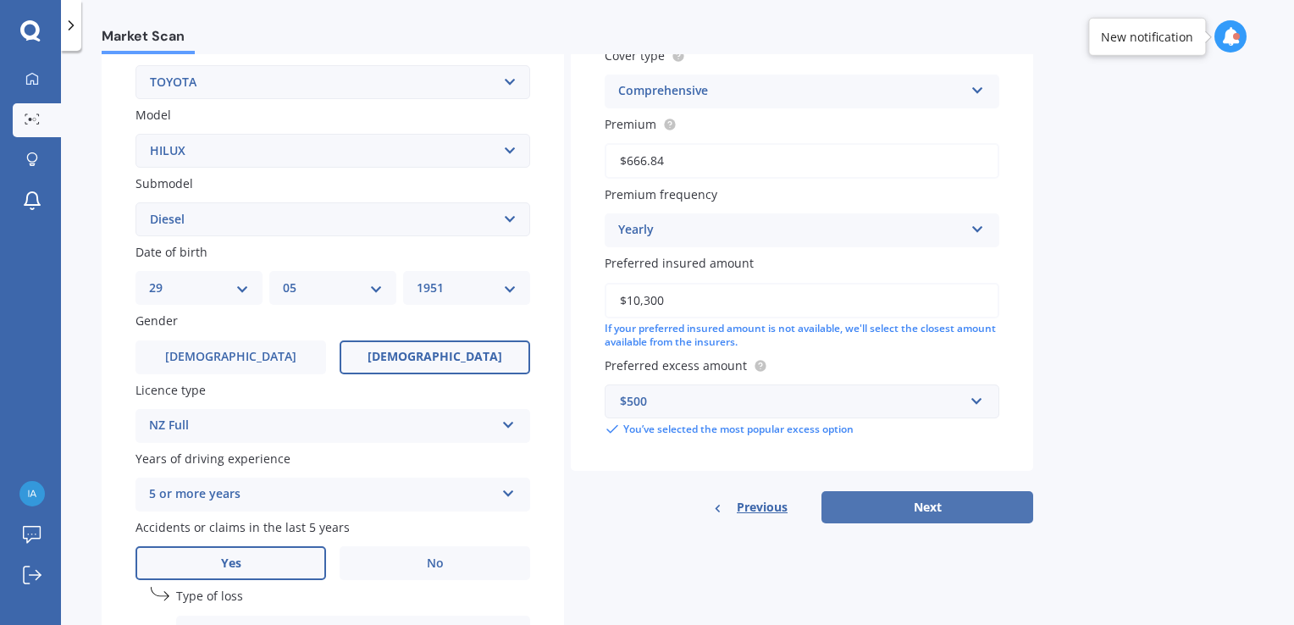
click at [875, 507] on button "Next" at bounding box center [928, 507] width 212 height 32
select select "29"
select select "05"
select select "1951"
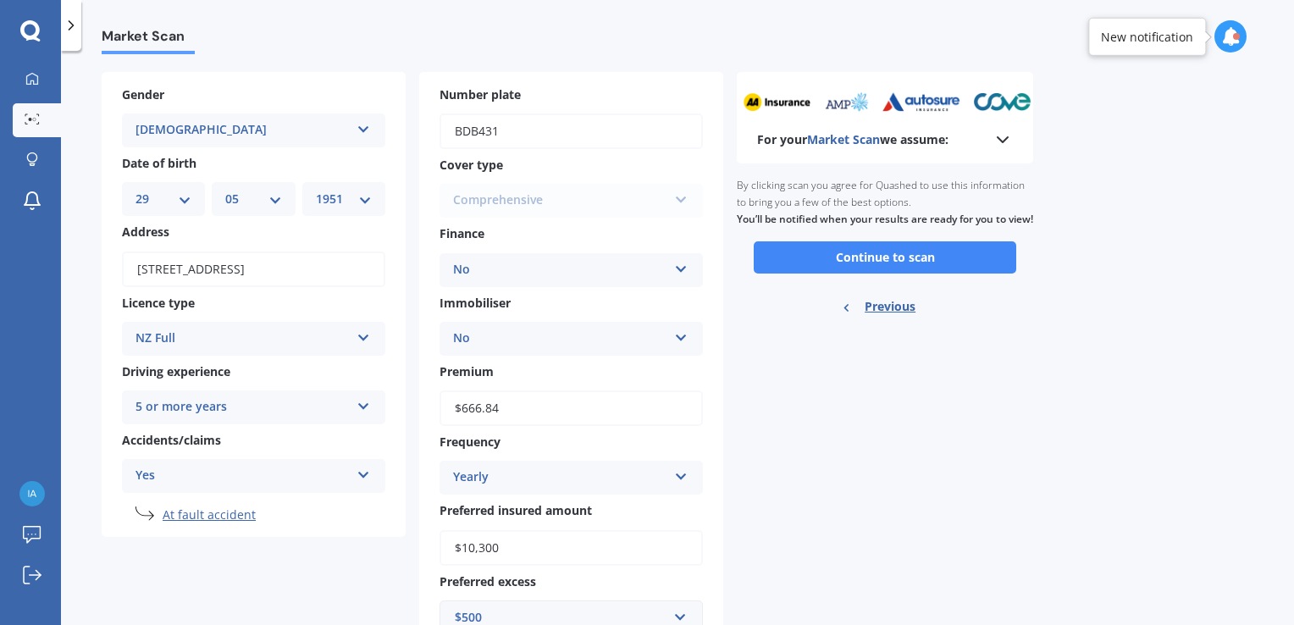
scroll to position [0, 0]
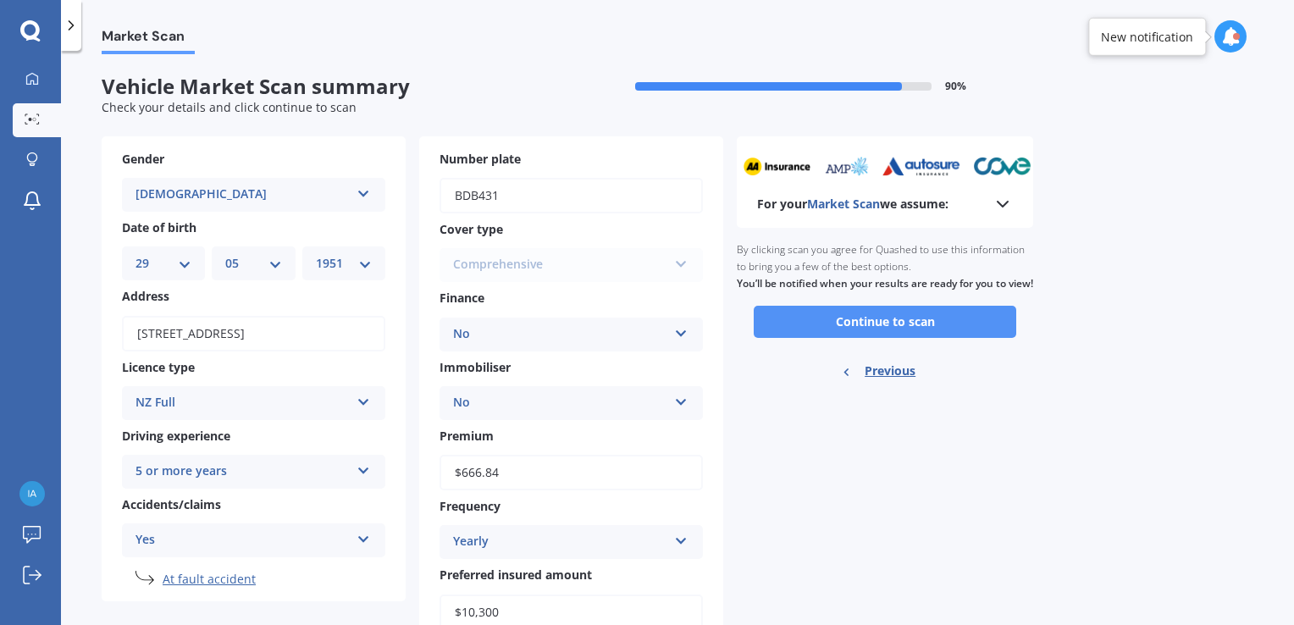
click at [810, 337] on button "Continue to scan" at bounding box center [885, 322] width 263 height 32
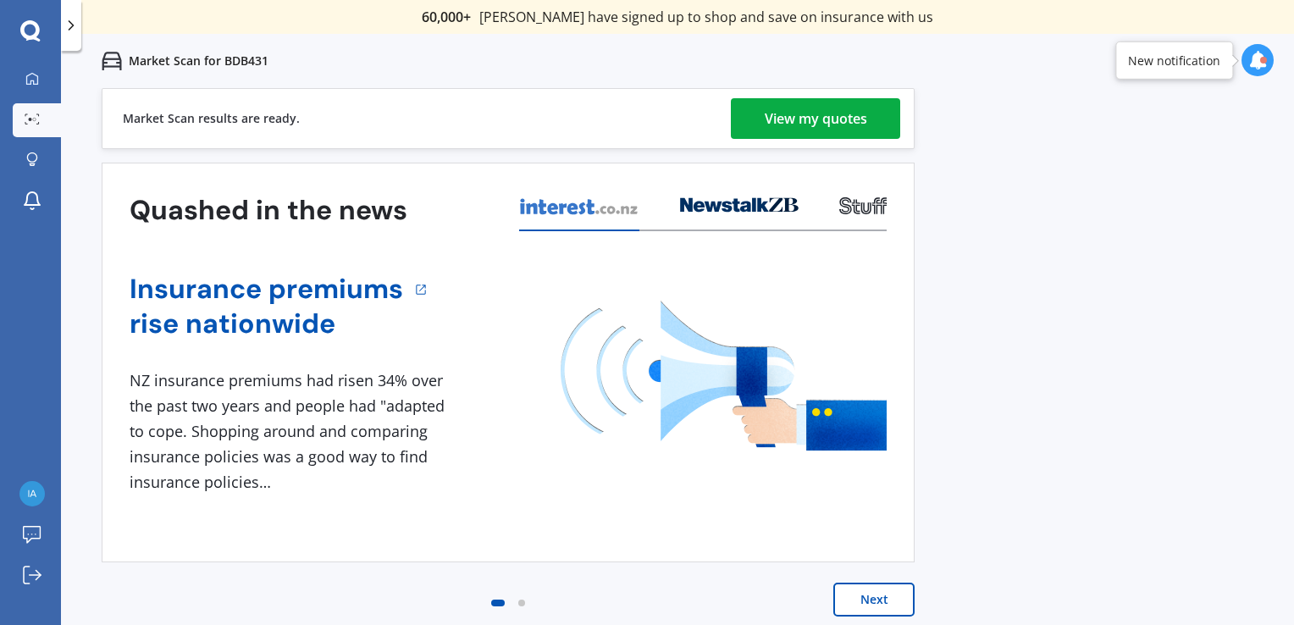
click at [749, 109] on link "View my quotes" at bounding box center [815, 118] width 169 height 41
